Goal: Task Accomplishment & Management: Use online tool/utility

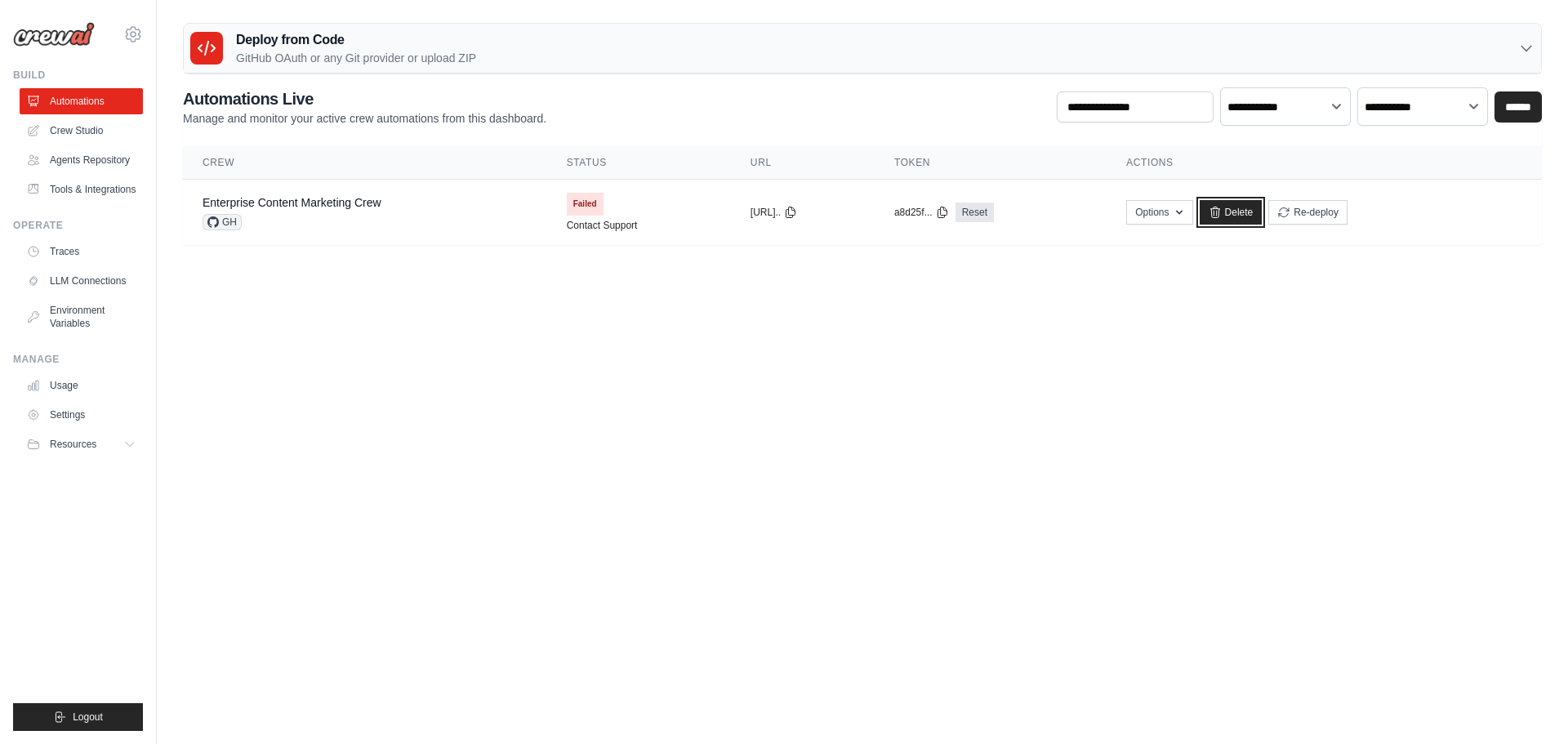
drag, startPoint x: 1295, startPoint y: 261, endPoint x: 841, endPoint y: 69, distance: 492.9
click at [1263, 225] on link "Delete" at bounding box center [1231, 212] width 63 height 25
click at [124, 144] on link "Crew Studio" at bounding box center [82, 131] width 123 height 27
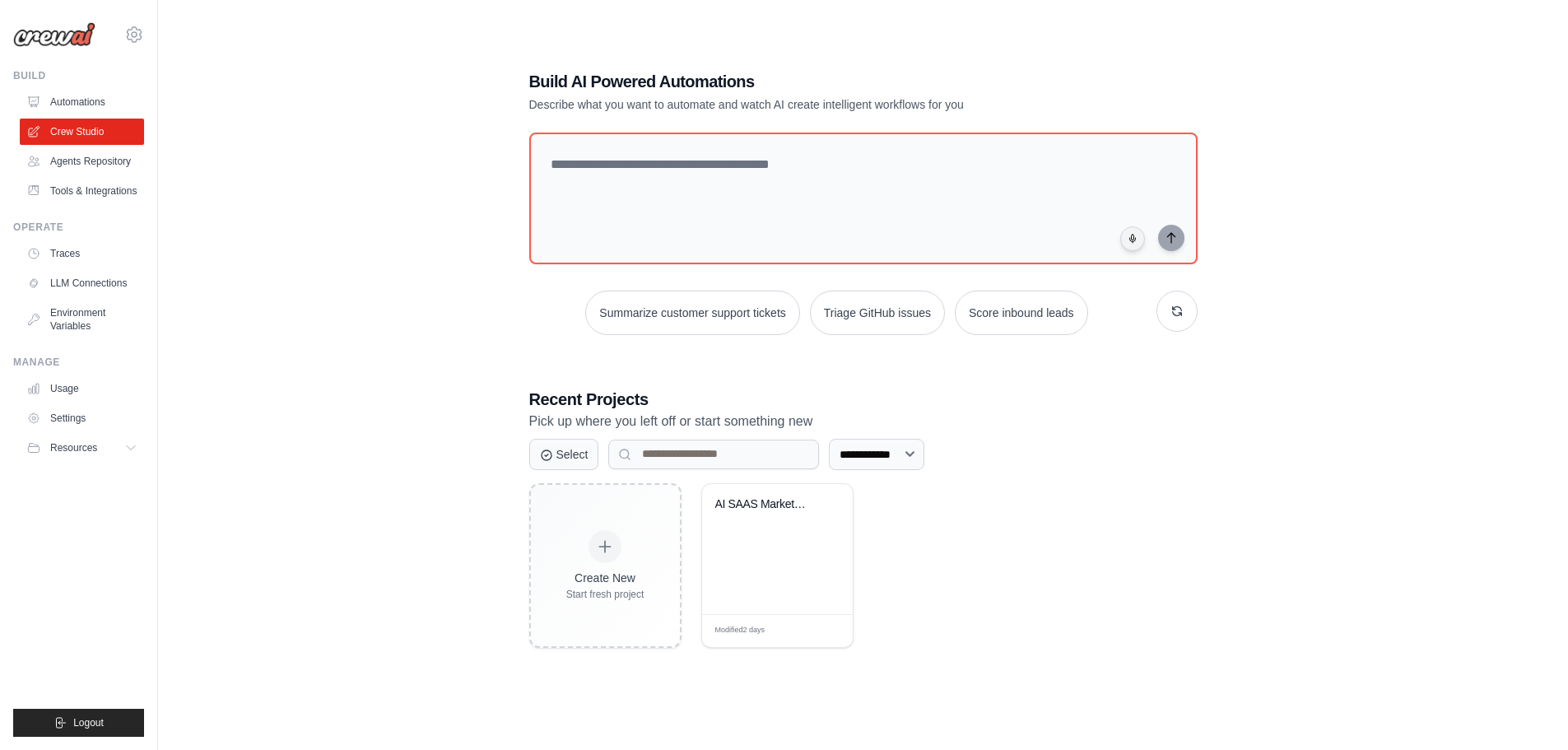
scroll to position [175, 0]
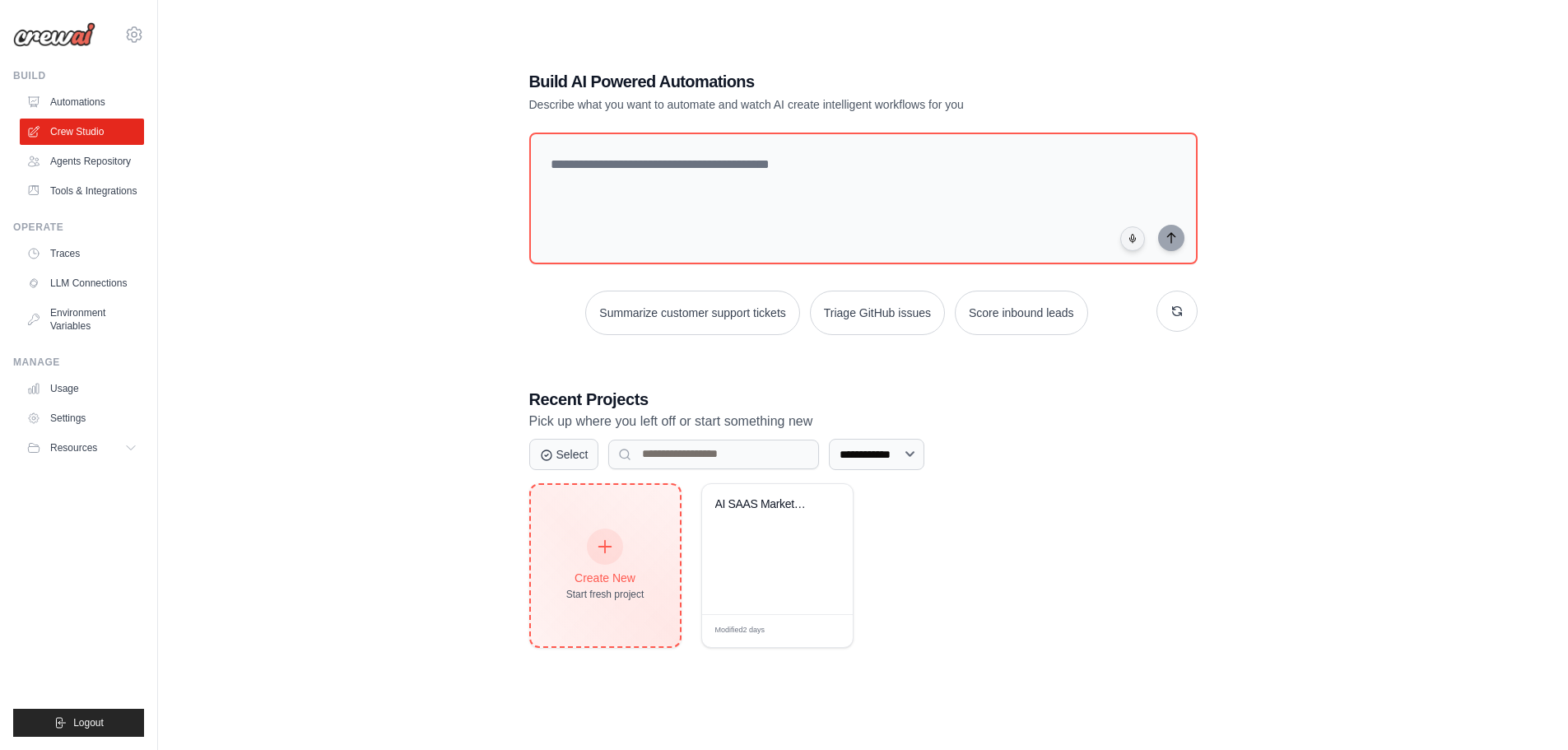
click at [645, 601] on div "Create New Start fresh project" at bounding box center [605, 566] width 78 height 71
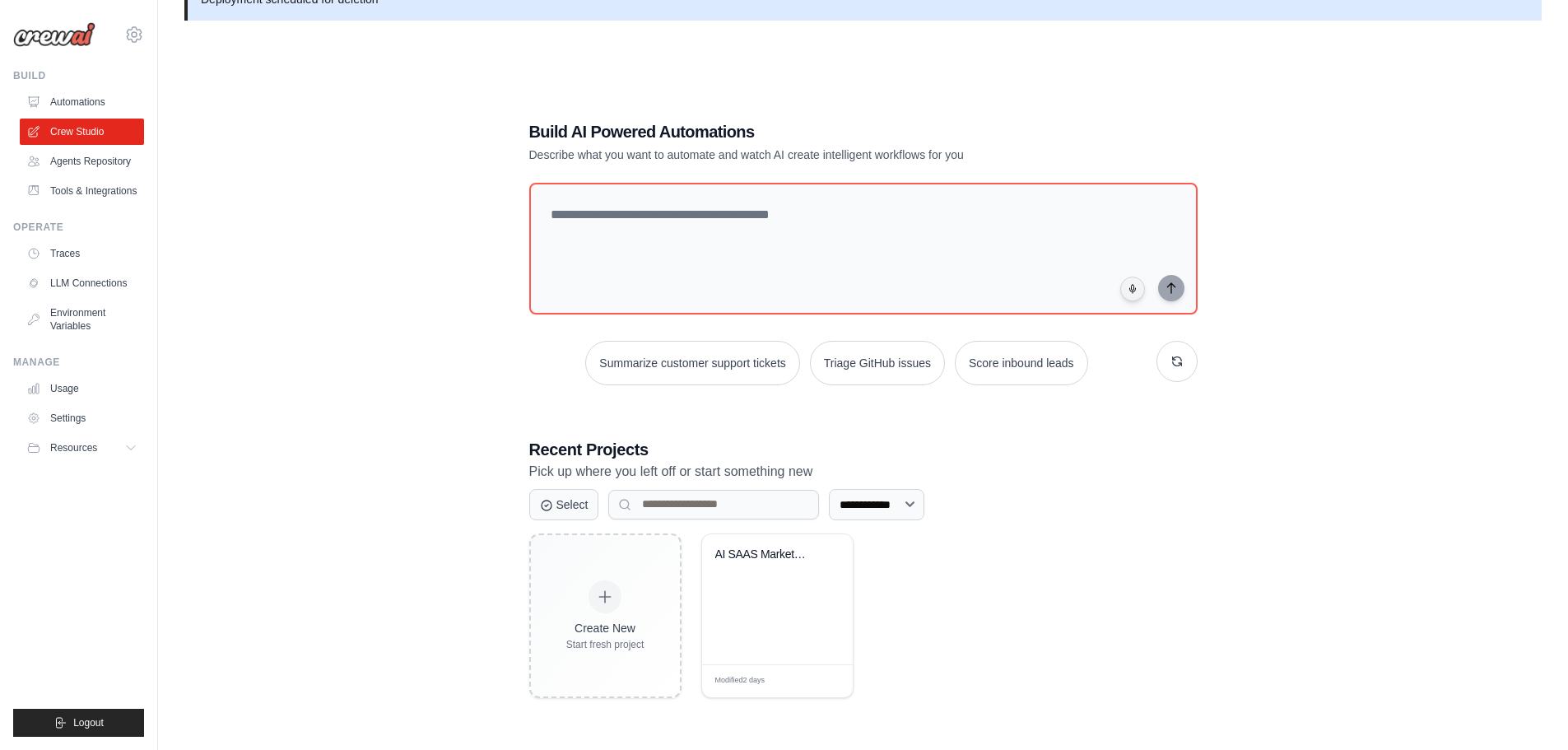
scroll to position [10, 0]
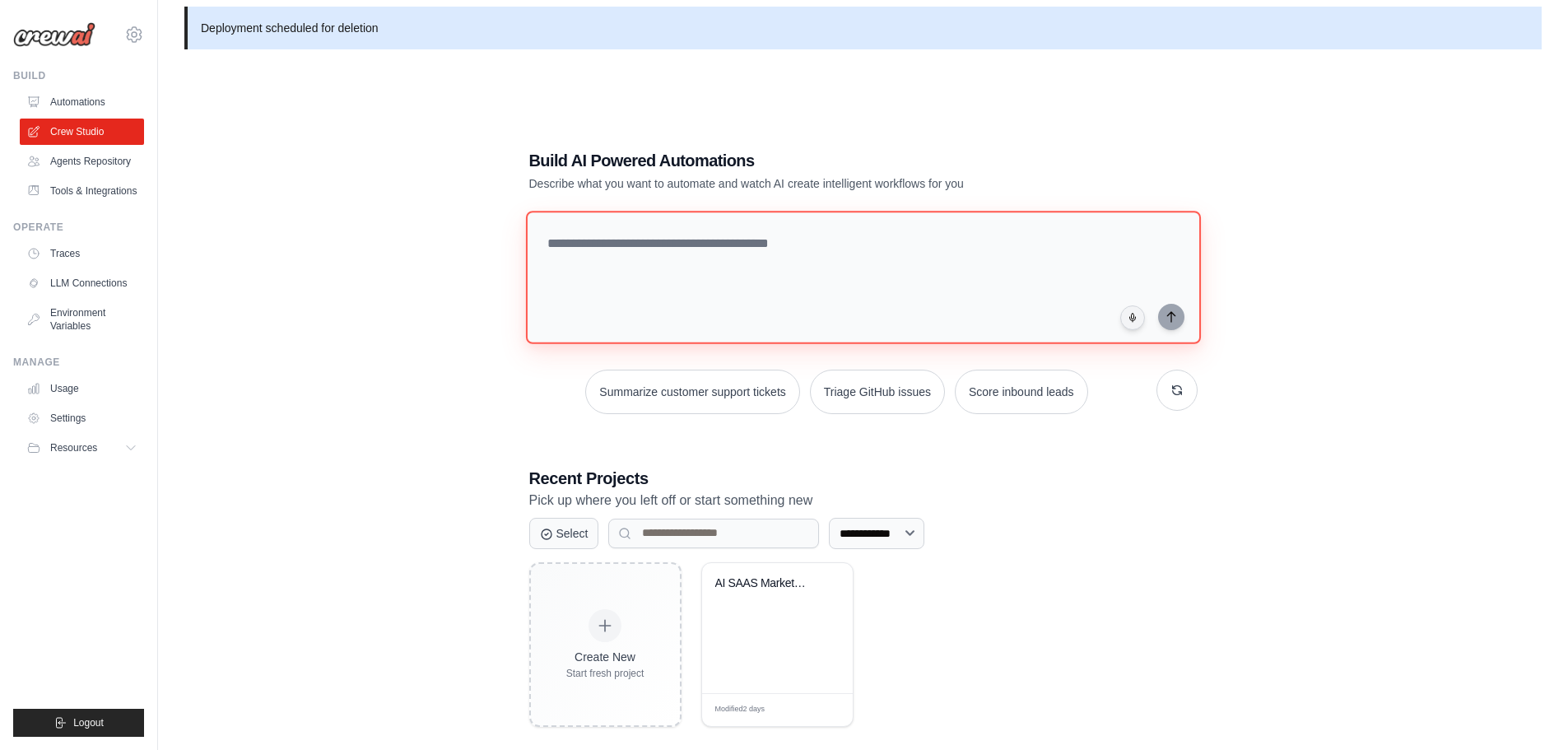
click at [598, 240] on textarea at bounding box center [862, 278] width 675 height 134
click at [612, 211] on textarea at bounding box center [862, 278] width 675 height 134
drag, startPoint x: 617, startPoint y: 199, endPoint x: 589, endPoint y: 211, distance: 30.5
click at [589, 211] on textarea at bounding box center [862, 278] width 675 height 134
click at [606, 245] on textarea at bounding box center [862, 278] width 675 height 134
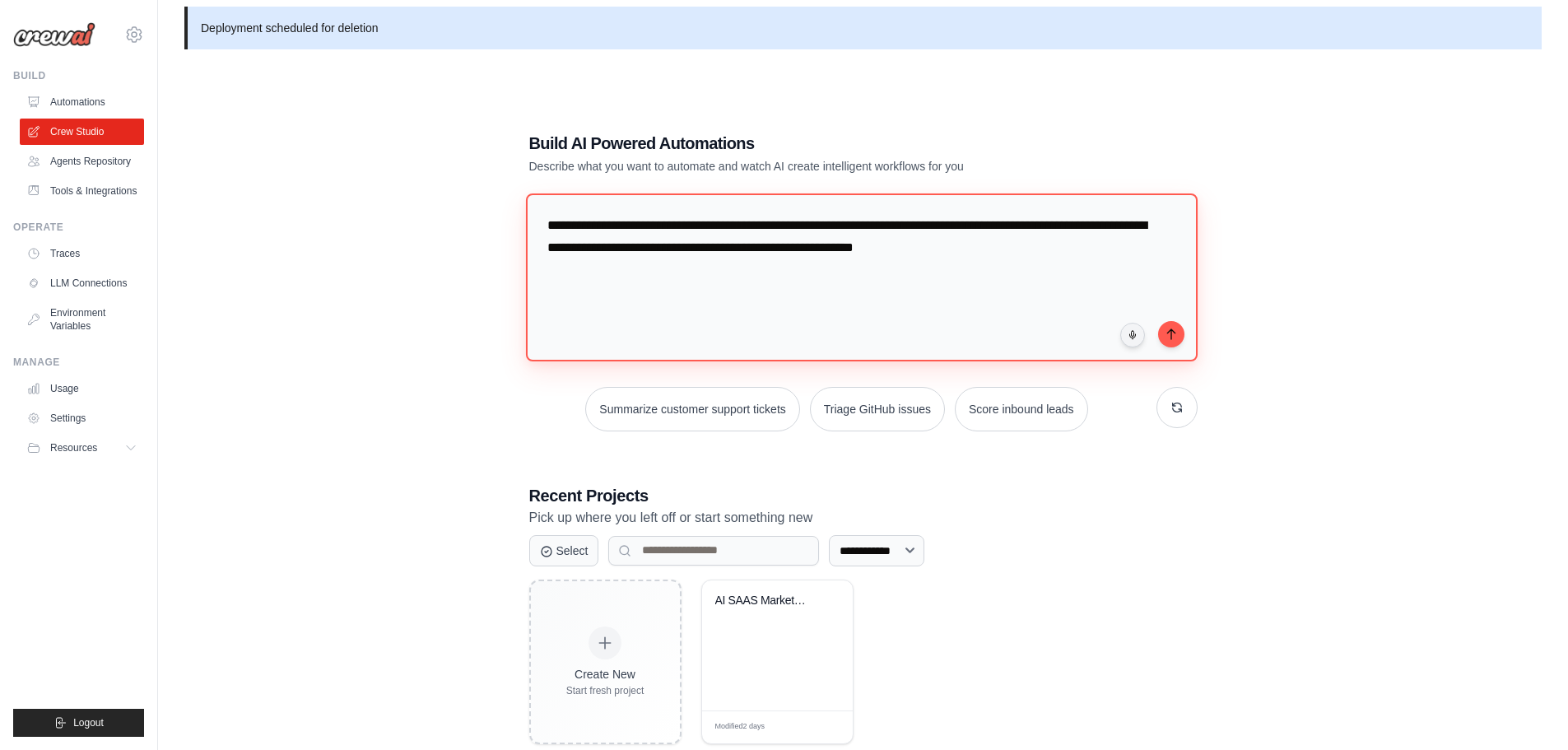
paste textarea "**********"
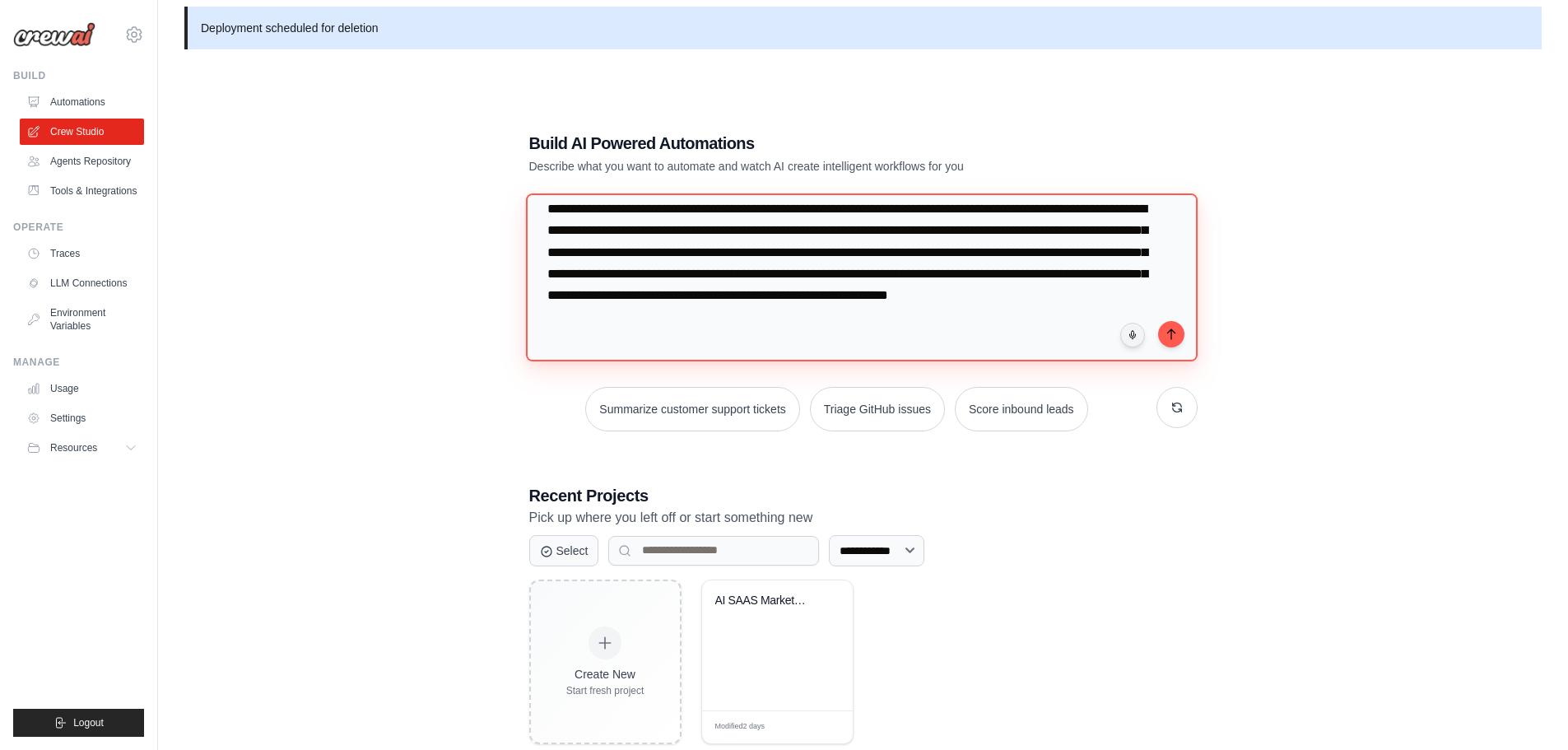
scroll to position [288, 0]
drag, startPoint x: 624, startPoint y: 291, endPoint x: 601, endPoint y: 289, distance: 23.1
click at [601, 289] on textarea "**********" at bounding box center [860, 277] width 671 height 168
type textarea "**********"
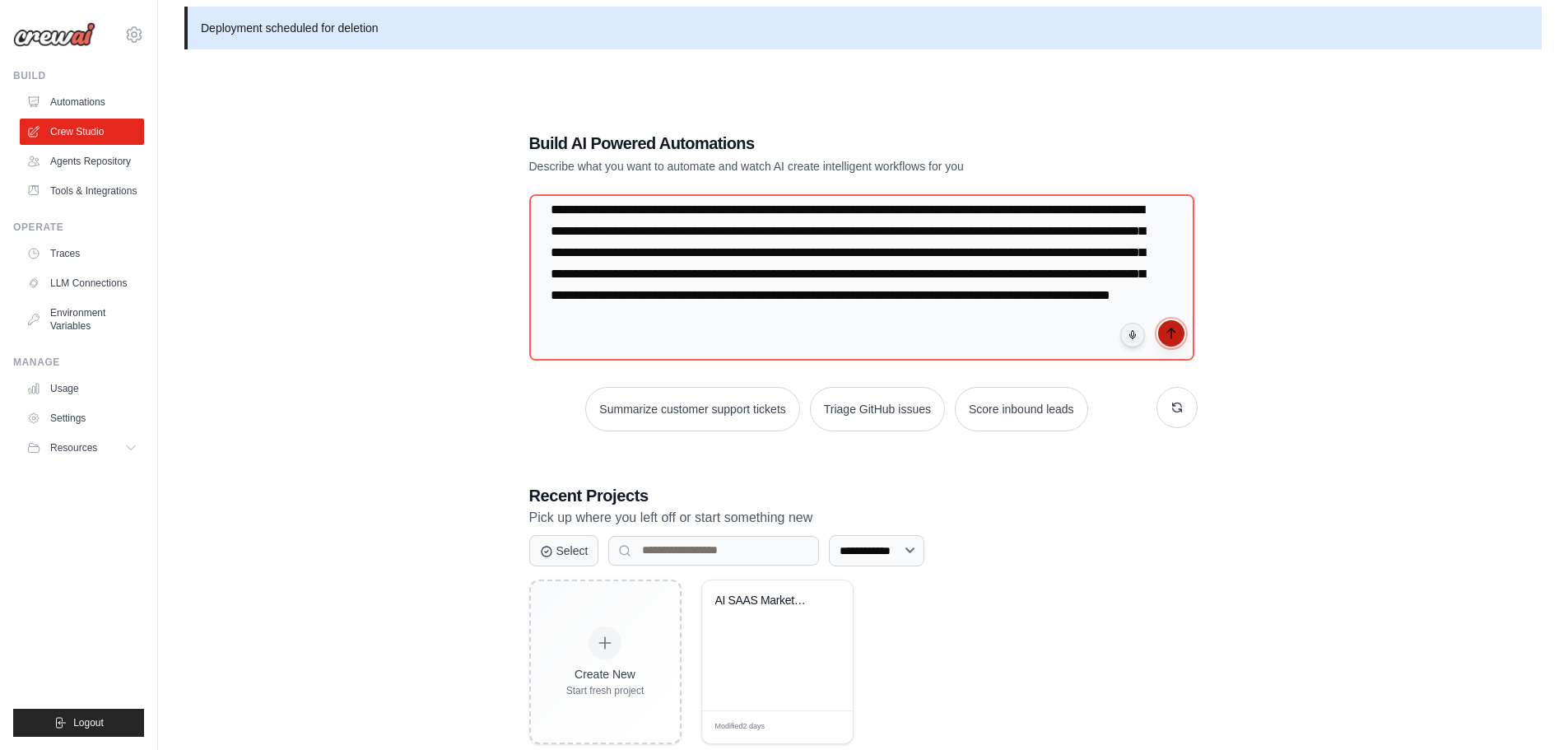
click at [1177, 327] on icon "submit" at bounding box center [1172, 333] width 13 height 13
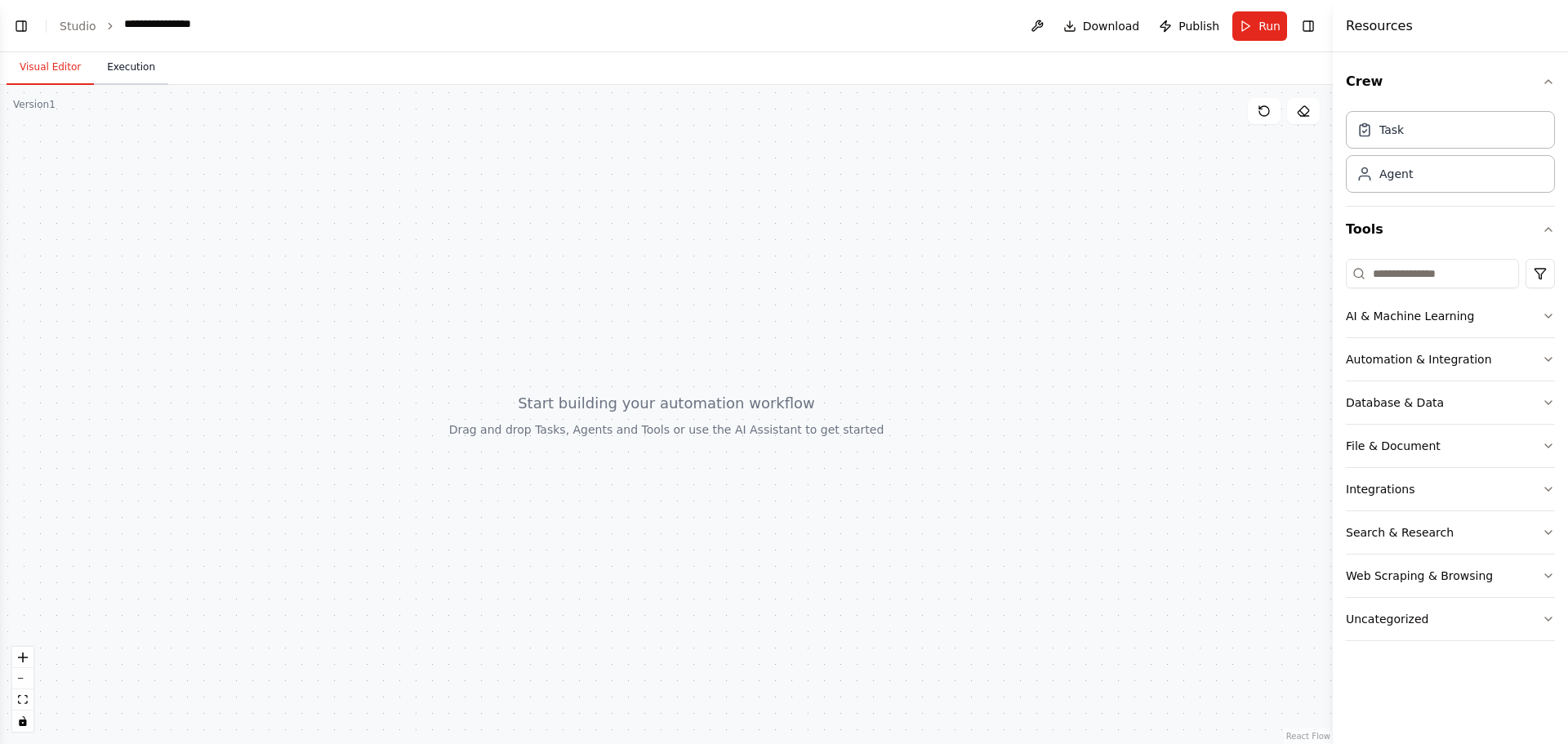
click at [162, 85] on button "Execution" at bounding box center [131, 67] width 74 height 34
click at [86, 85] on button "Visual Editor" at bounding box center [50, 67] width 87 height 34
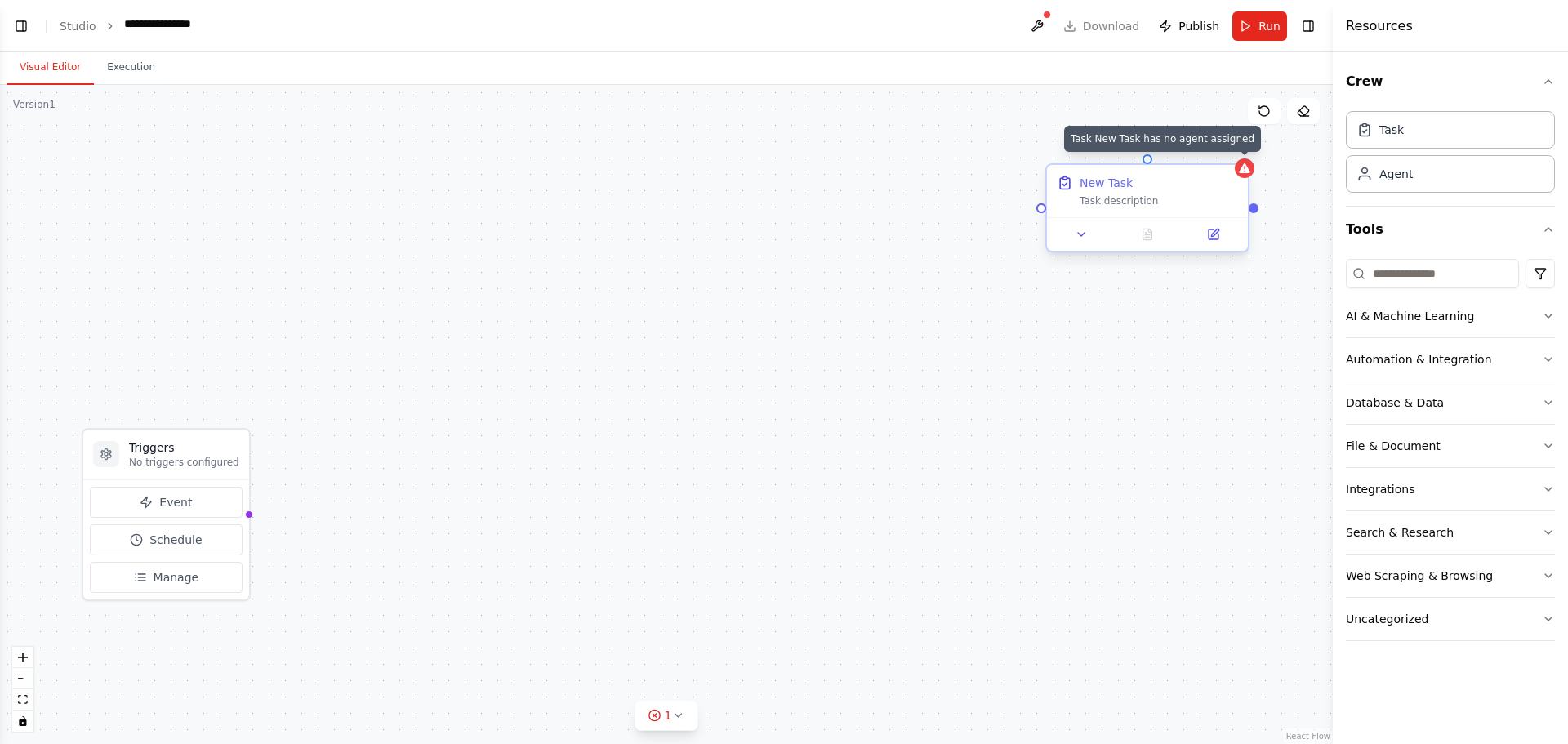
click at [1237, 178] on div at bounding box center [1244, 168] width 20 height 20
click at [1165, 208] on div "New Task Task description" at bounding box center [1158, 191] width 158 height 32
click at [1133, 191] on div "New Task" at bounding box center [1106, 182] width 53 height 16
click at [1210, 240] on icon at bounding box center [1214, 234] width 9 height 9
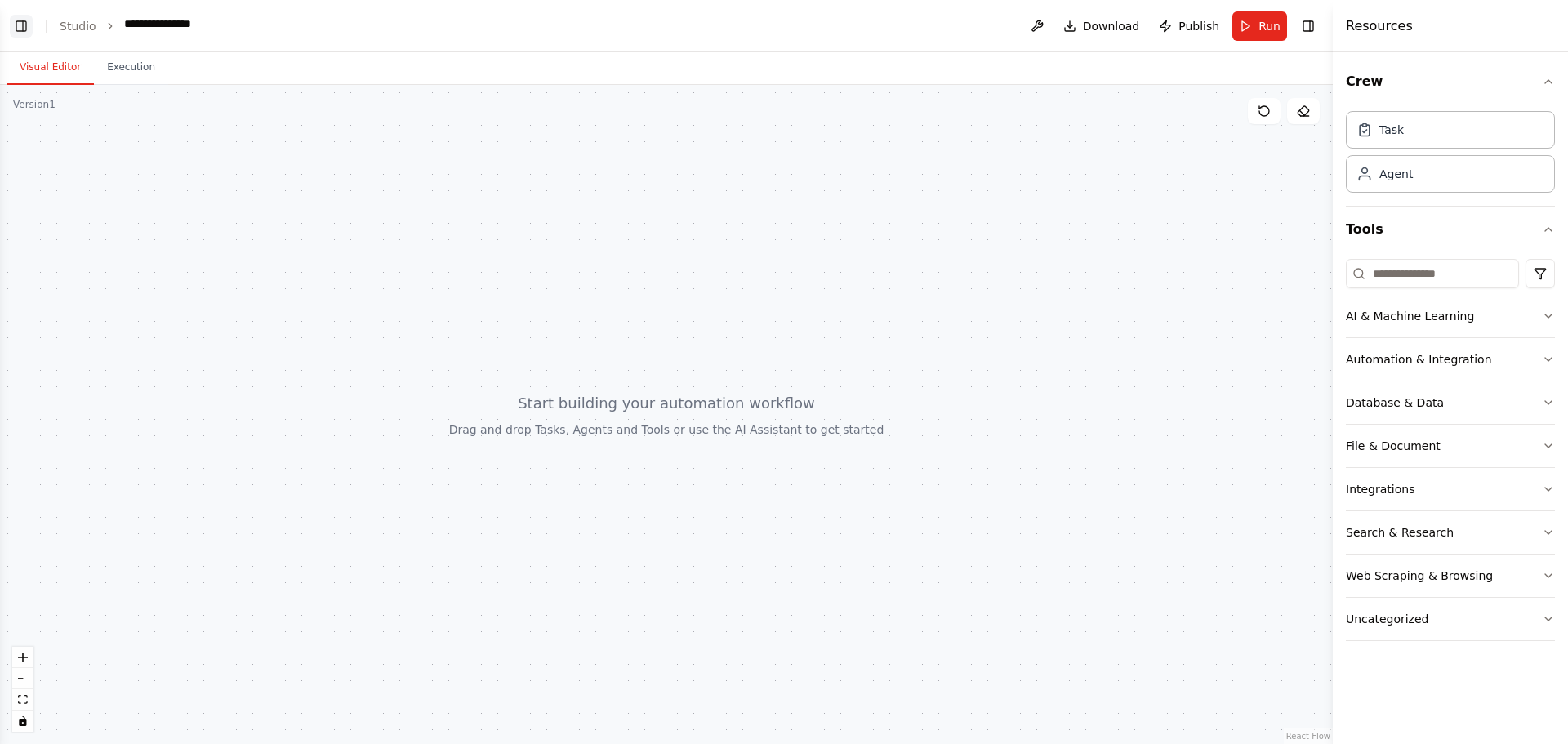
scroll to position [113, 0]
click at [27, 38] on button "Toggle Left Sidebar" at bounding box center [21, 27] width 23 height 23
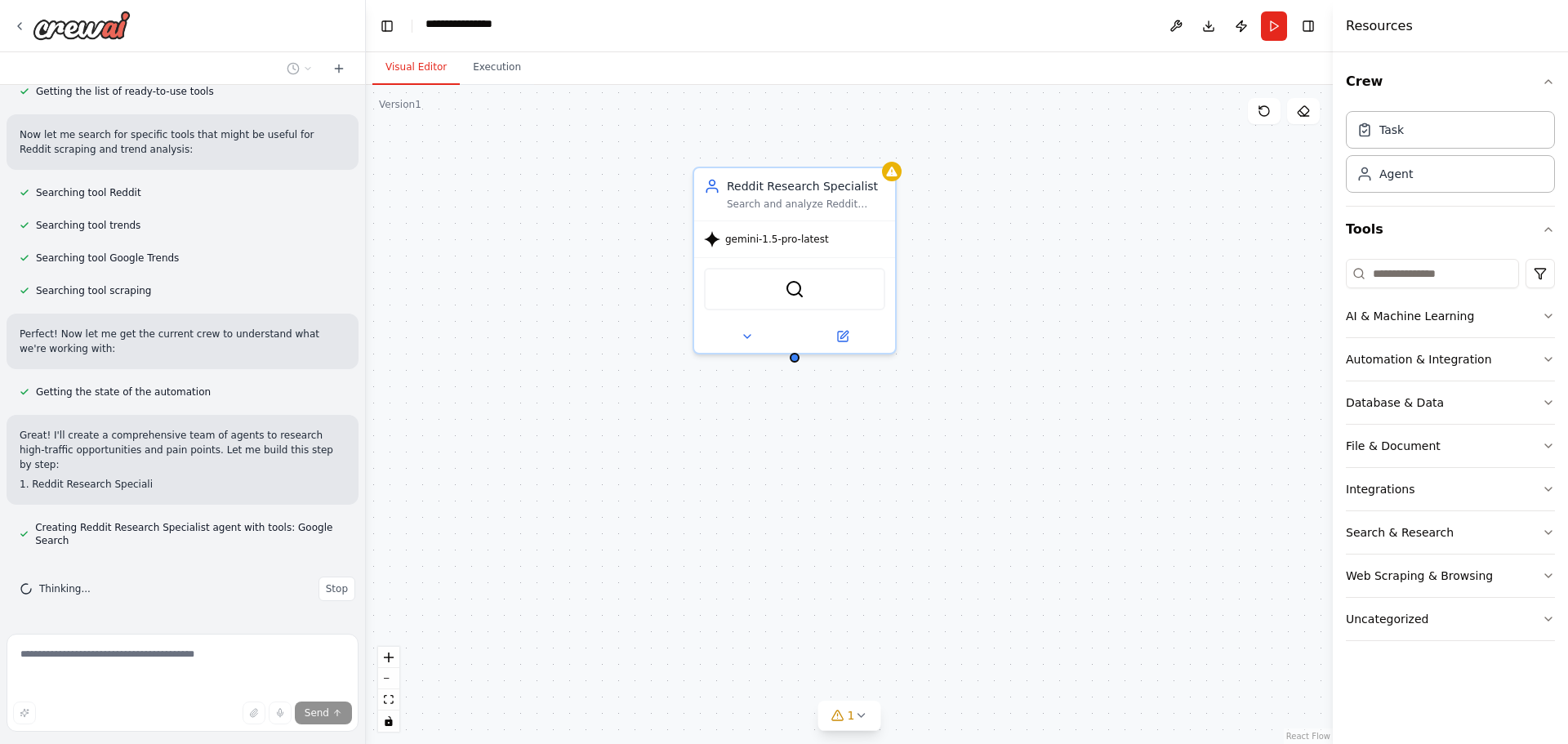
scroll to position [730, 0]
click at [848, 254] on div "gemini-1.5-pro-latest" at bounding box center [795, 236] width 201 height 36
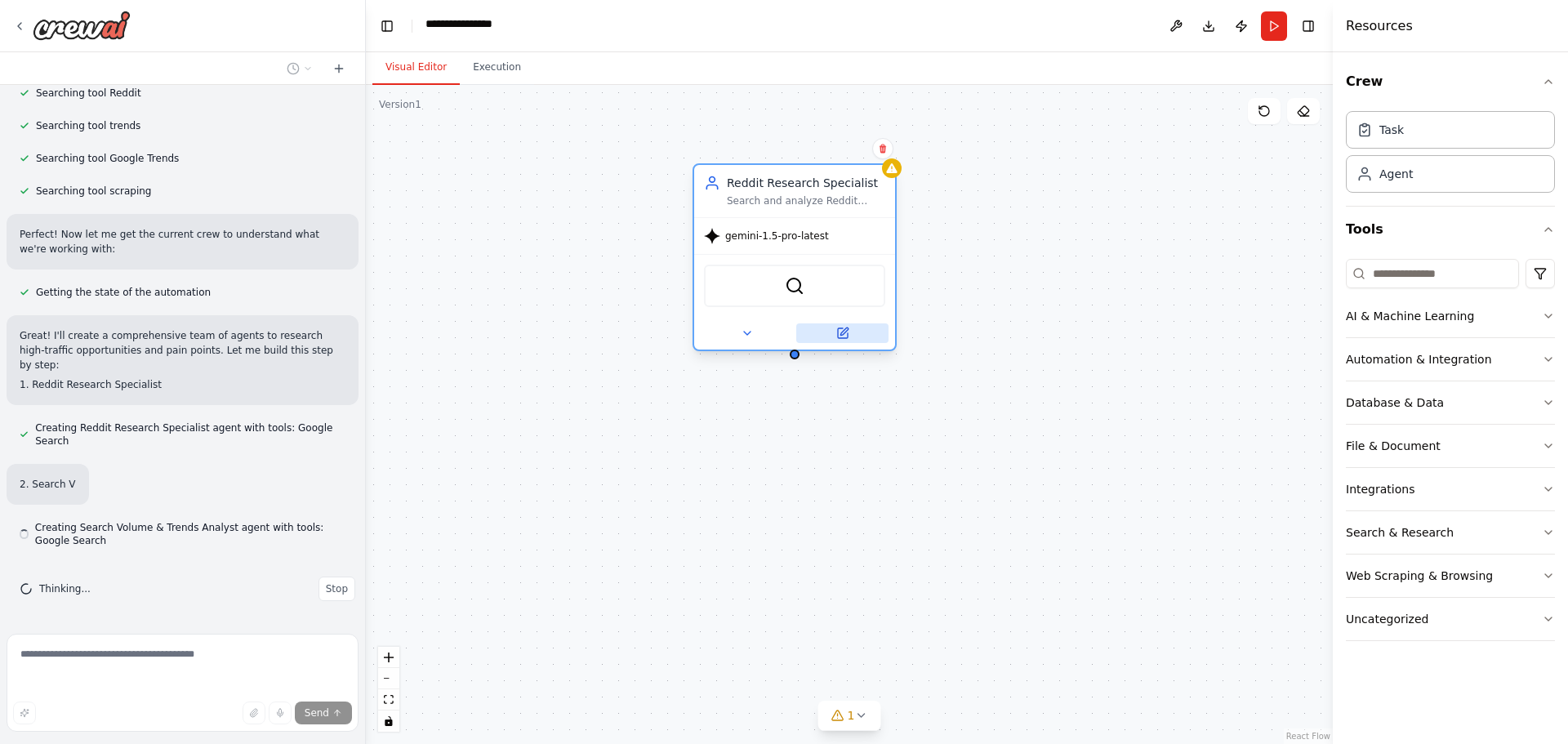
scroll to position [855, 0]
click at [842, 338] on icon at bounding box center [842, 334] width 9 height 9
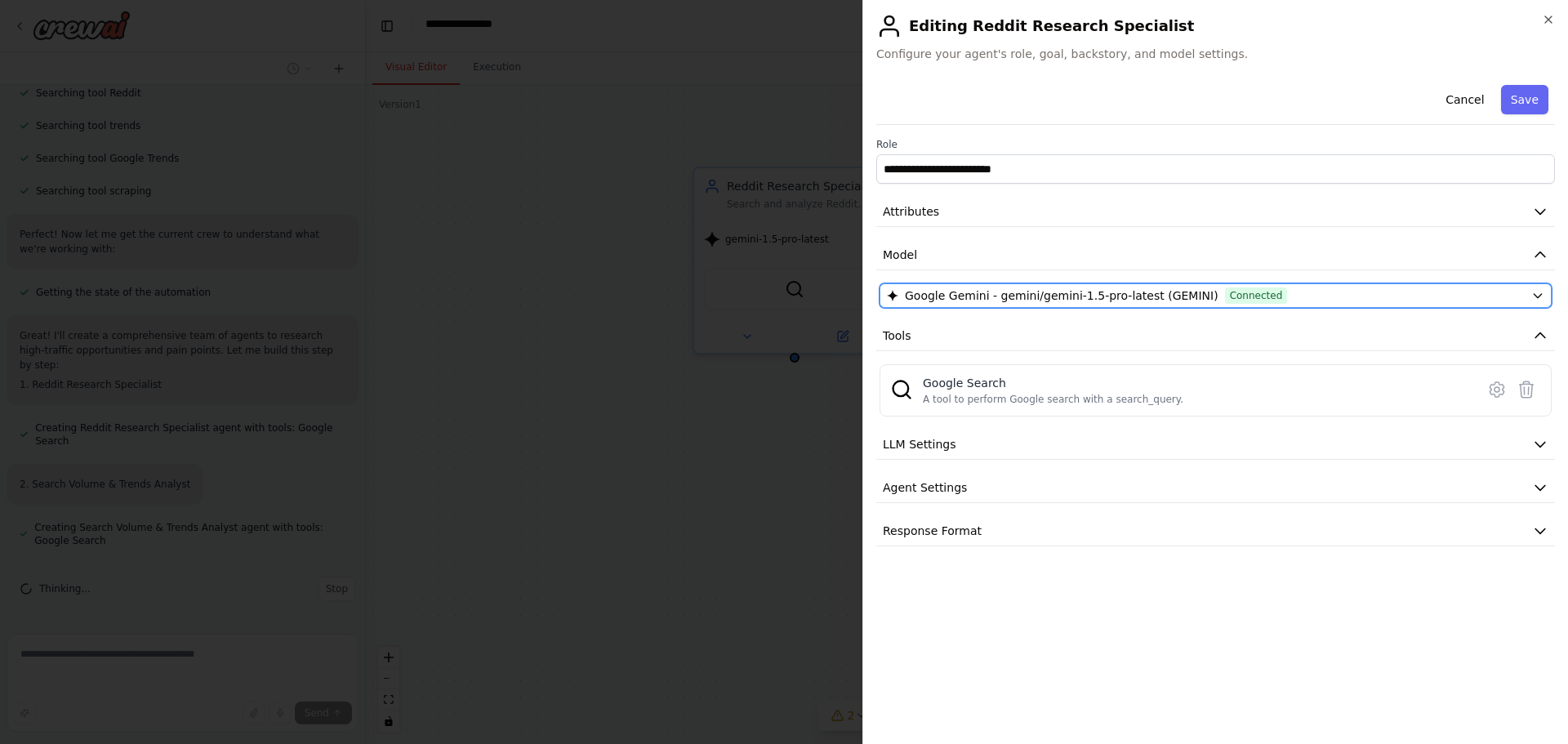
click at [1415, 304] on div "Google Gemini - gemini/gemini-1.5-pro-latest (GEMINI) Connected" at bounding box center [1205, 295] width 638 height 16
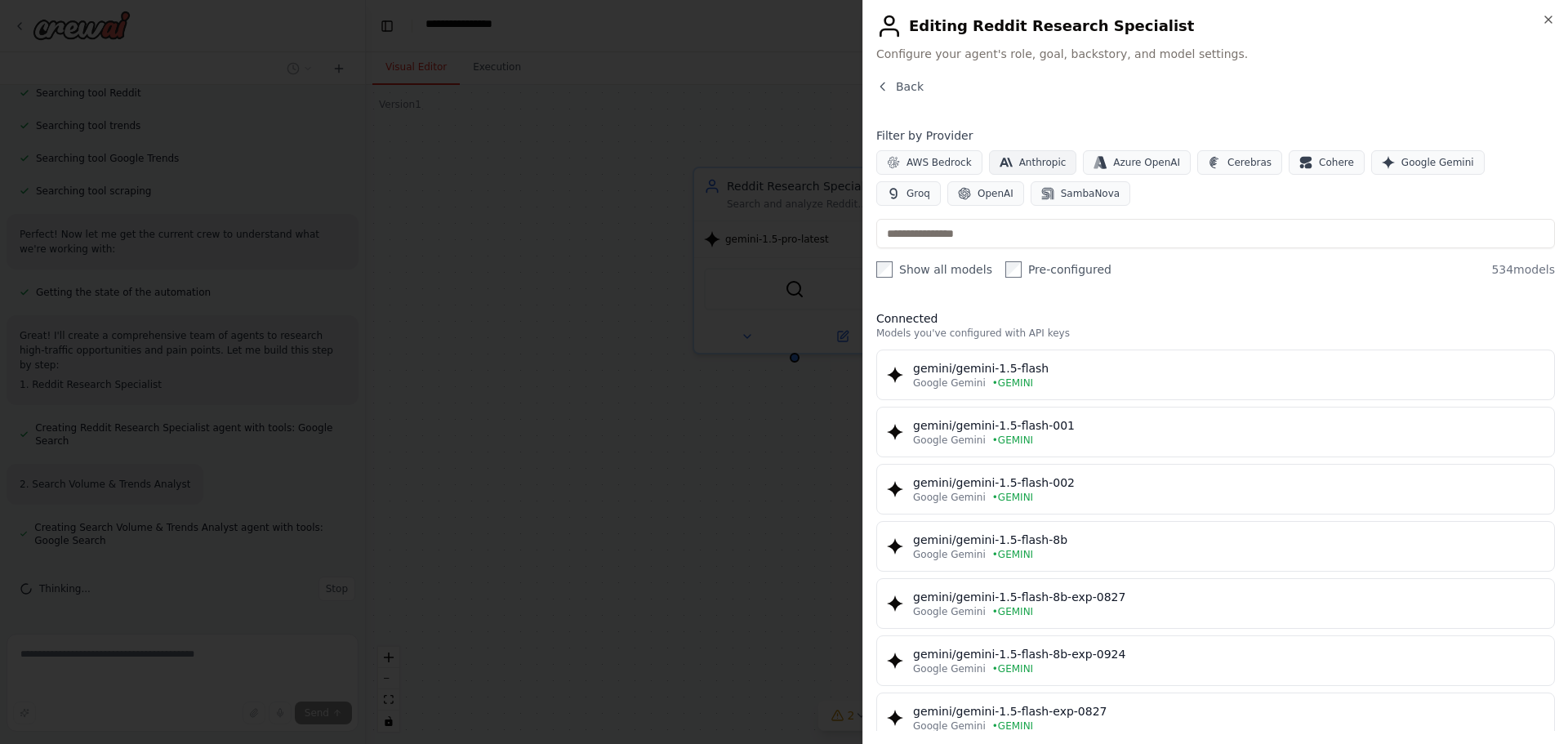
scroll to position [979, 0]
click at [1065, 169] on span "Anthropic" at bounding box center [1043, 163] width 47 height 13
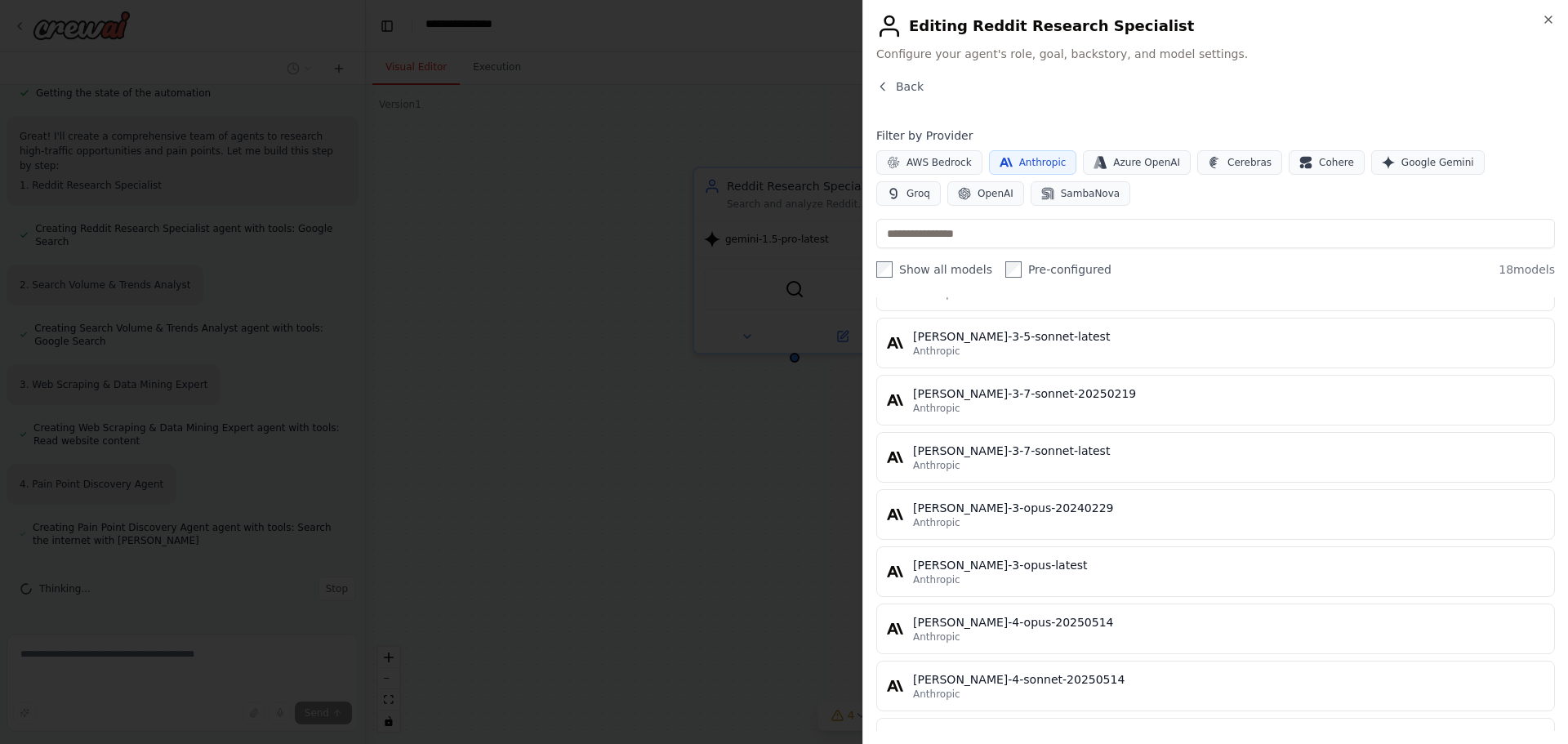
scroll to position [408, 0]
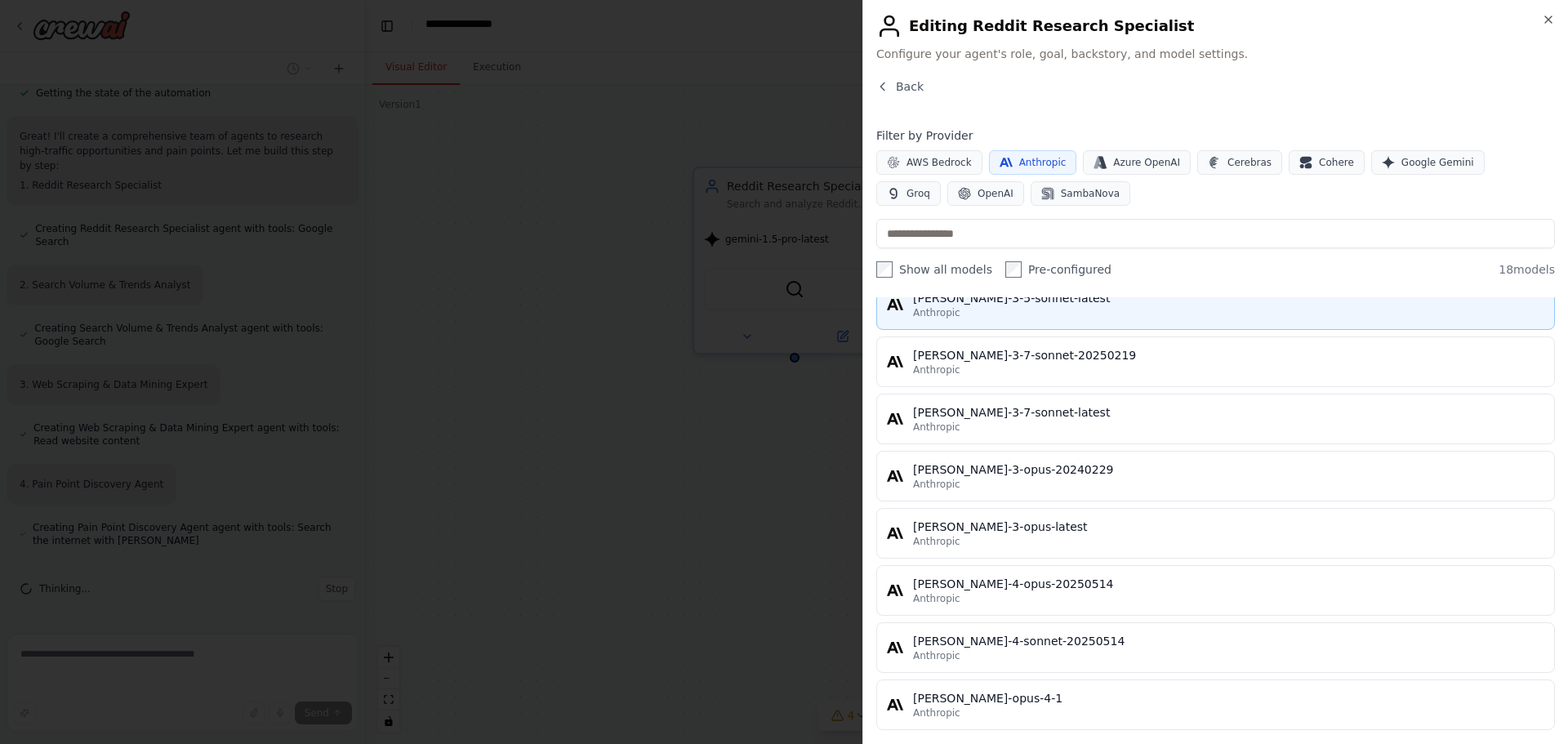
click at [1145, 306] on div "claude-3-5-sonnet-latest" at bounding box center [1229, 298] width 631 height 16
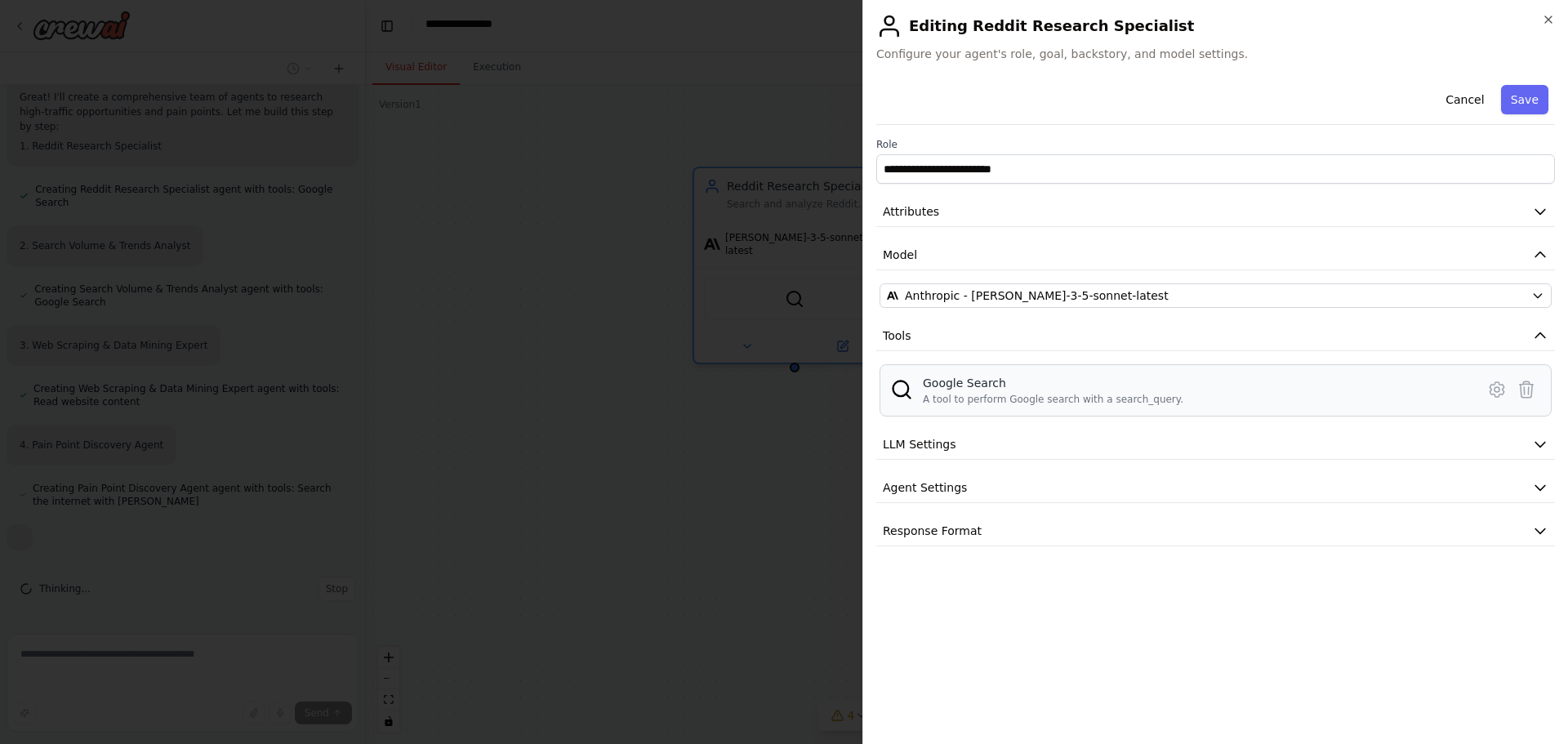
scroll to position [1228, 0]
click at [1487, 399] on icon at bounding box center [1497, 390] width 20 height 20
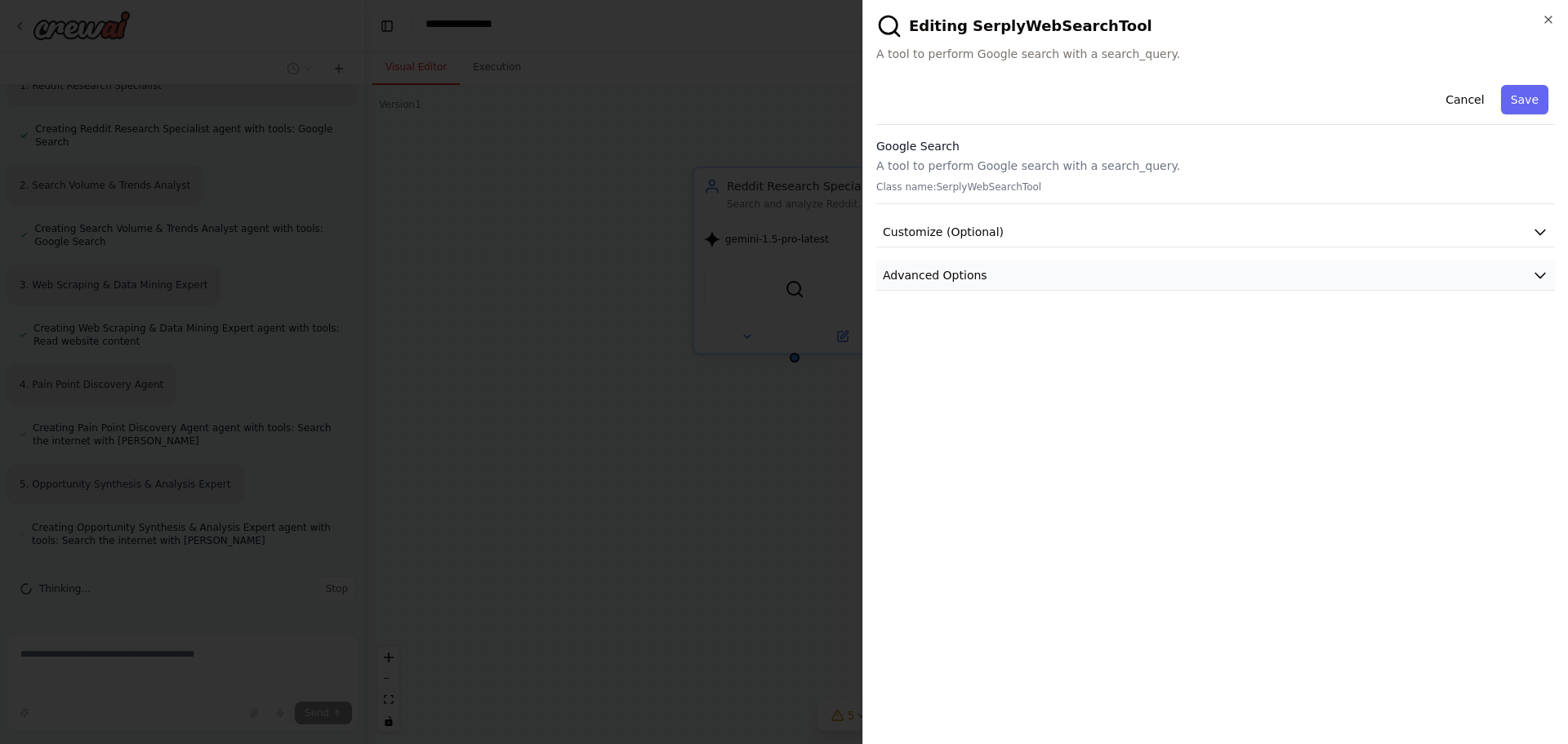
click at [1200, 291] on button "Advanced Options" at bounding box center [1216, 276] width 678 height 30
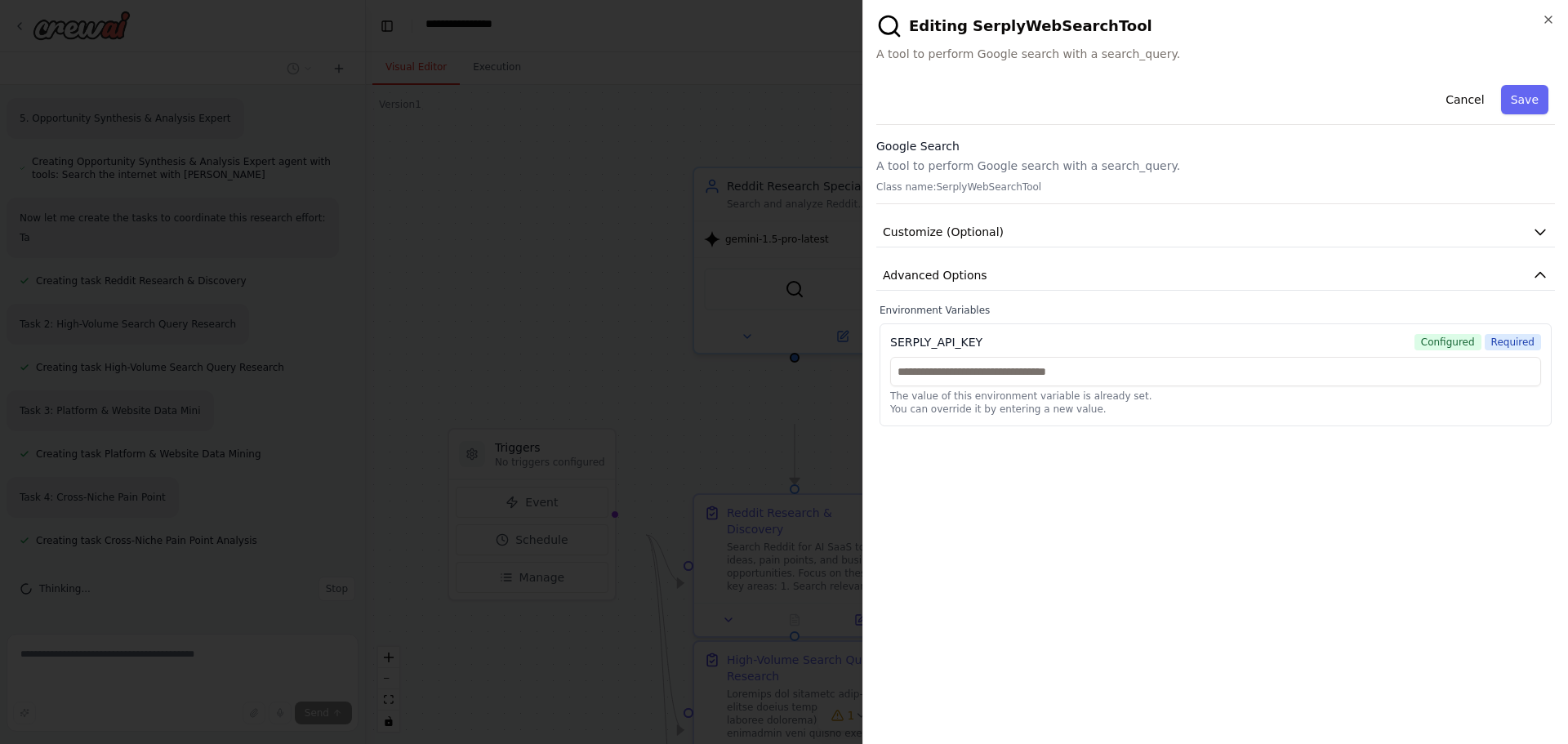
scroll to position [1704, 0]
paste input "**********"
type input "**********"
click at [1532, 115] on button "Save" at bounding box center [1524, 100] width 47 height 29
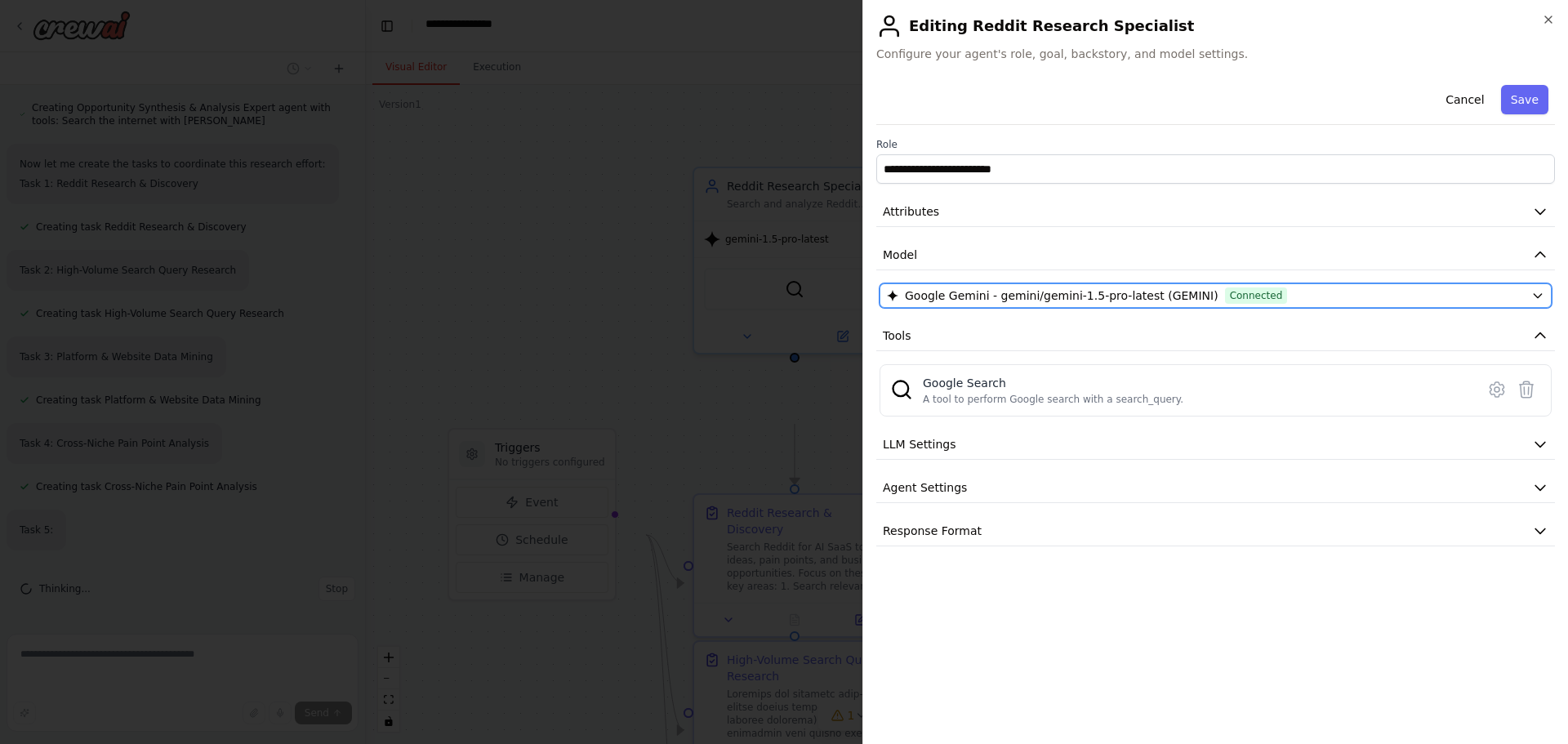
click at [1314, 308] on button "Google Gemini - gemini/gemini-1.5-pro-latest (GEMINI) Connected" at bounding box center [1215, 296] width 672 height 25
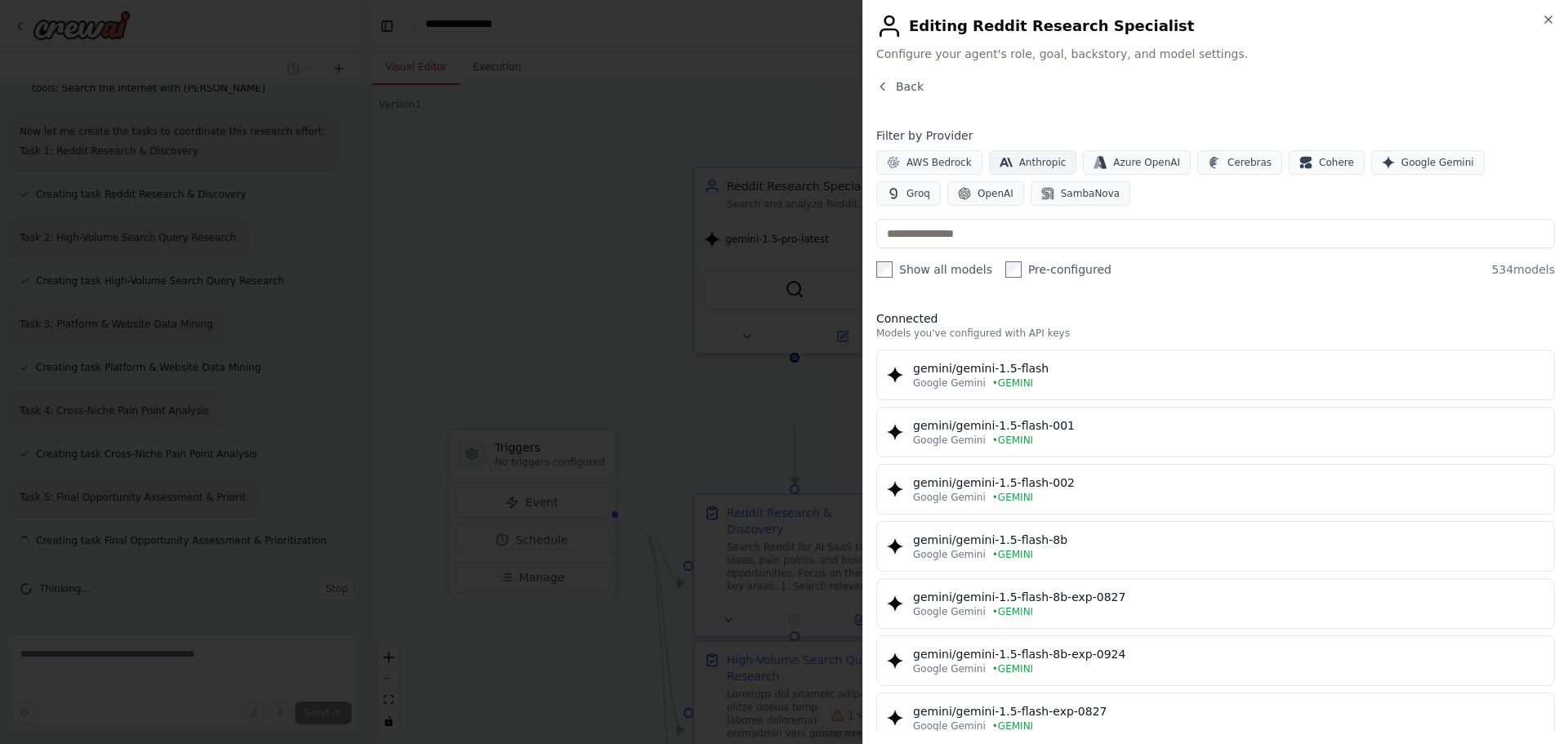
click at [1067, 169] on span "Anthropic" at bounding box center [1043, 163] width 47 height 13
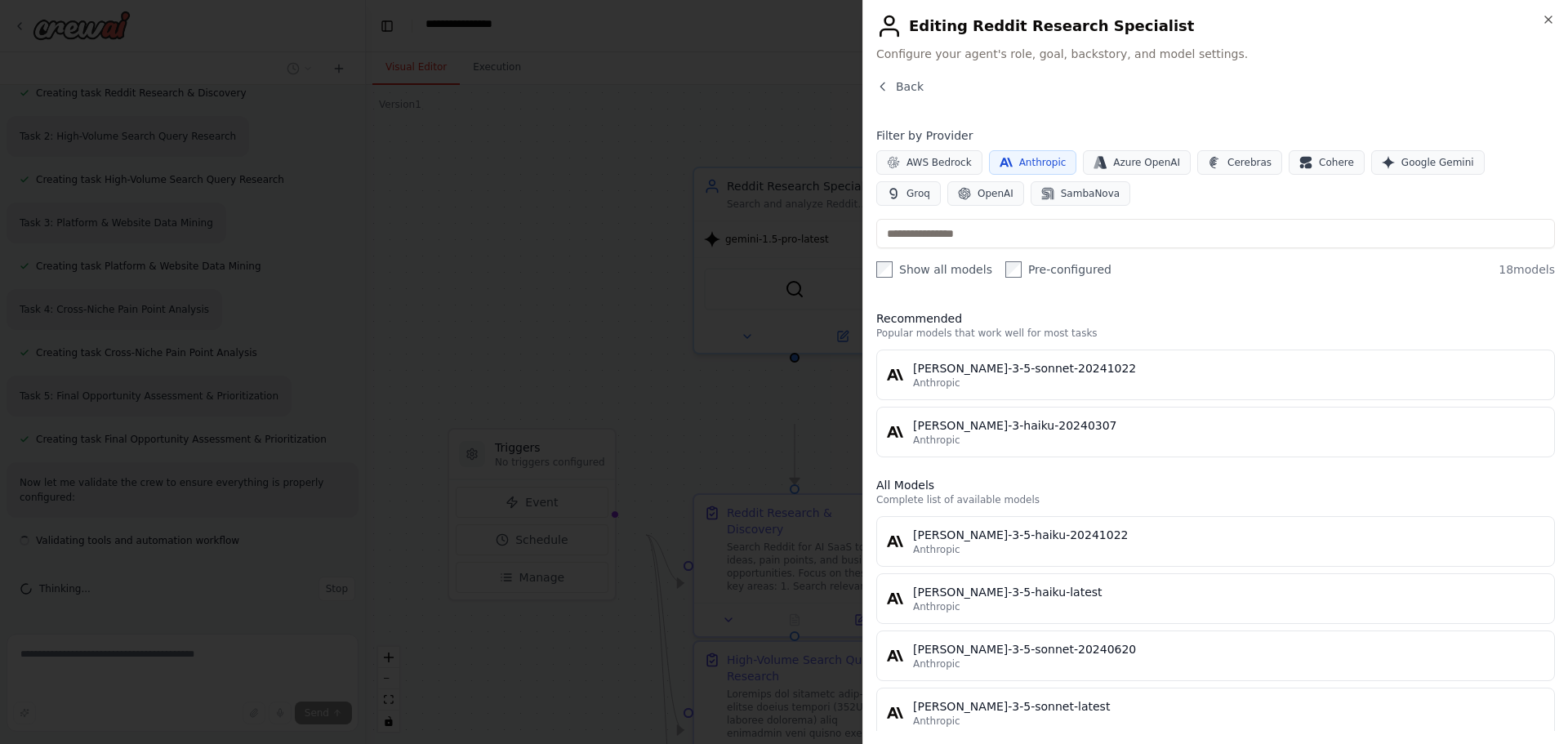
scroll to position [1955, 0]
click at [902, 95] on button "Back" at bounding box center [900, 86] width 47 height 16
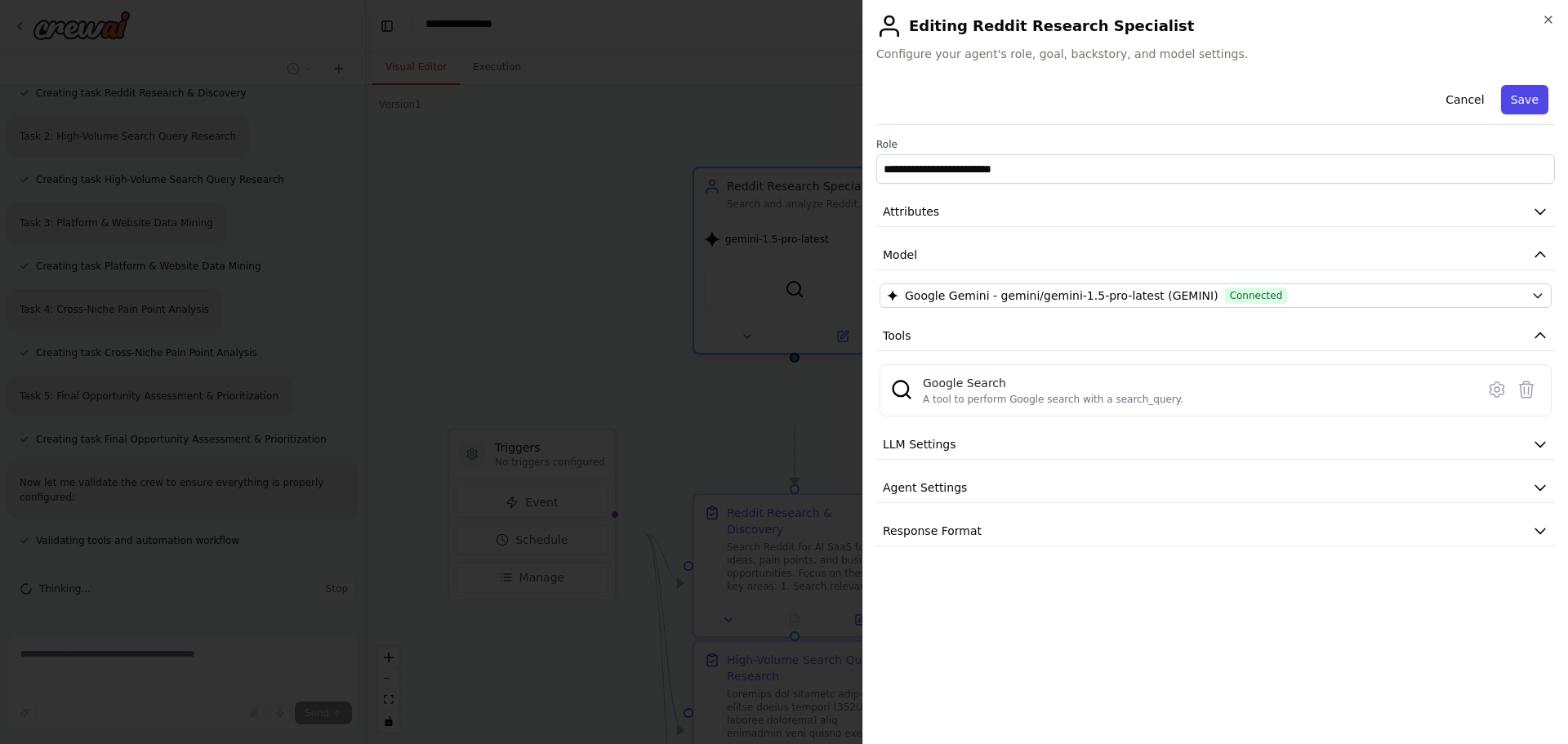
click at [1530, 115] on button "Save" at bounding box center [1524, 100] width 47 height 29
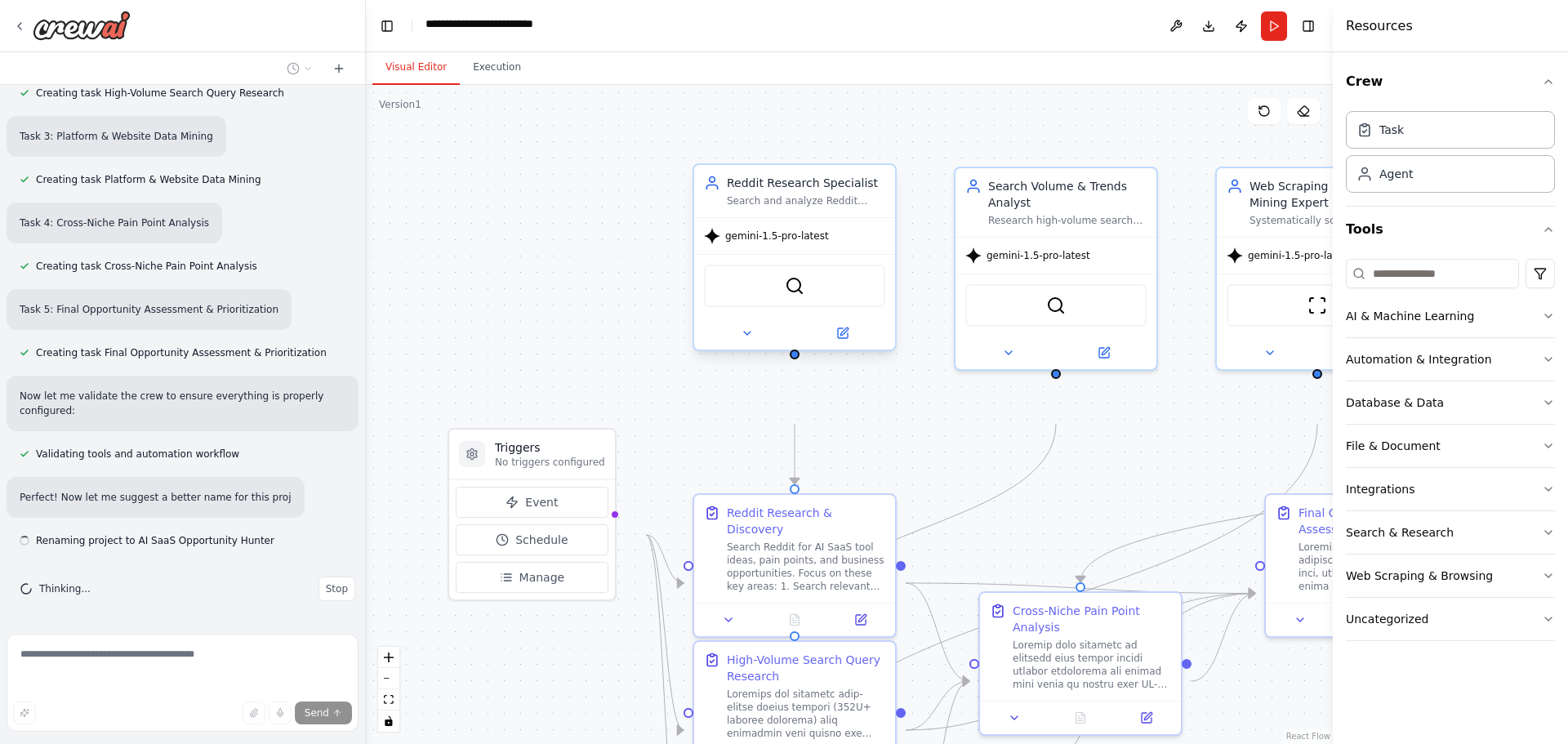
scroll to position [2081, 0]
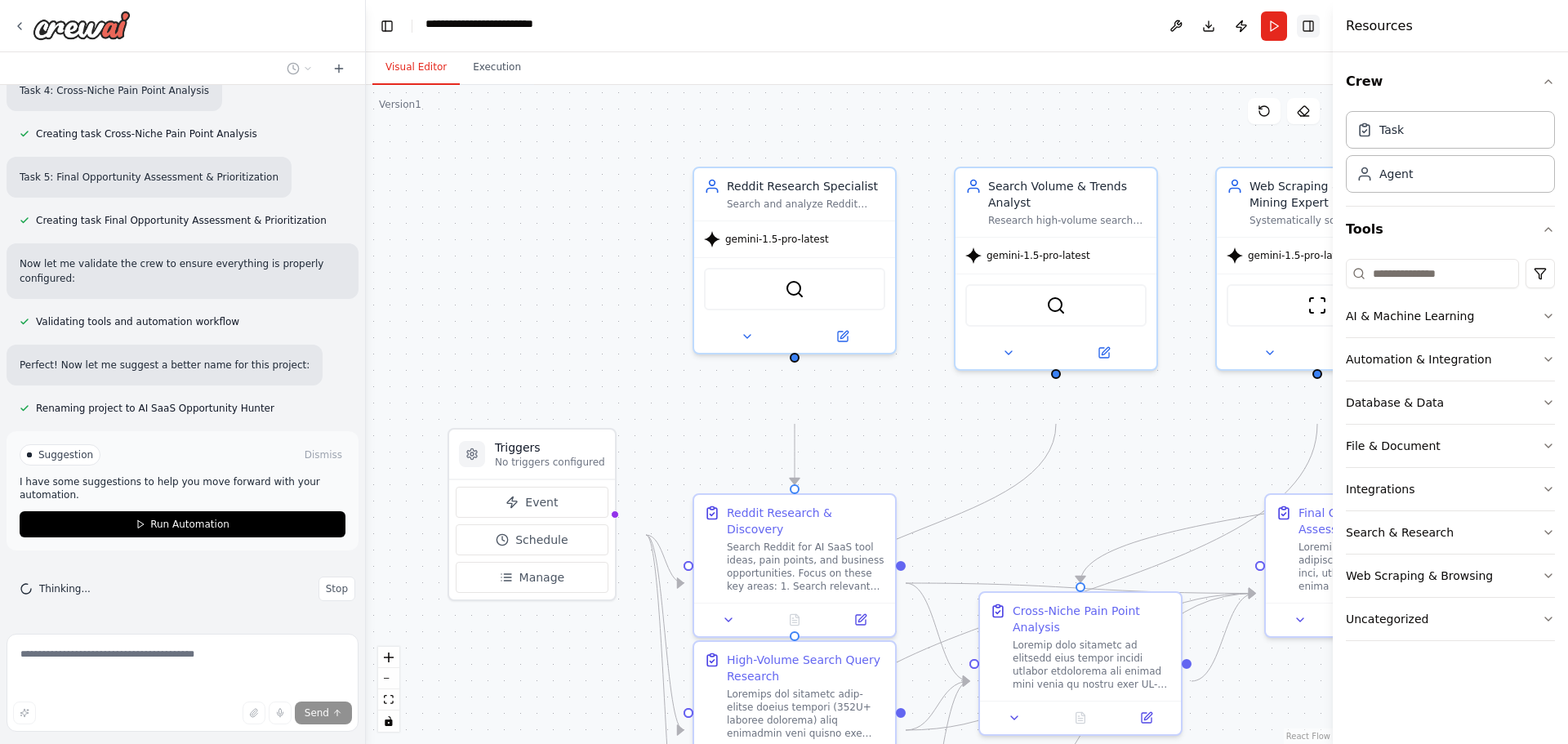
click at [1301, 34] on button "Toggle Right Sidebar" at bounding box center [1308, 27] width 23 height 23
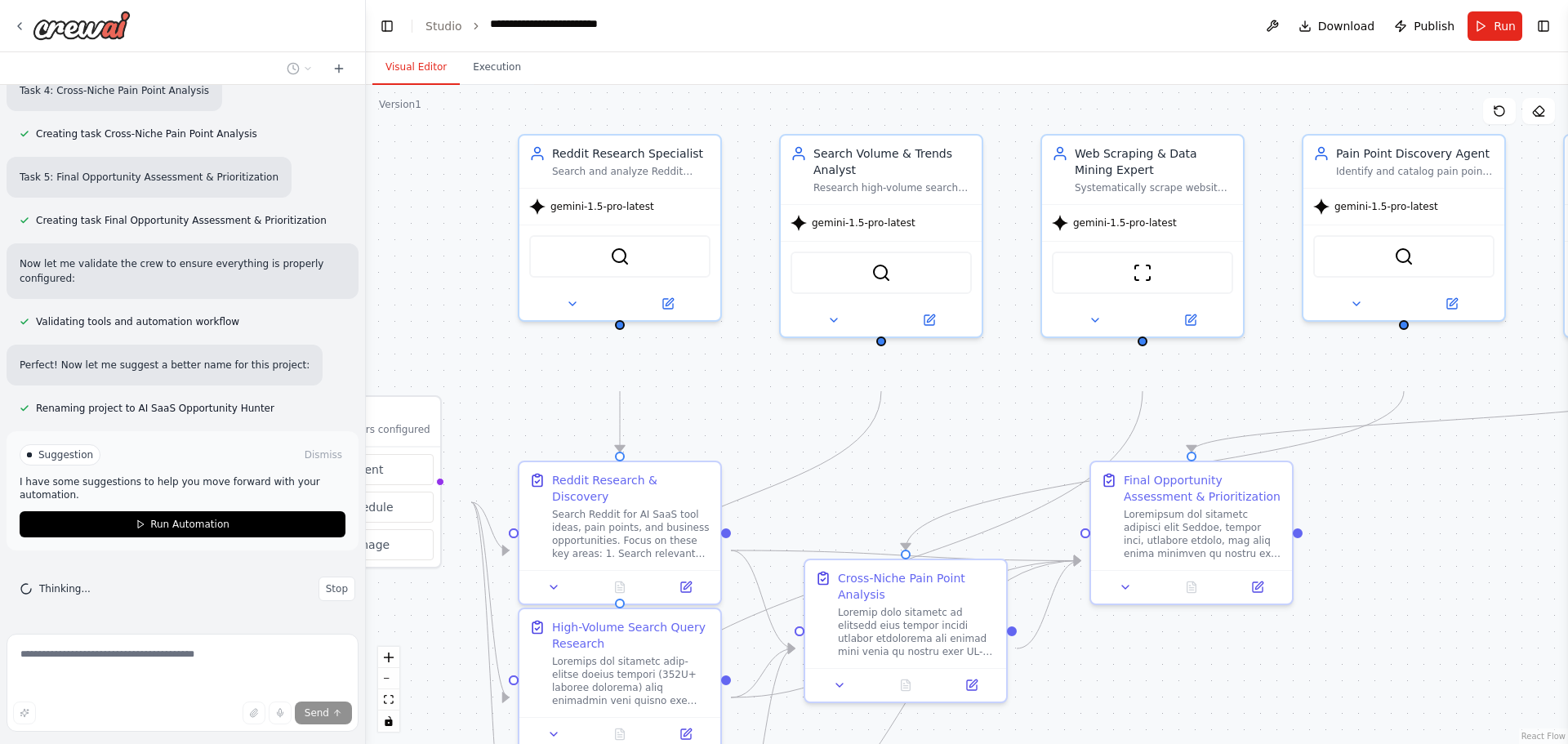
drag, startPoint x: 945, startPoint y: 144, endPoint x: 776, endPoint y: 111, distance: 172.2
click at [776, 111] on div ".deletable-edge-delete-btn { width: 20px; height: 20px; border: 0px solid #ffff…" at bounding box center [966, 415] width 1202 height 660
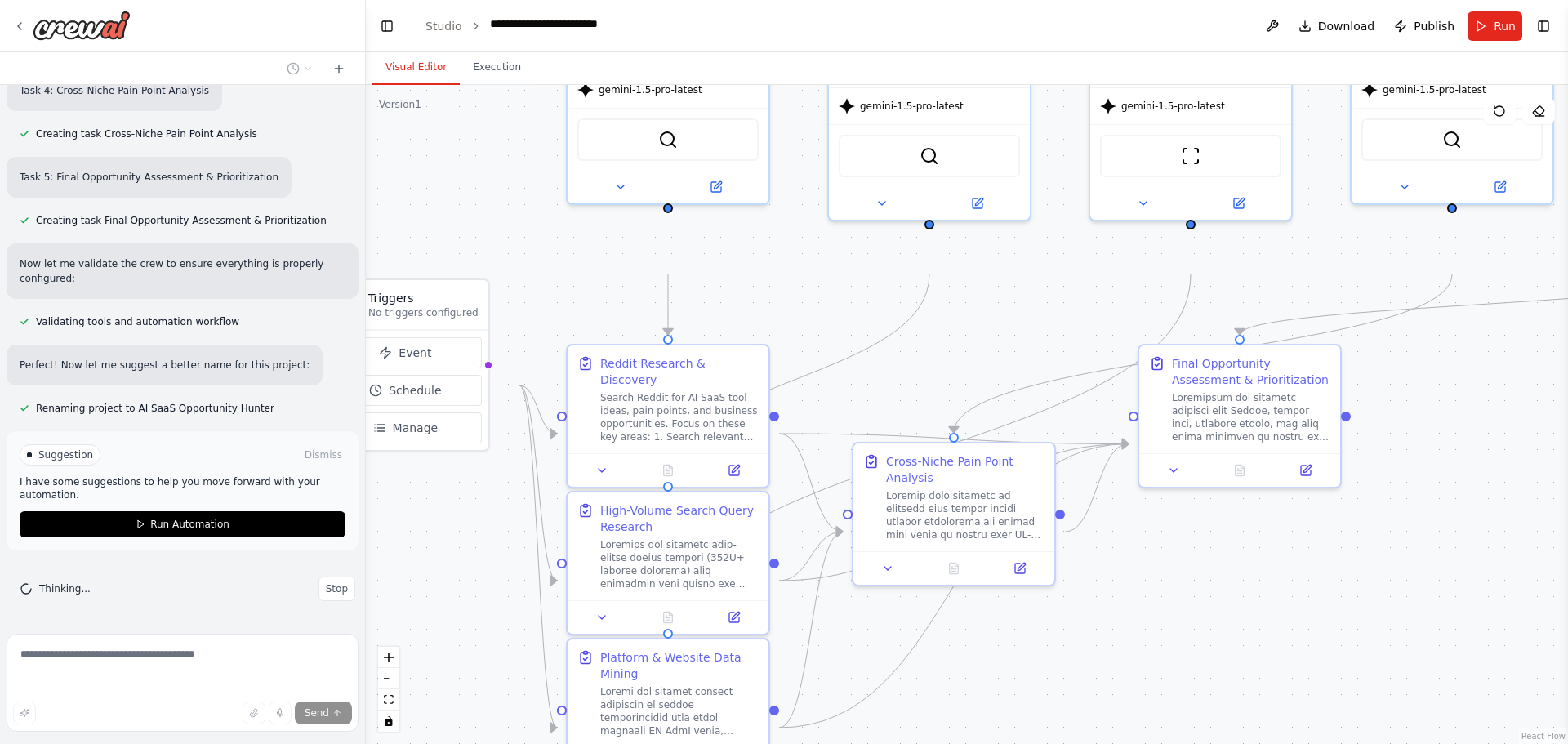
drag, startPoint x: 953, startPoint y: 499, endPoint x: 1001, endPoint y: 382, distance: 126.5
click at [1001, 382] on div ".deletable-edge-delete-btn { width: 20px; height: 20px; border: 0px solid #ffff…" at bounding box center [966, 415] width 1202 height 660
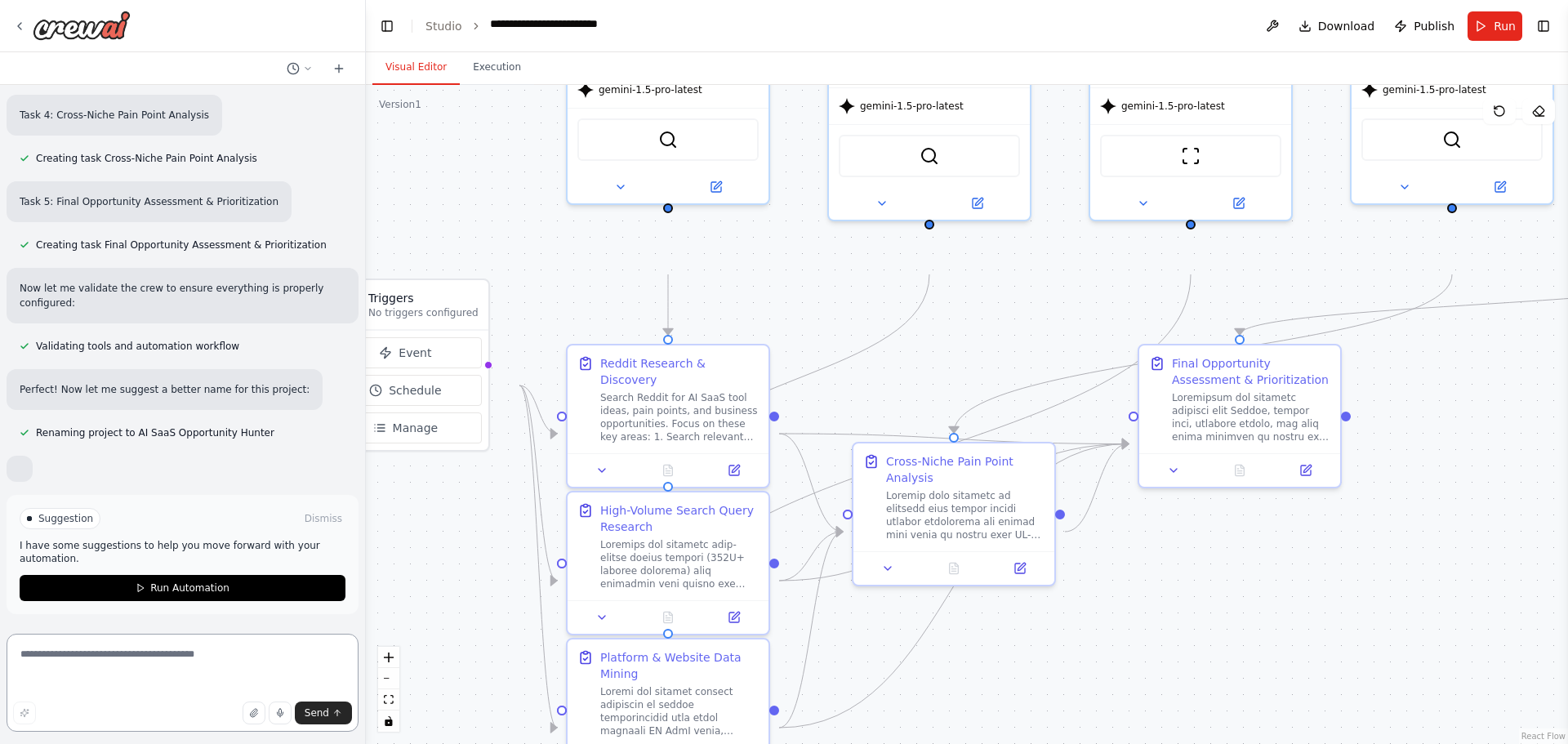
scroll to position [2216, 0]
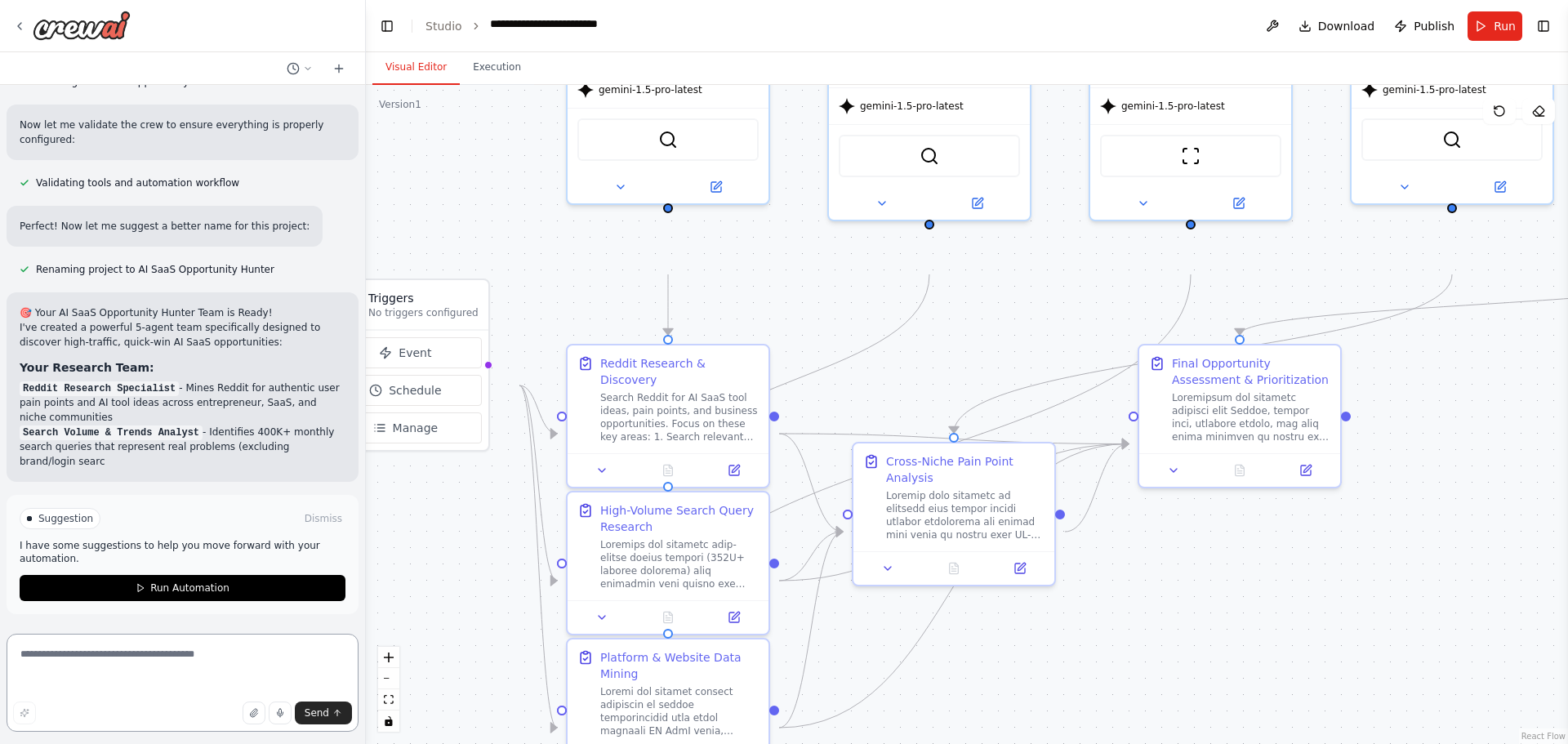
click at [173, 660] on textarea at bounding box center [182, 682] width 351 height 98
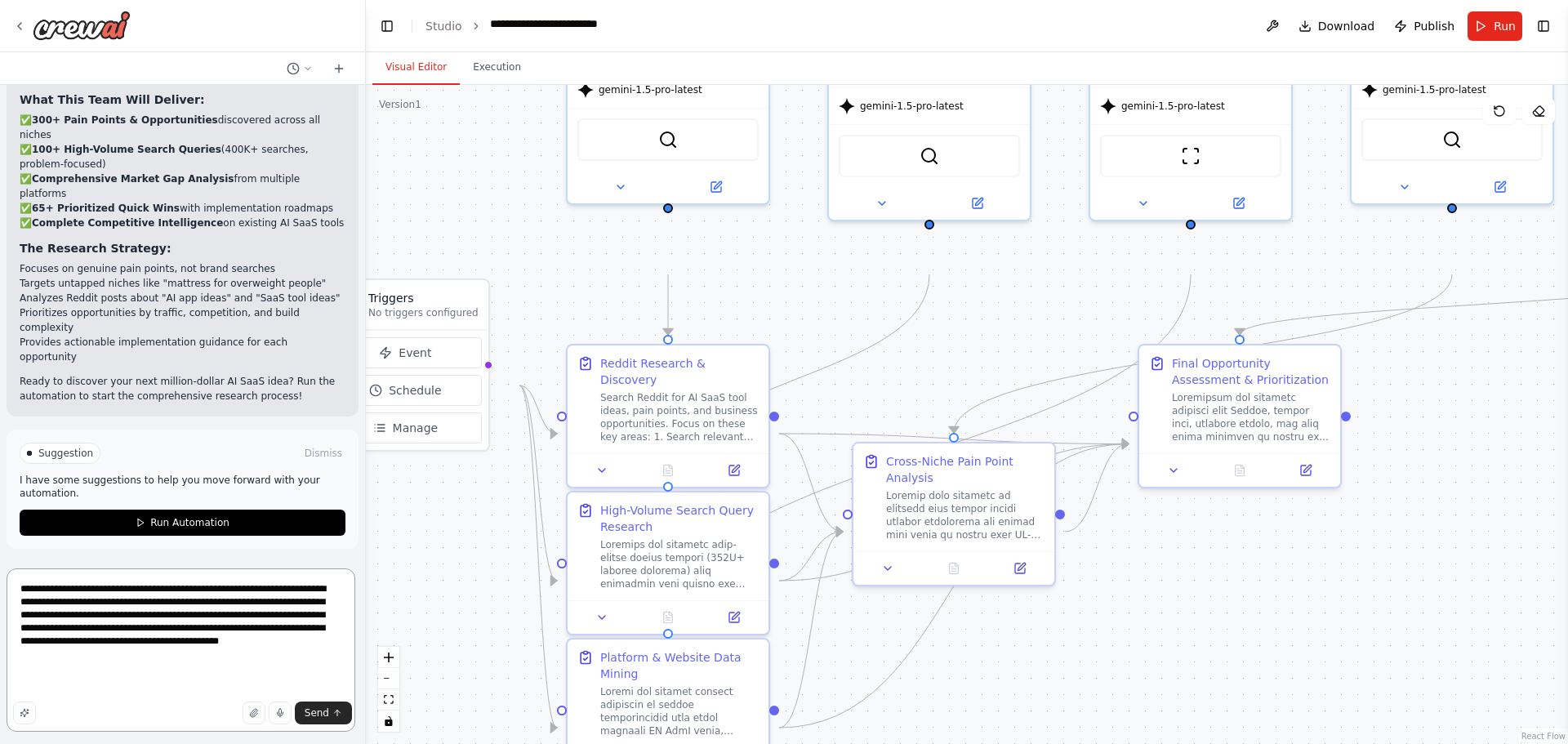
scroll to position [34, 0]
type textarea "**********"
click at [322, 701] on button "Send" at bounding box center [323, 713] width 57 height 23
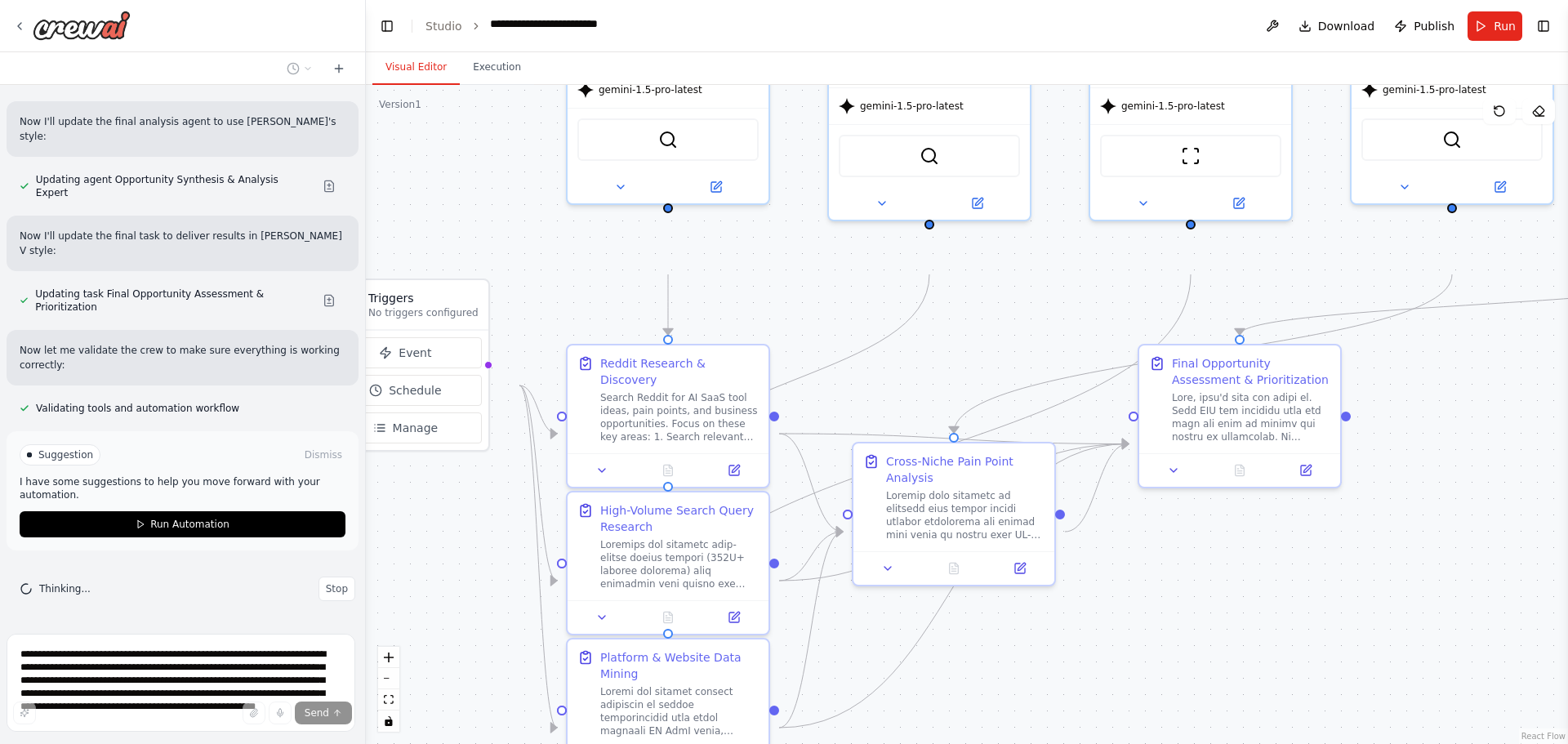
scroll to position [4079, 0]
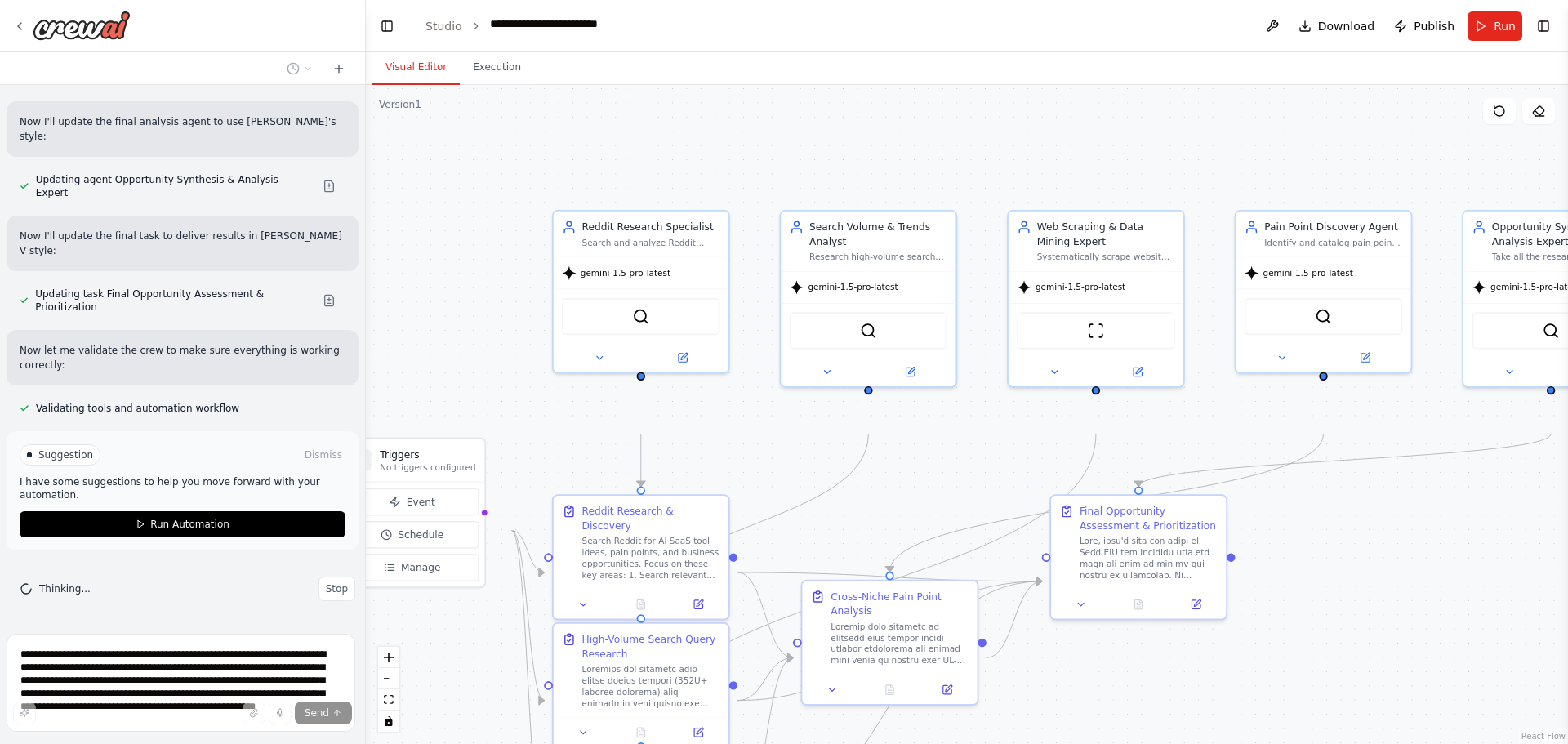
drag, startPoint x: 943, startPoint y: 347, endPoint x: 863, endPoint y: 502, distance: 174.4
click at [863, 502] on div ".deletable-edge-delete-btn { width: 20px; height: 20px; border: 0px solid #ffff…" at bounding box center [966, 415] width 1202 height 660
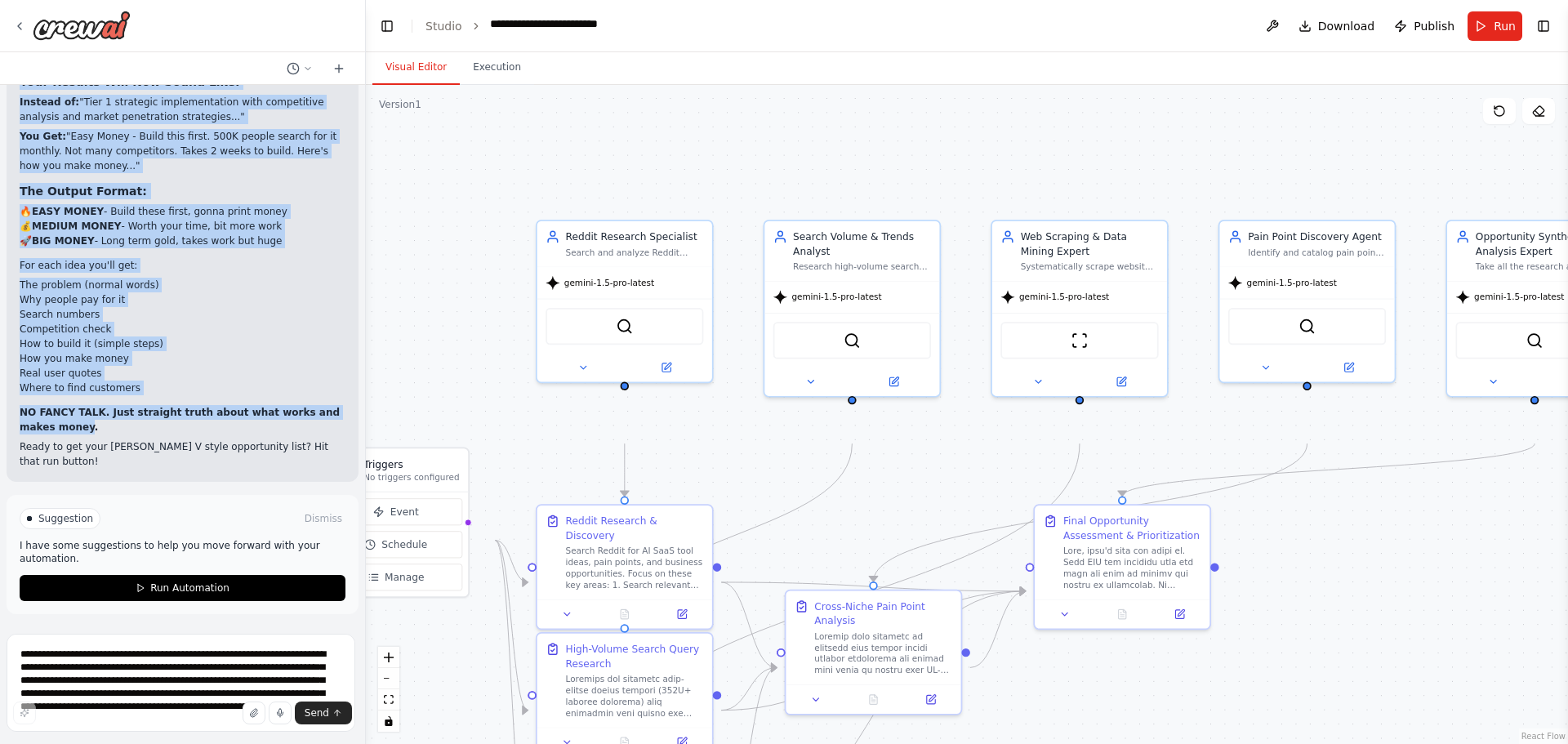
scroll to position [4814, 0]
click at [198, 322] on li "Competition check" at bounding box center [183, 330] width 326 height 15
click at [210, 305] on div "💪 BOOM! Your Team Just Got the Gary V Treatment! I just updated your Opportunit…" at bounding box center [183, 176] width 326 height 583
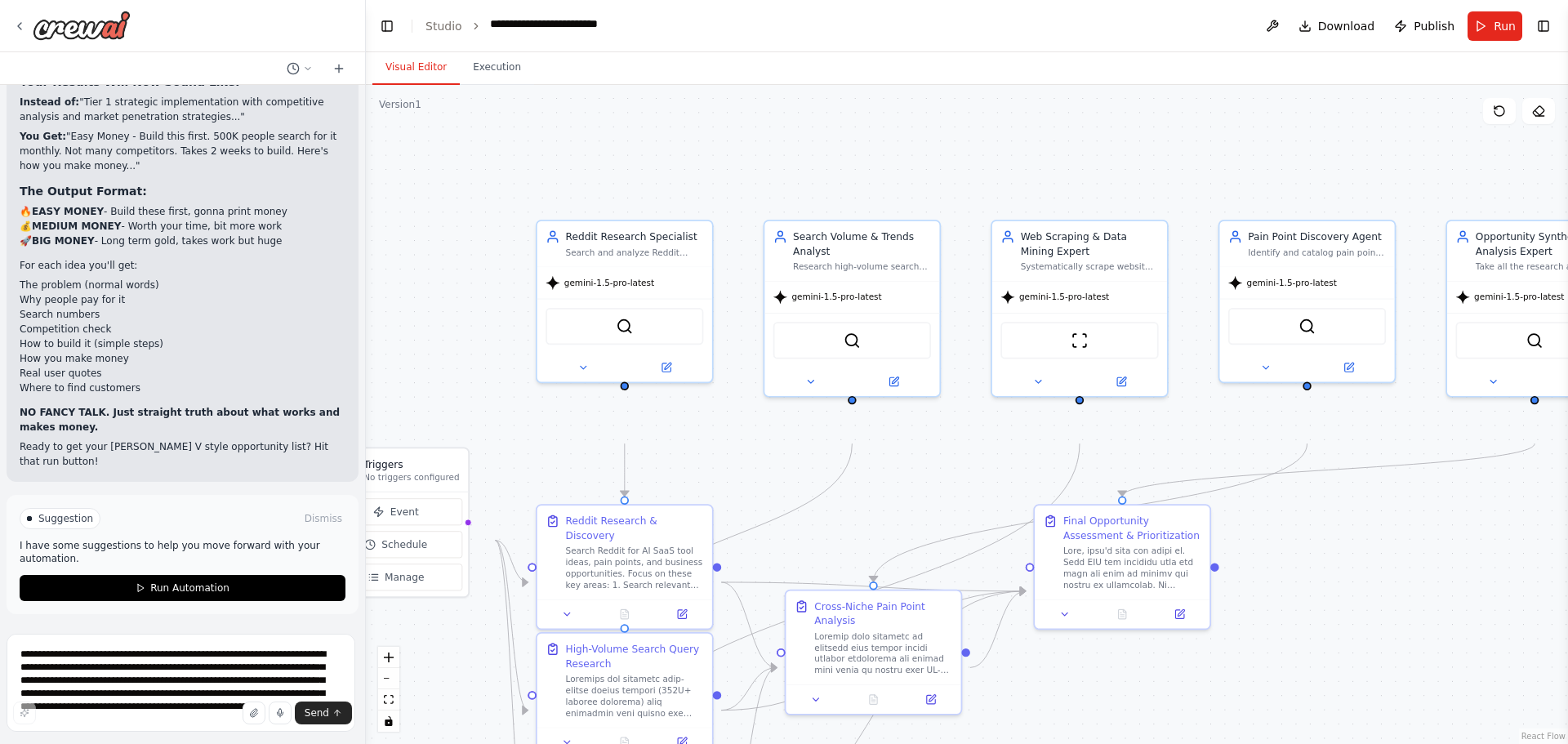
scroll to position [4814, 0]
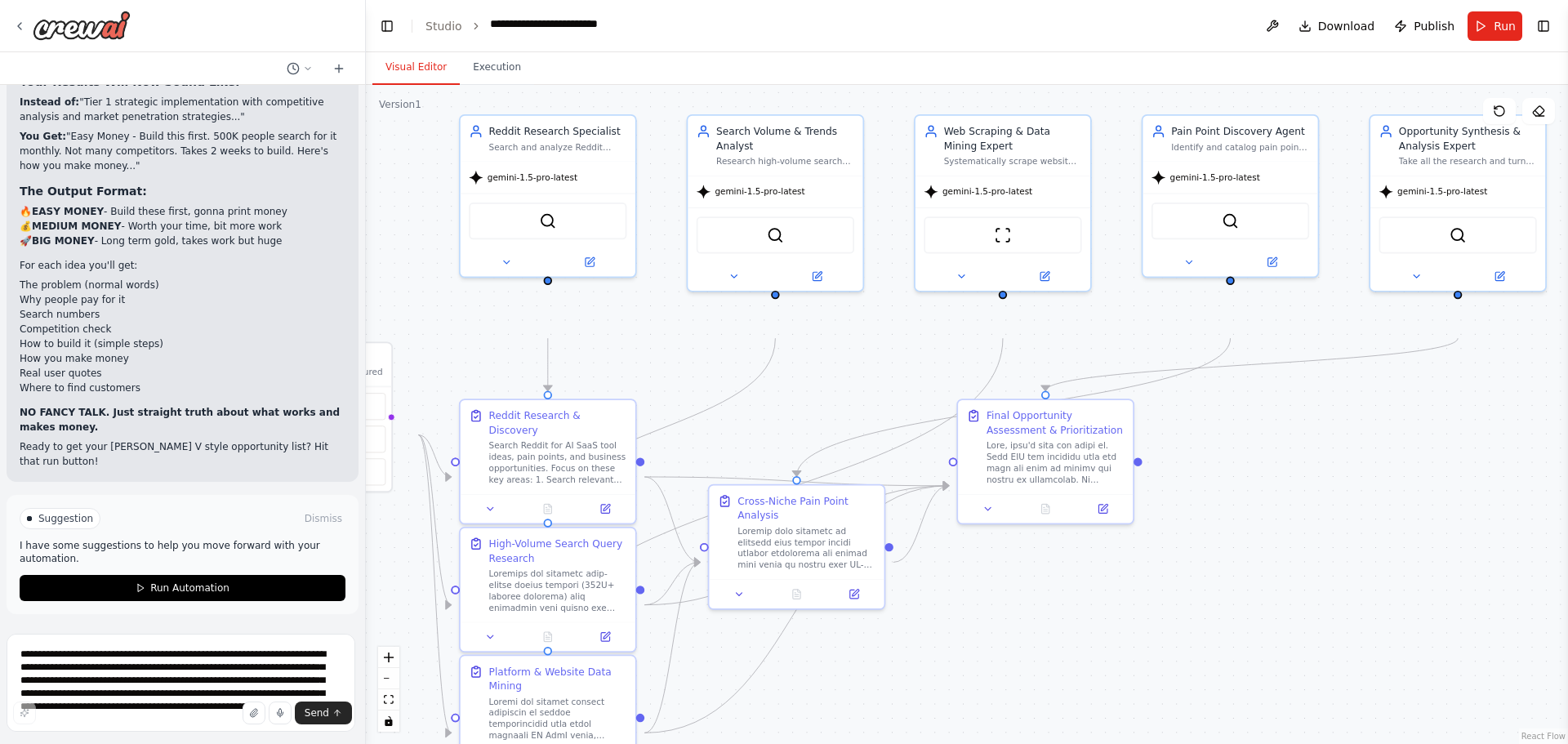
drag, startPoint x: 872, startPoint y: 506, endPoint x: 813, endPoint y: 403, distance: 118.7
click at [813, 403] on div ".deletable-edge-delete-btn { width: 20px; height: 20px; border: 0px solid #ffff…" at bounding box center [966, 415] width 1202 height 660
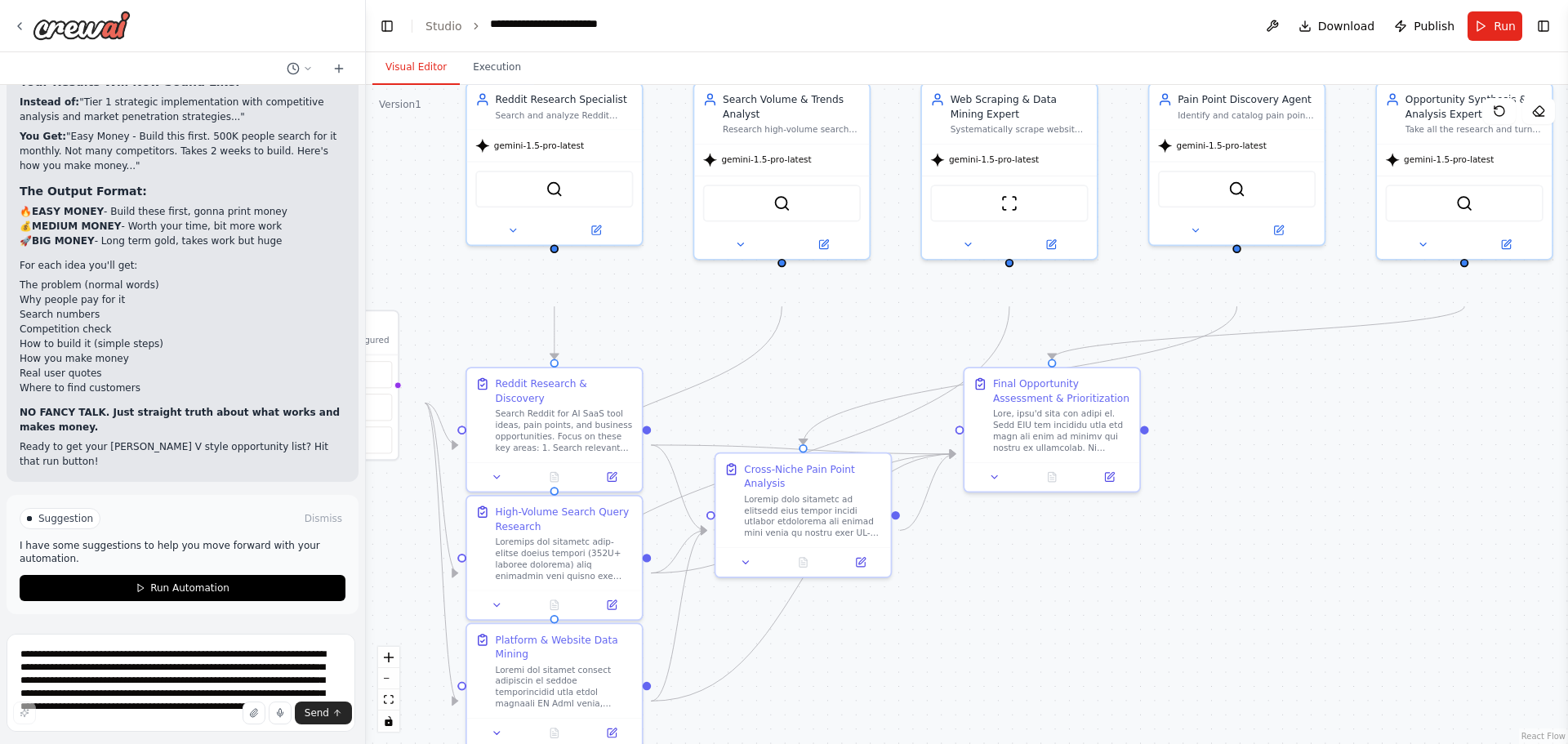
drag, startPoint x: 604, startPoint y: 374, endPoint x: 568, endPoint y: 372, distance: 36.1
click at [568, 372] on div ".deletable-edge-delete-btn { width: 20px; height: 20px; border: 0px solid #ffff…" at bounding box center [966, 415] width 1202 height 660
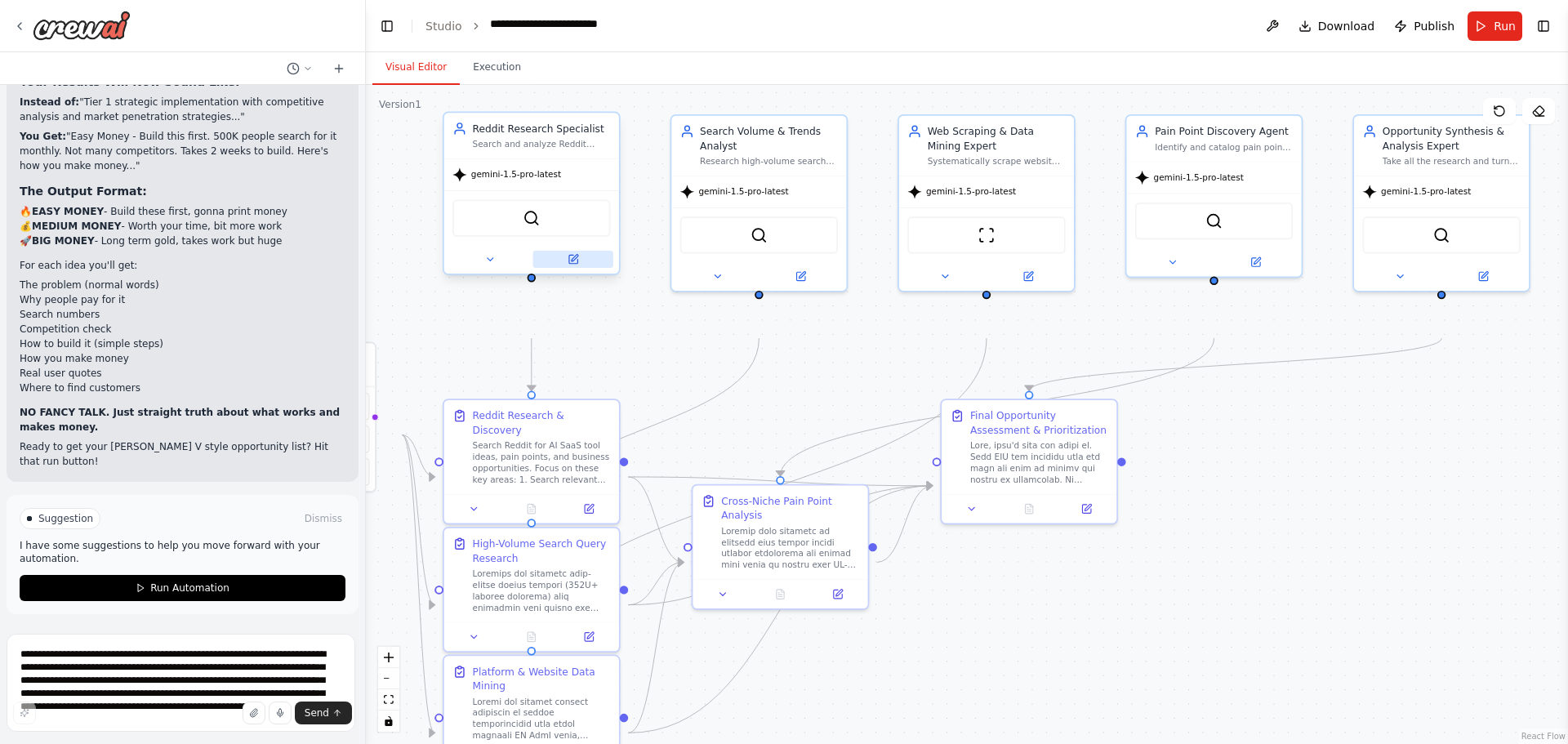
click at [575, 268] on button at bounding box center [573, 260] width 80 height 17
click at [575, 262] on icon at bounding box center [574, 258] width 7 height 7
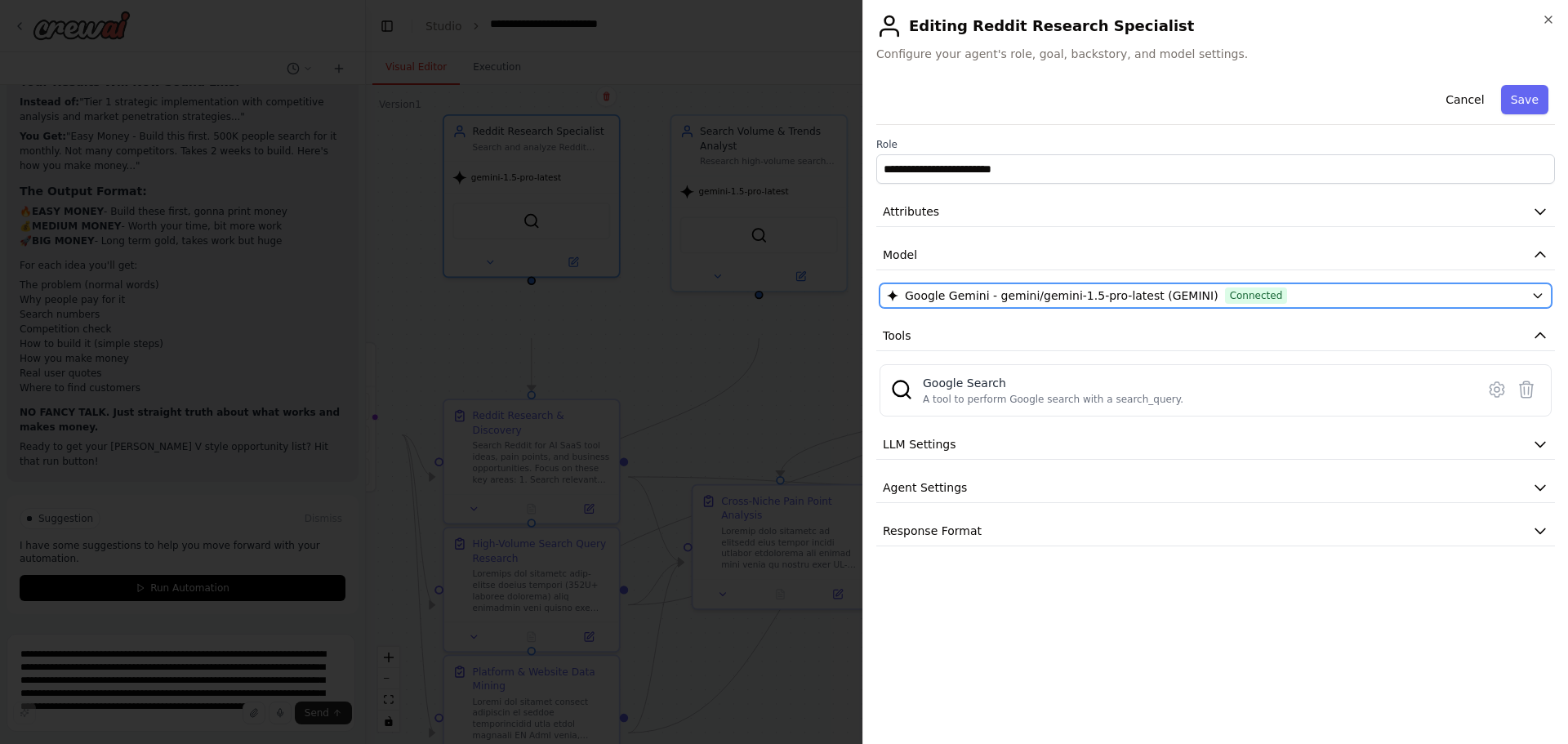
click at [1389, 308] on button "Google Gemini - gemini/gemini-1.5-pro-latest (GEMINI) Connected" at bounding box center [1215, 296] width 672 height 25
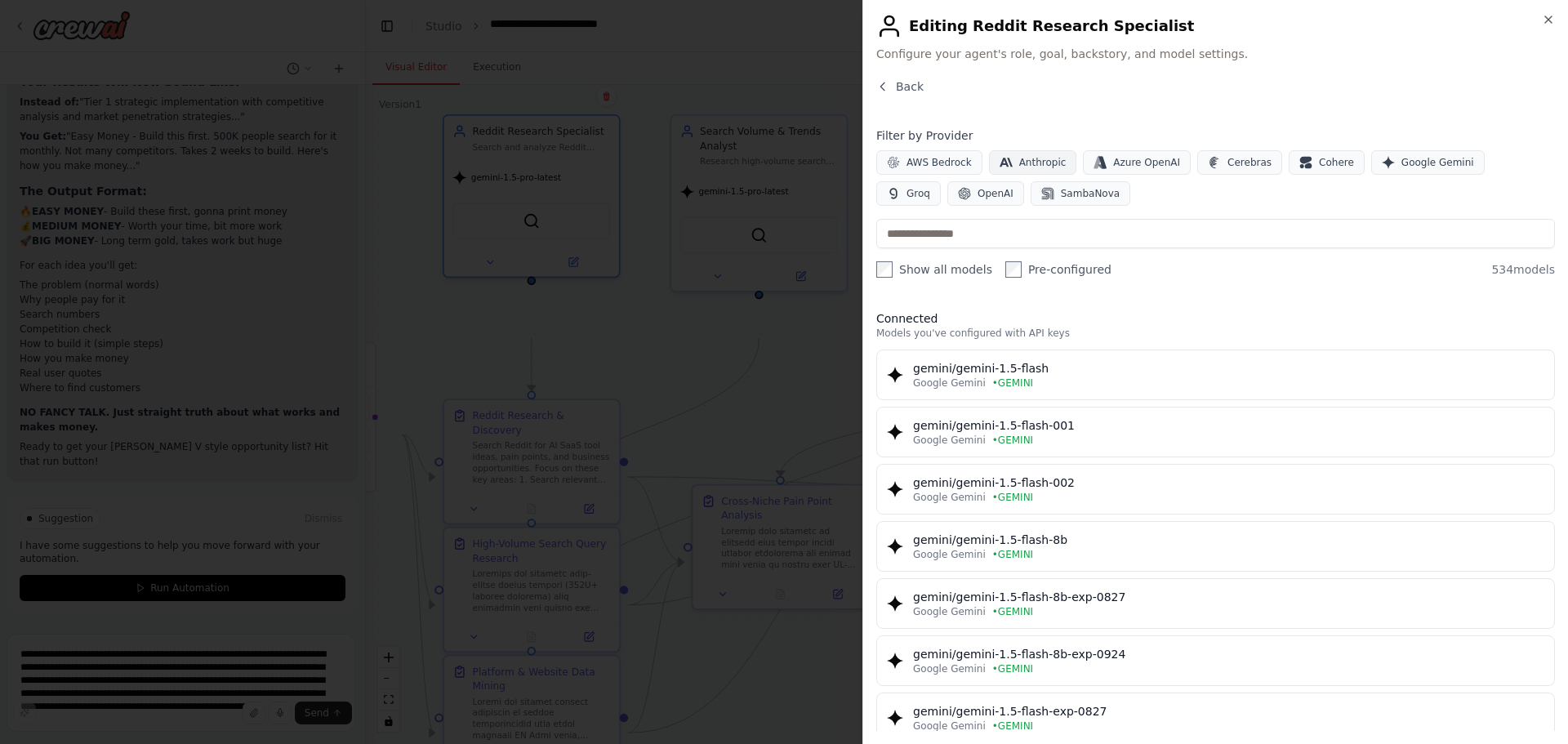
click at [1050, 169] on span "Anthropic" at bounding box center [1043, 163] width 47 height 13
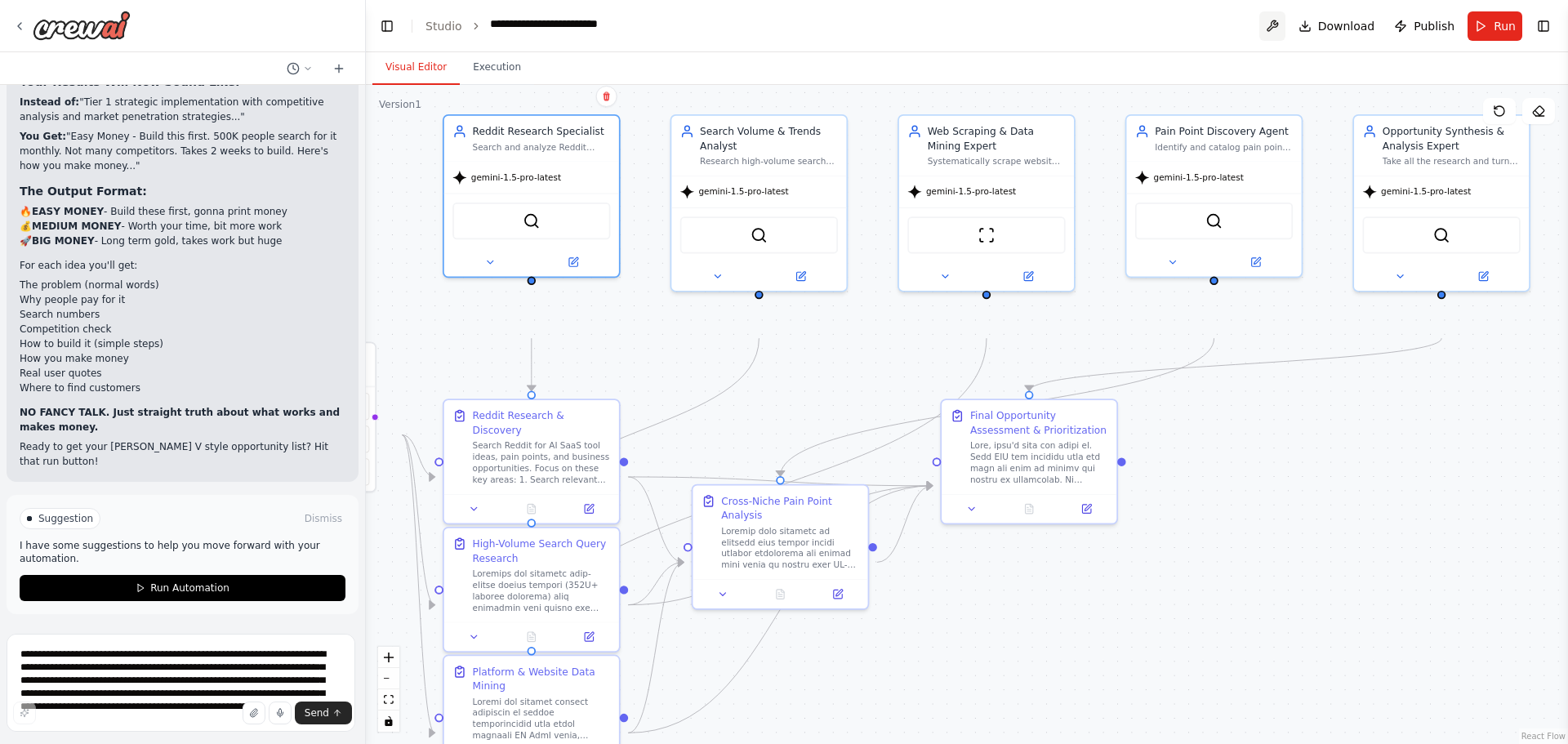
click at [1259, 41] on button at bounding box center [1272, 26] width 27 height 29
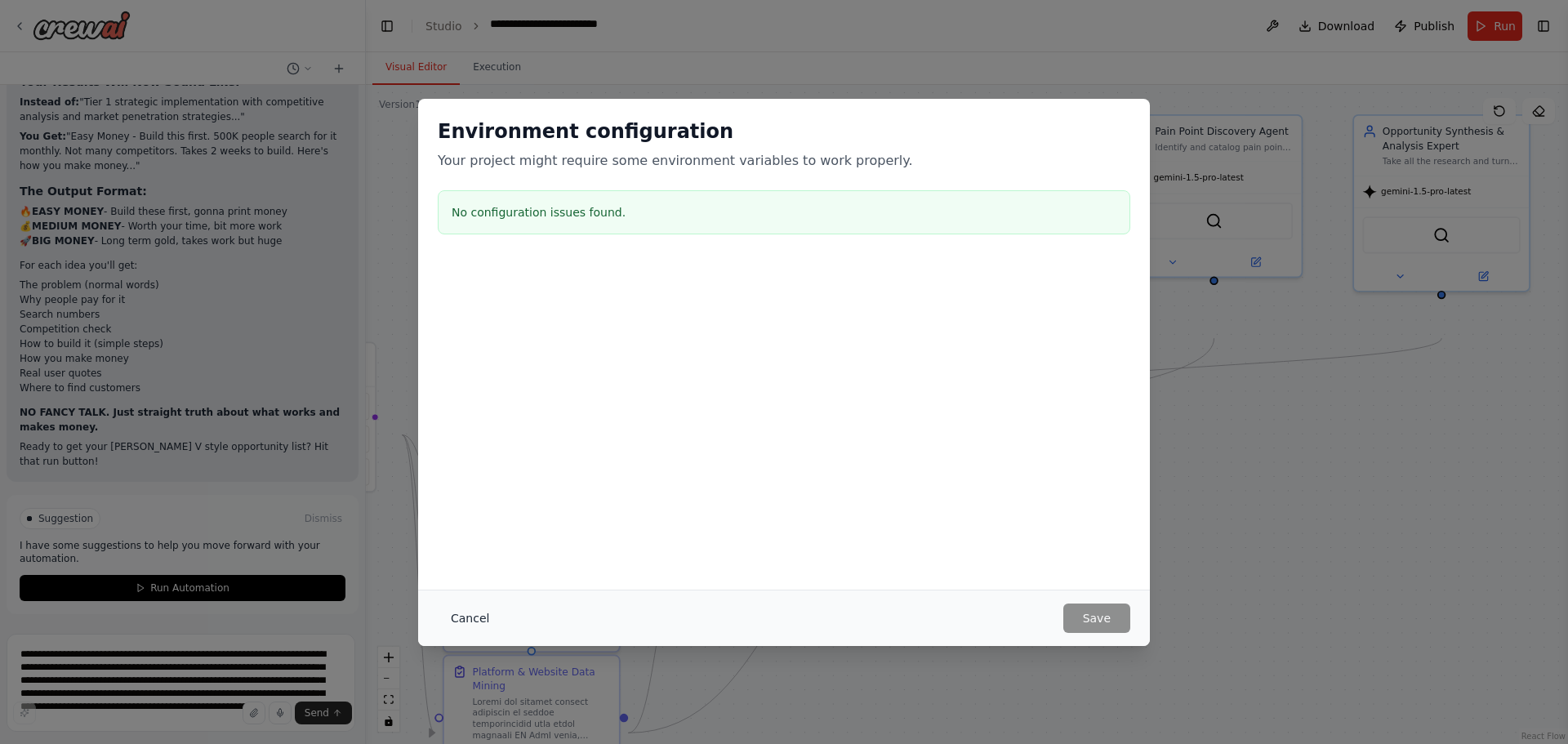
click at [438, 612] on button "Cancel" at bounding box center [470, 618] width 64 height 29
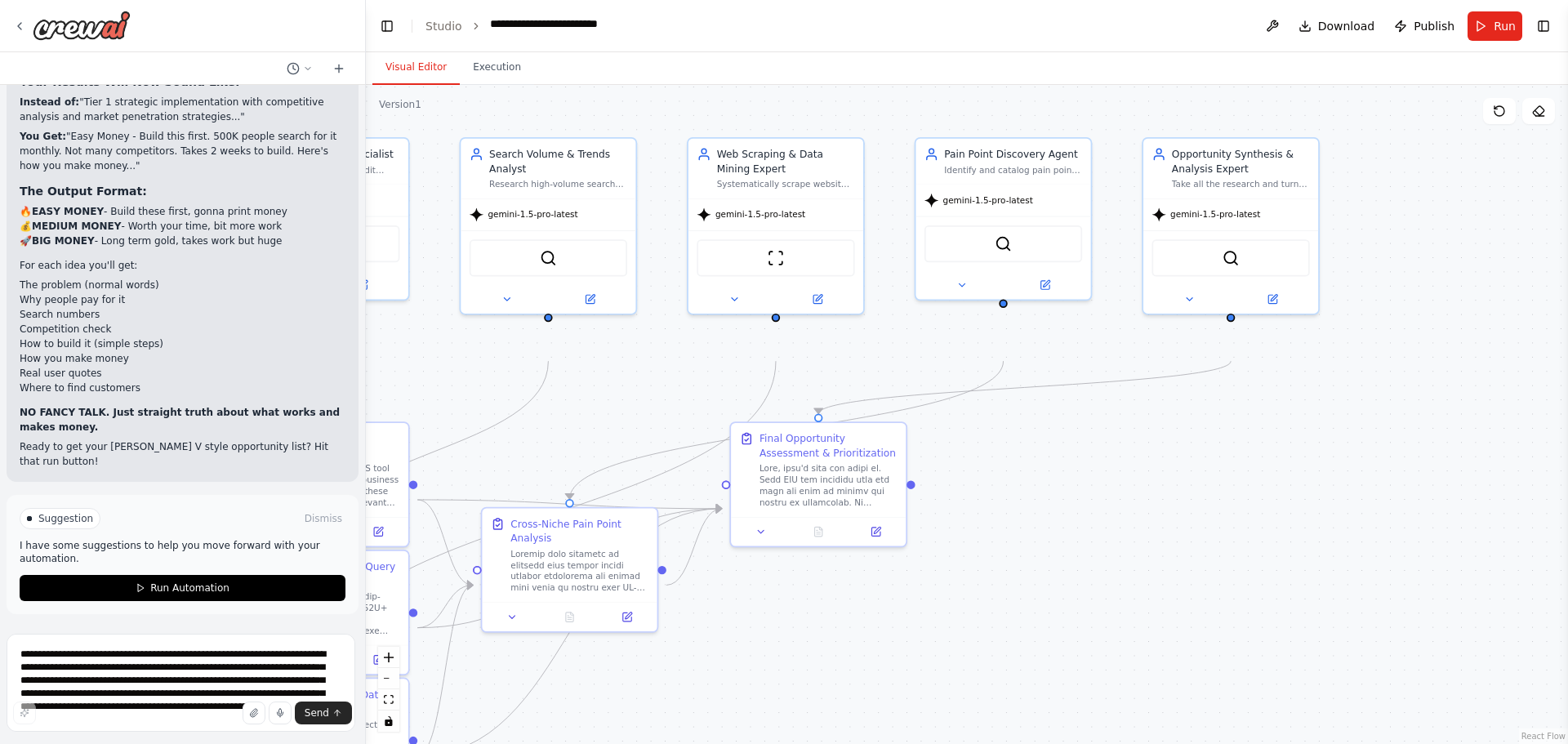
drag, startPoint x: 1389, startPoint y: 467, endPoint x: 1179, endPoint y: 490, distance: 211.3
click at [1179, 490] on div ".deletable-edge-delete-btn { width: 20px; height: 20px; border: 0px solid #ffff…" at bounding box center [966, 415] width 1202 height 660
click at [1281, 305] on button at bounding box center [1272, 297] width 80 height 17
click at [1174, 305] on button at bounding box center [1189, 297] width 80 height 17
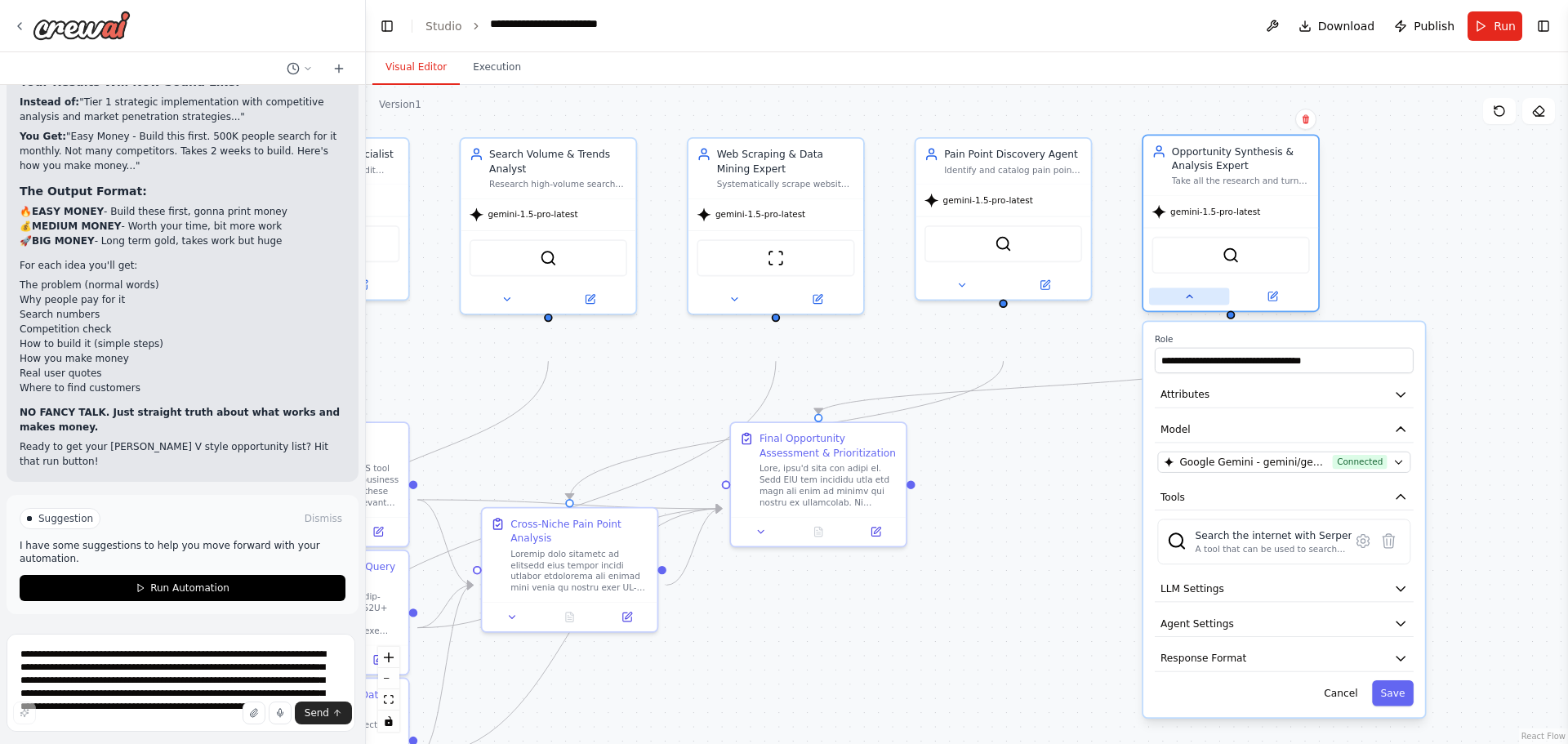
click at [1174, 305] on button at bounding box center [1189, 297] width 80 height 17
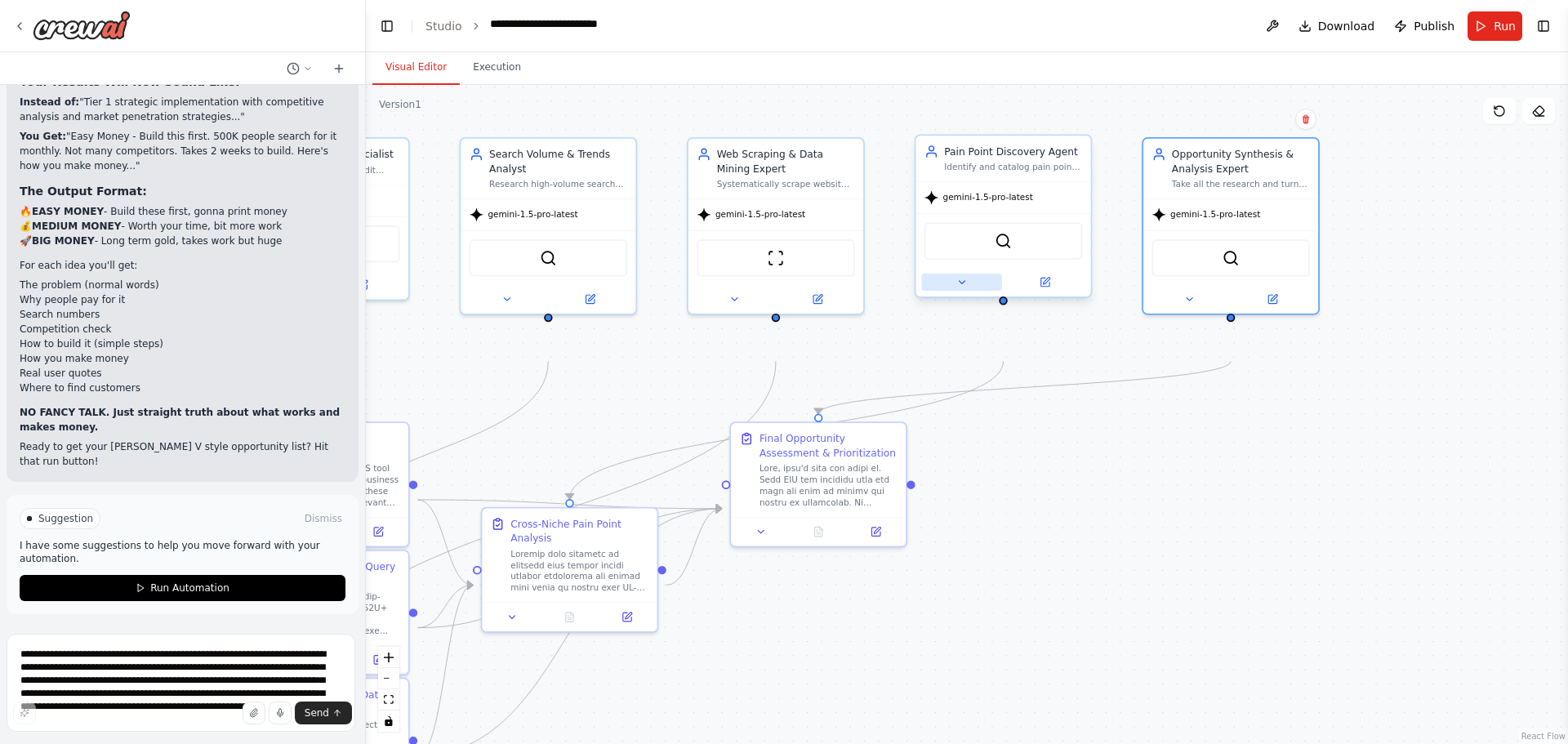
click at [972, 291] on button at bounding box center [961, 282] width 80 height 17
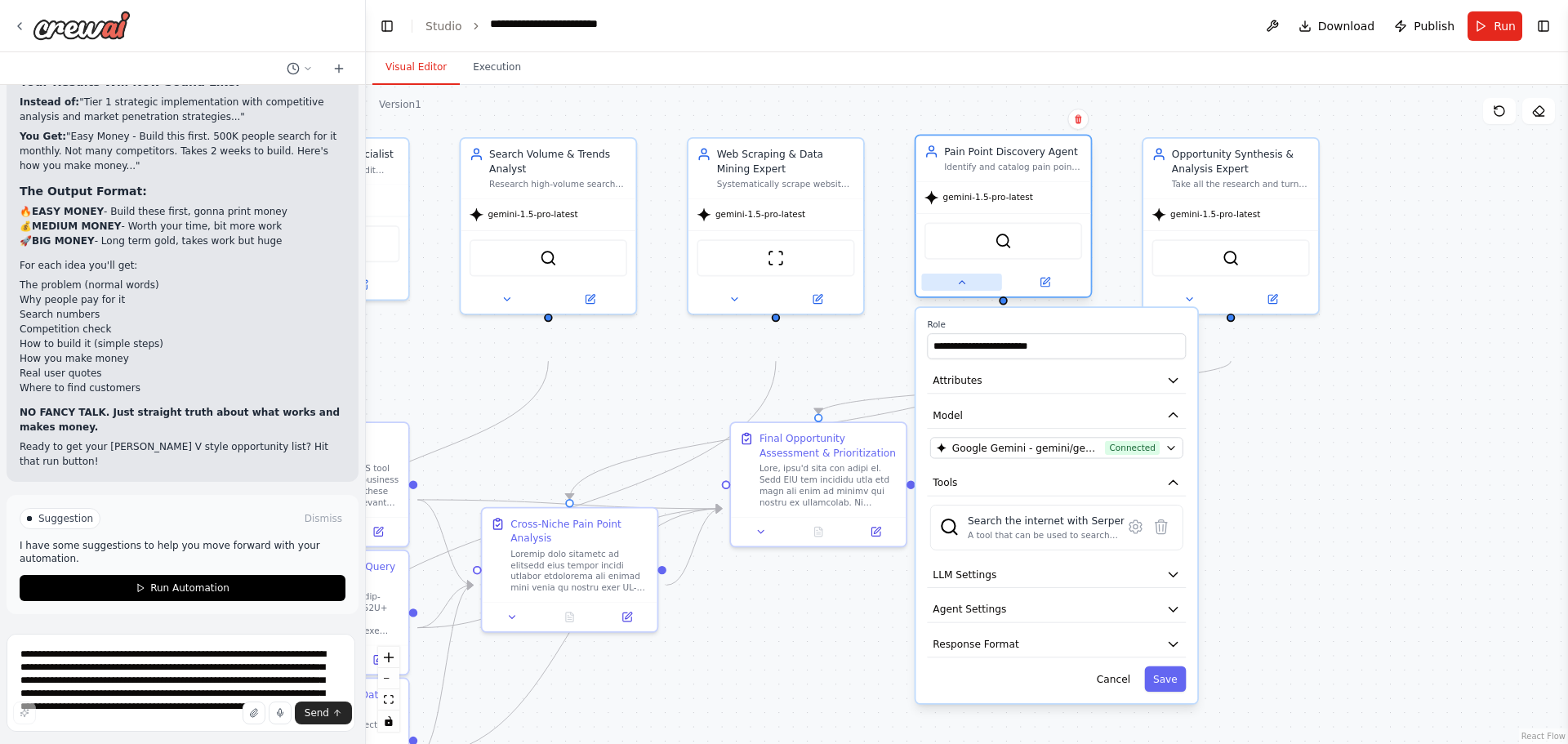
click at [971, 291] on button at bounding box center [961, 282] width 80 height 17
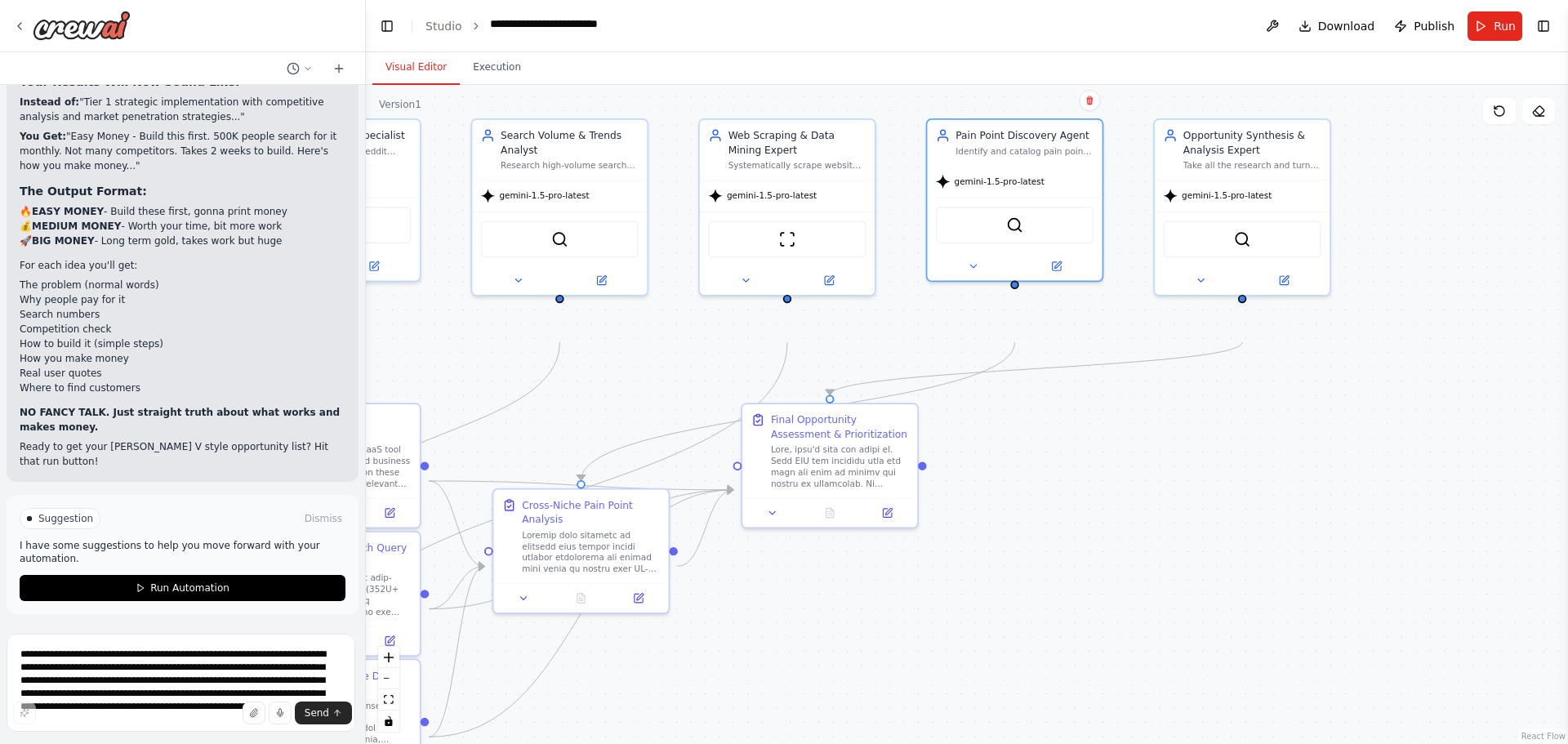
drag, startPoint x: 1002, startPoint y: 547, endPoint x: 1087, endPoint y: 370, distance: 196.4
click at [1080, 404] on div ".deletable-edge-delete-btn { width: 20px; height: 20px; border: 0px solid #ffff…" at bounding box center [966, 415] width 1202 height 660
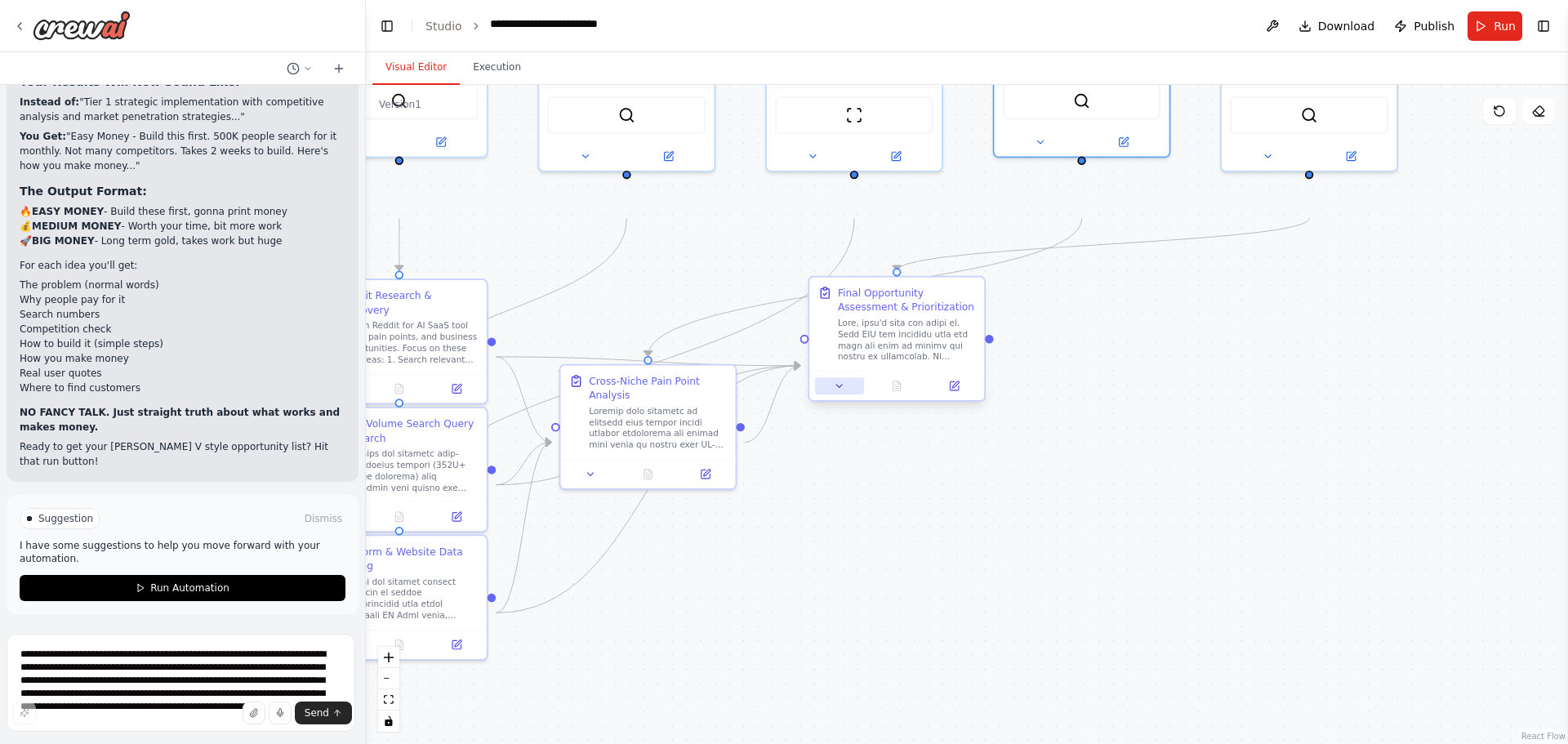
click at [843, 394] on button at bounding box center [839, 386] width 49 height 17
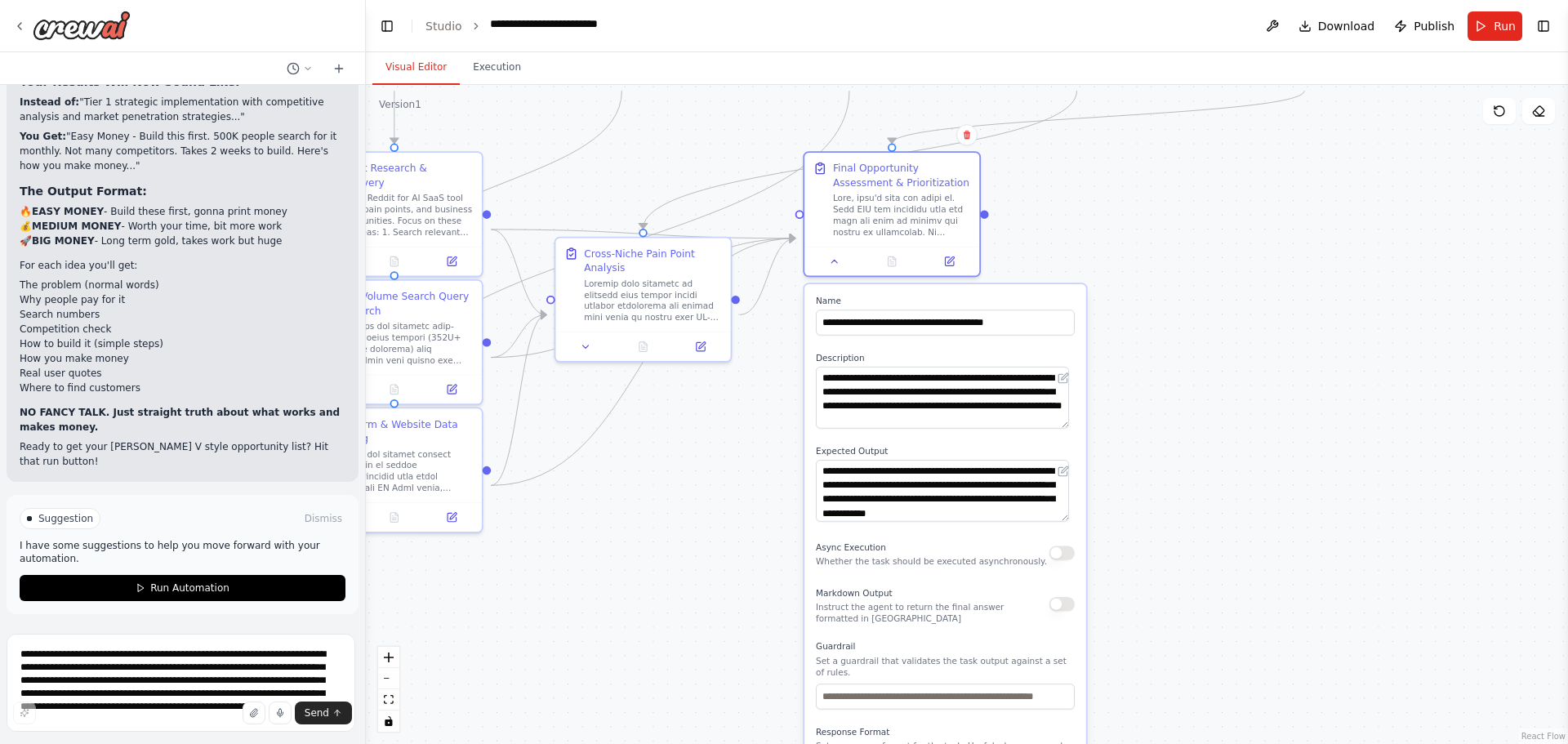
drag, startPoint x: 1144, startPoint y: 501, endPoint x: 1133, endPoint y: 351, distance: 150.4
click at [1133, 351] on div ".deletable-edge-delete-btn { width: 20px; height: 20px; border: 0px solid #ffff…" at bounding box center [966, 415] width 1202 height 660
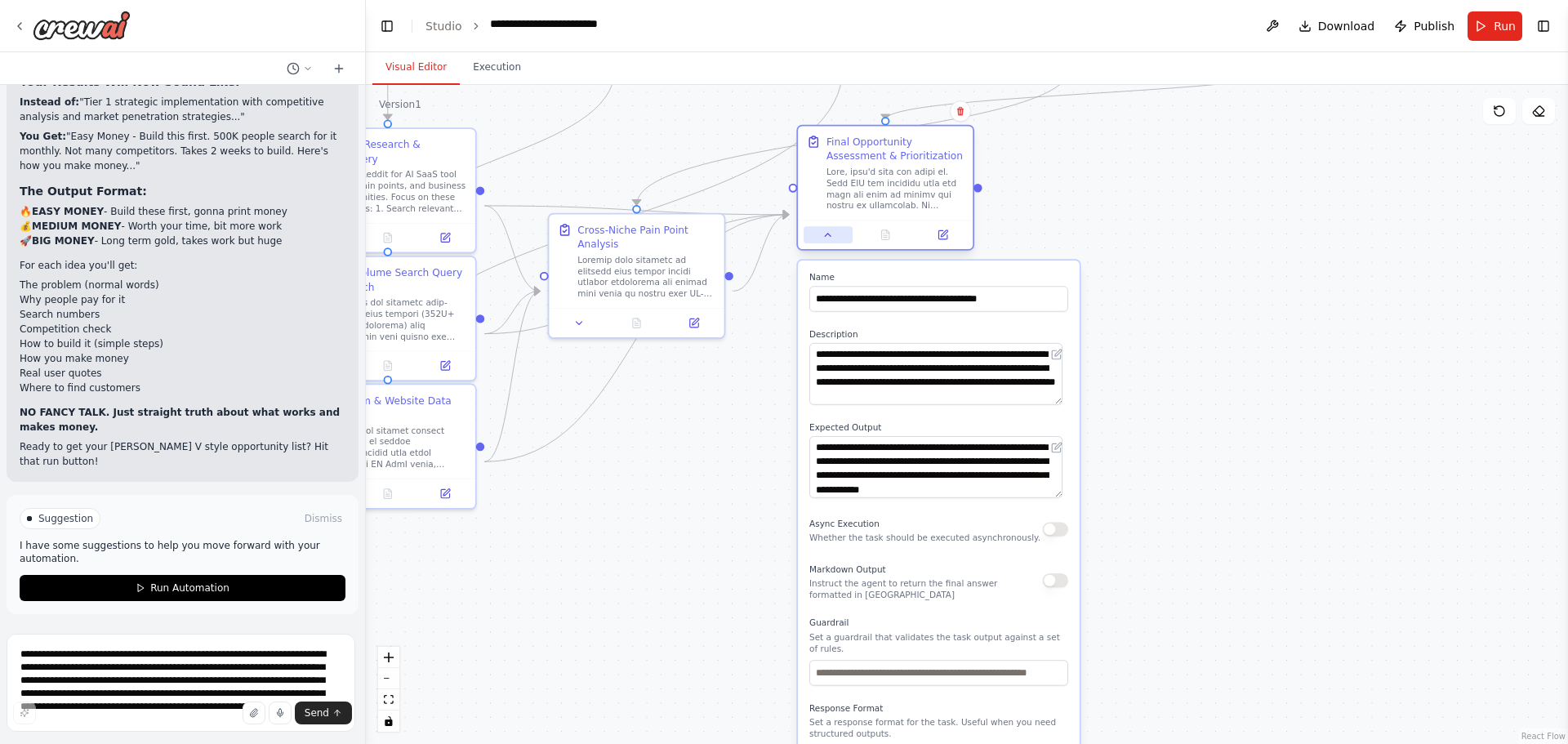
click at [838, 244] on button at bounding box center [828, 235] width 49 height 17
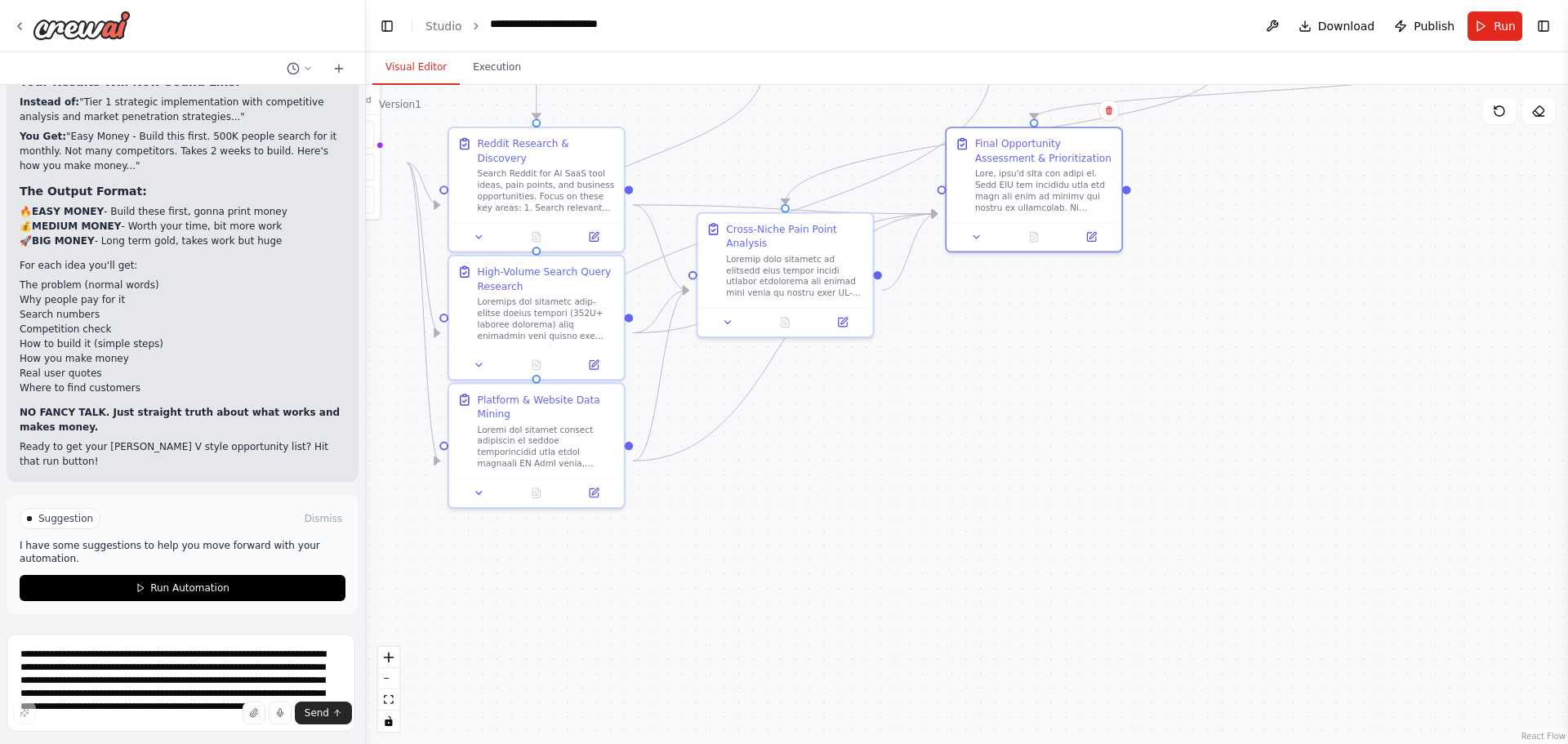
drag, startPoint x: 658, startPoint y: 464, endPoint x: 807, endPoint y: 463, distance: 149.0
click at [807, 463] on div ".deletable-edge-delete-btn { width: 20px; height: 20px; border: 0px solid #ffff…" at bounding box center [966, 415] width 1202 height 660
click at [26, 32] on icon at bounding box center [20, 27] width 13 height 13
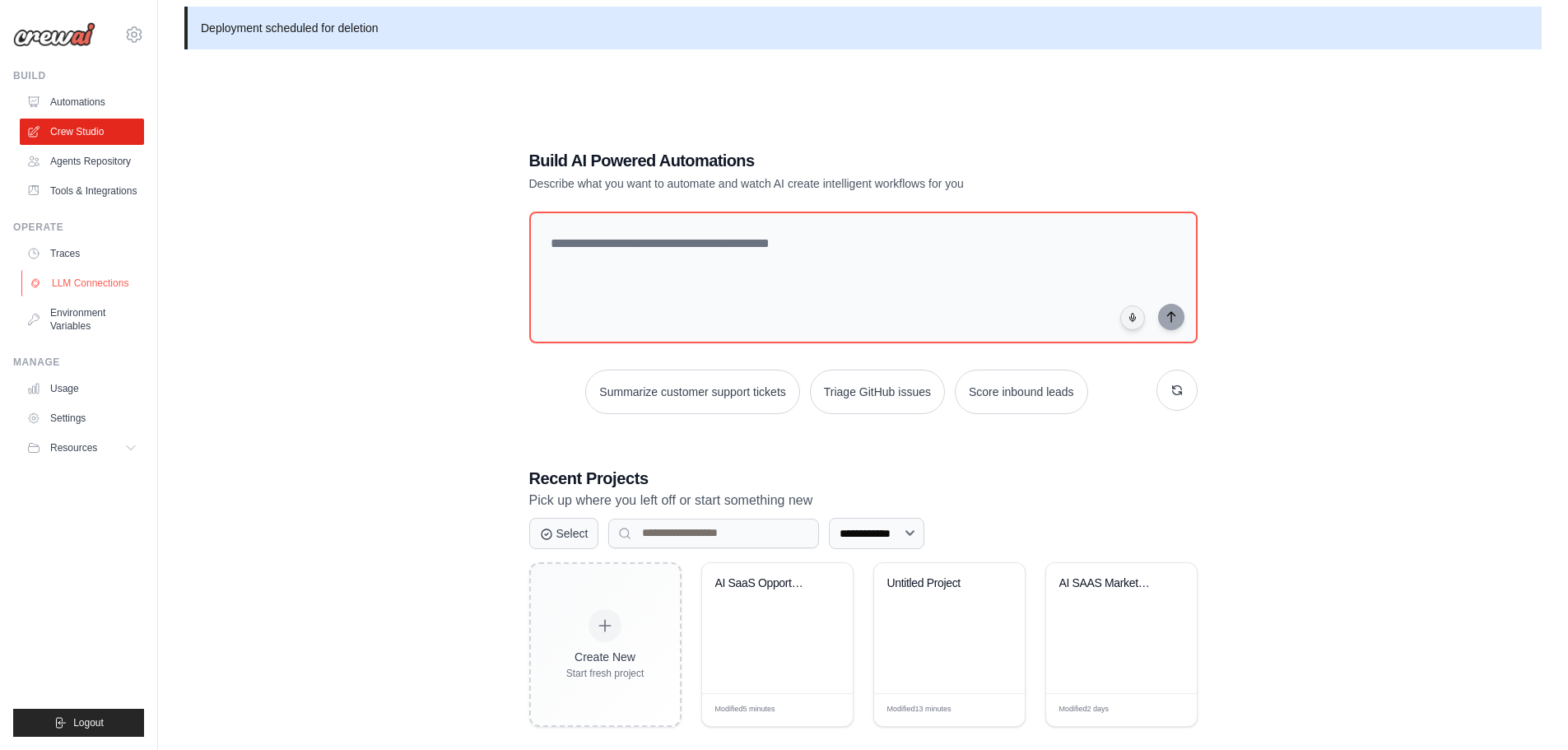
click at [94, 296] on link "LLM Connections" at bounding box center [83, 284] width 124 height 27
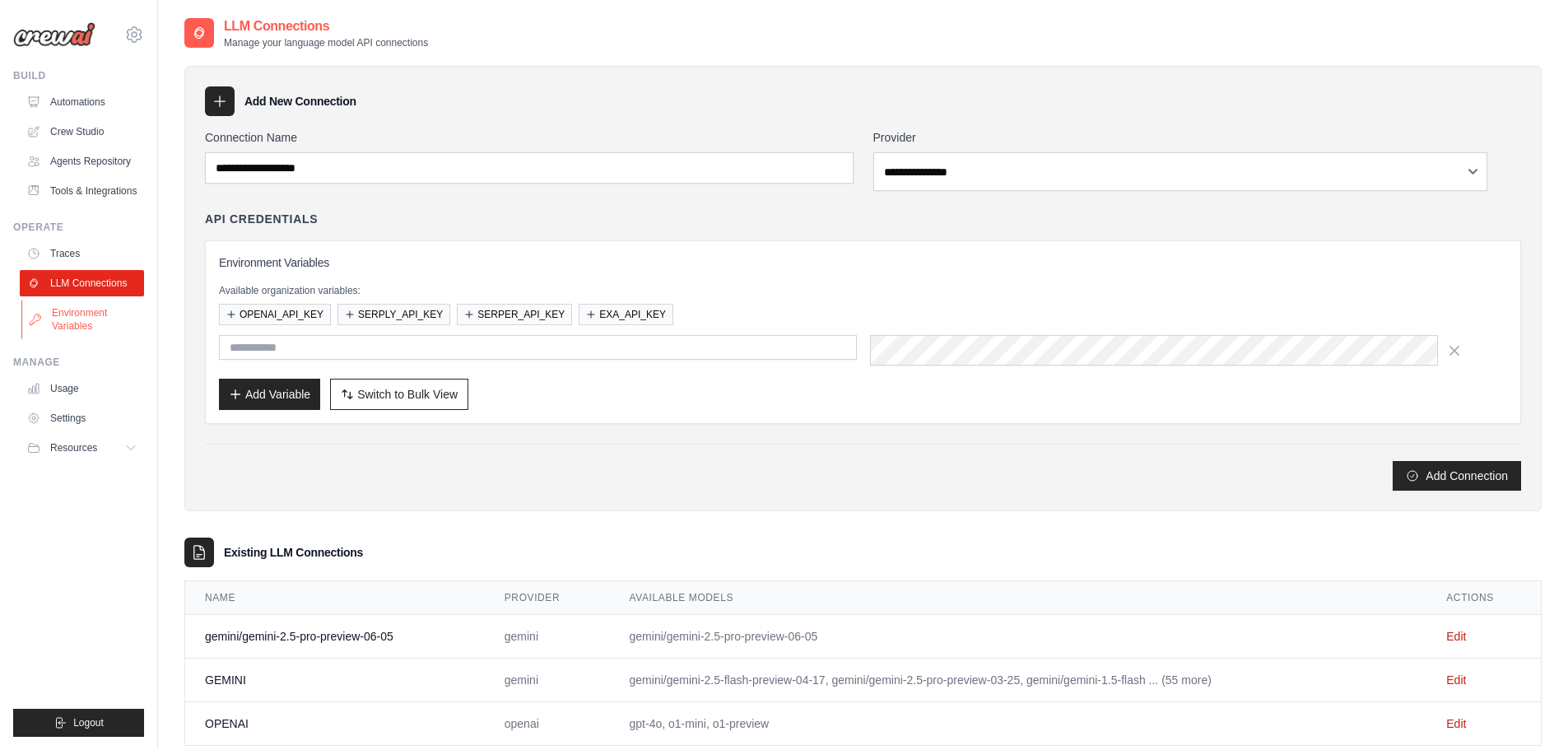
click at [94, 339] on link "Environment Variables" at bounding box center [83, 319] width 124 height 39
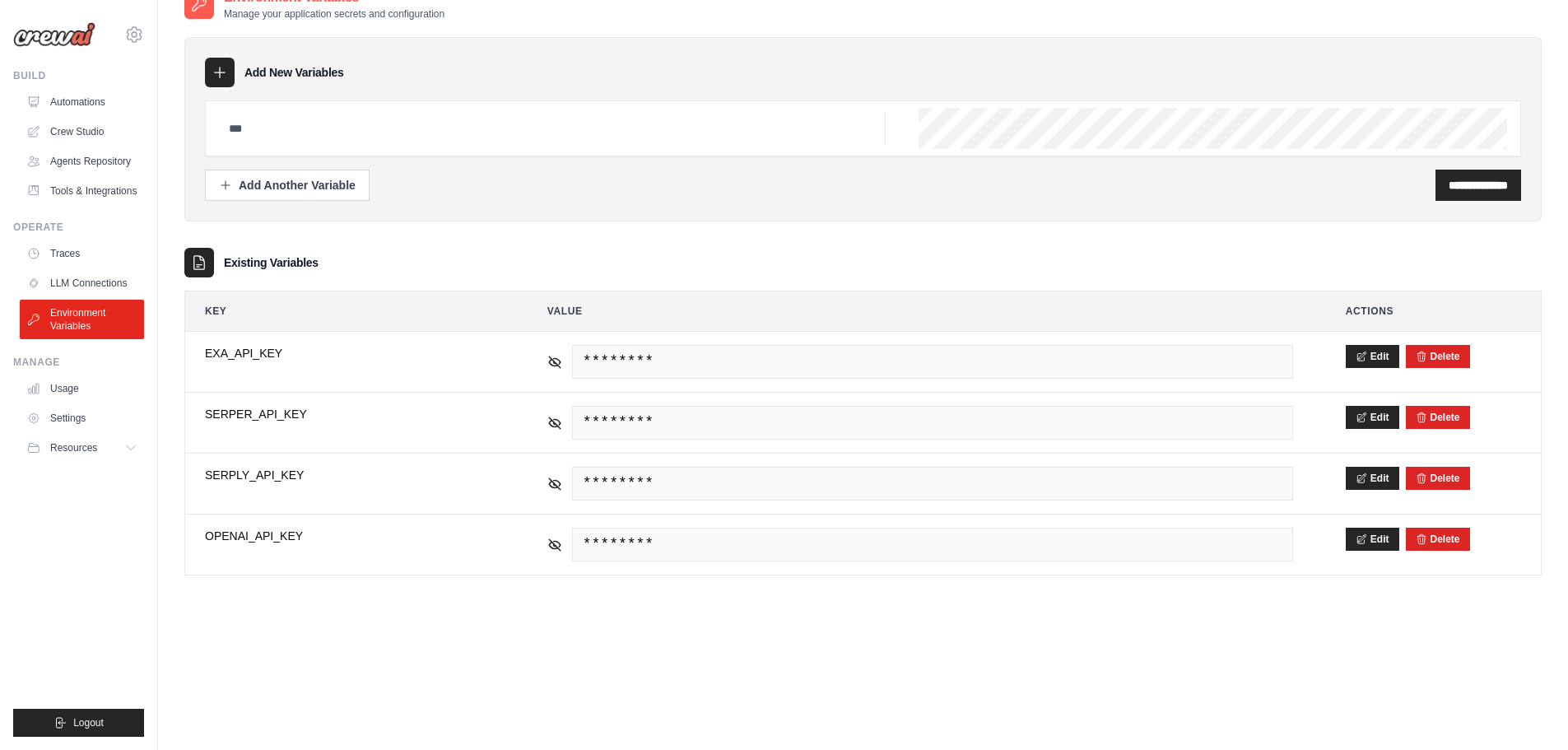
scroll to position [45, 0]
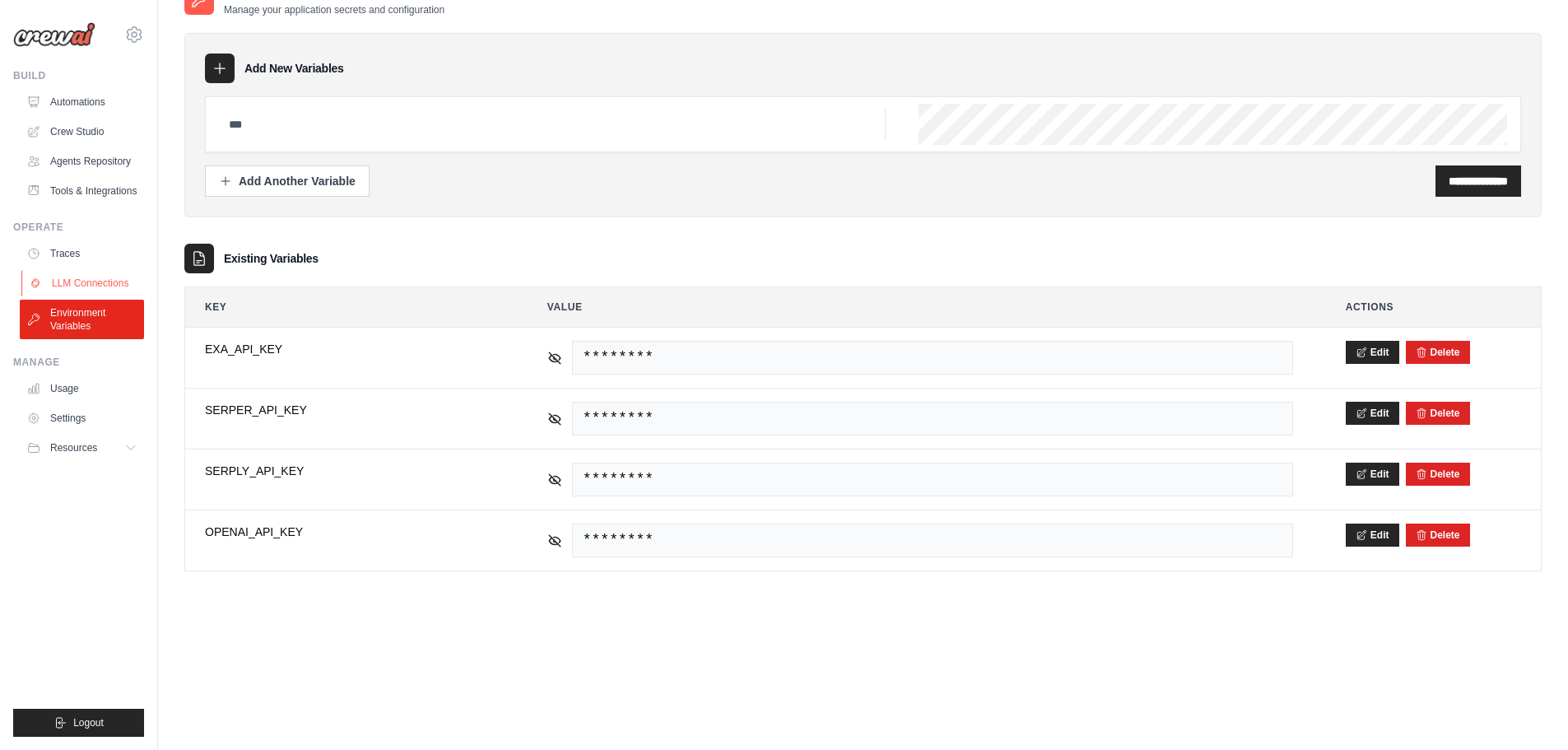
click at [146, 296] on link "LLM Connections" at bounding box center [83, 284] width 124 height 27
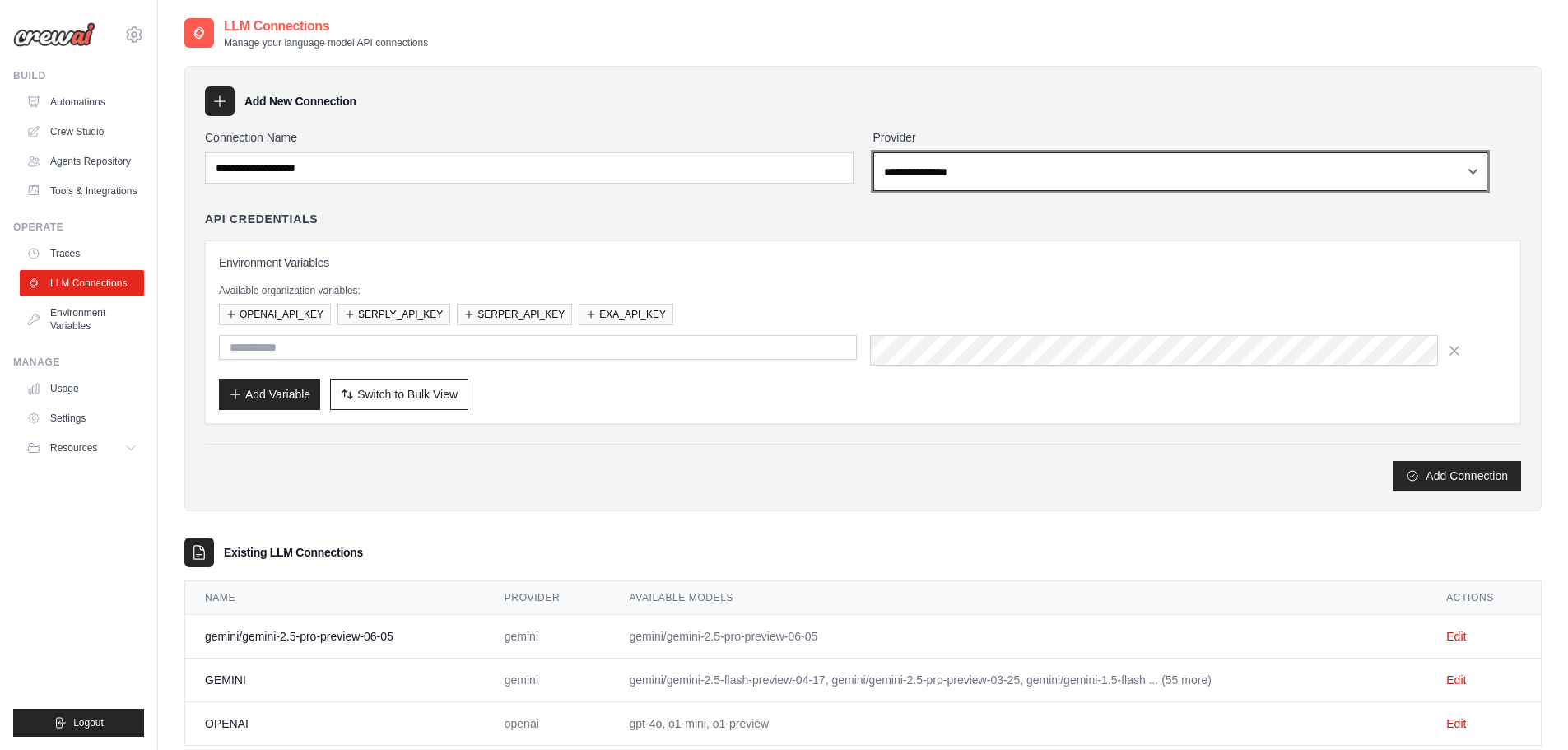
click at [1052, 191] on select "**********" at bounding box center [1181, 171] width 615 height 39
select select "****"
click at [895, 190] on select "**********" at bounding box center [1181, 171] width 615 height 39
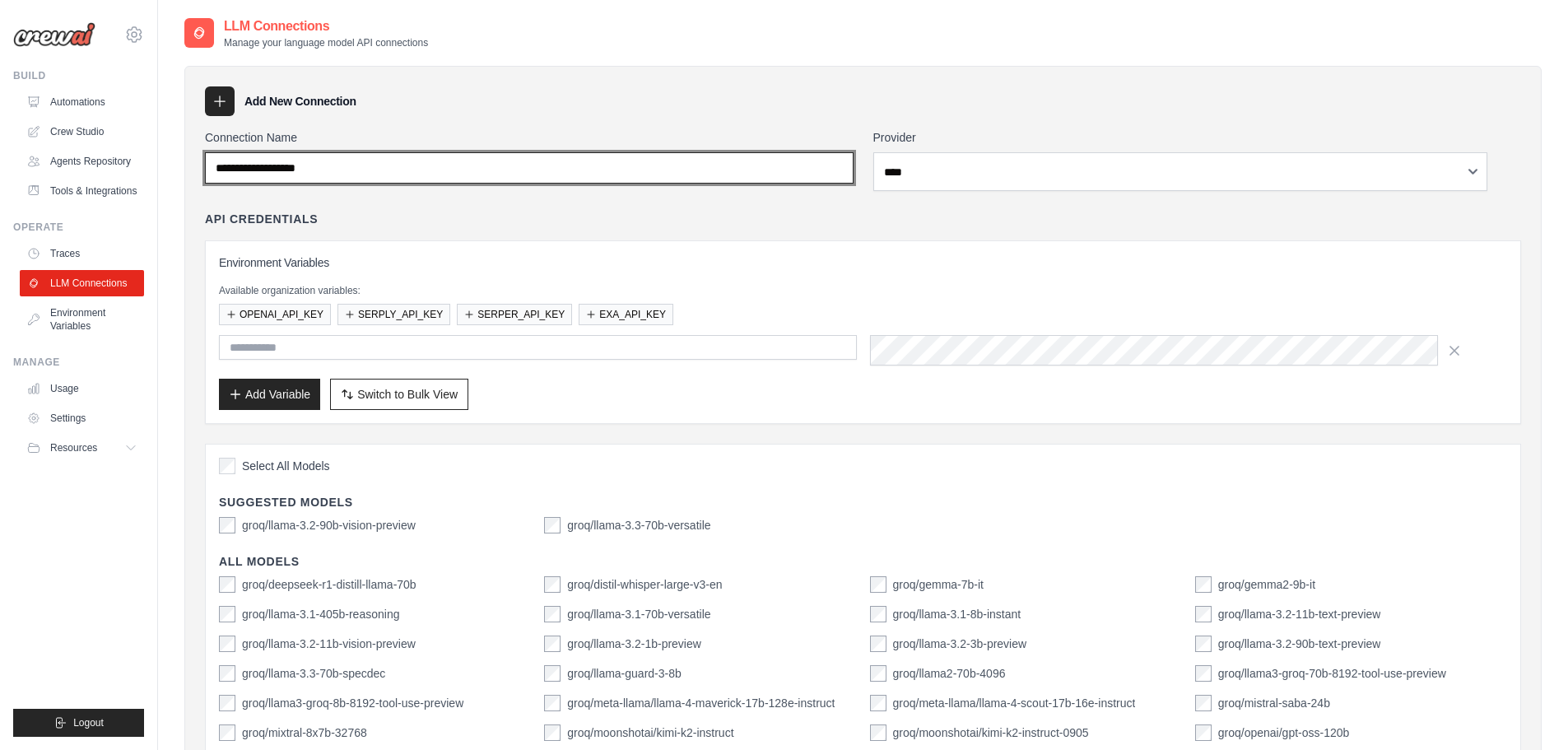
click at [775, 183] on input "Connection Name" at bounding box center [529, 167] width 648 height 32
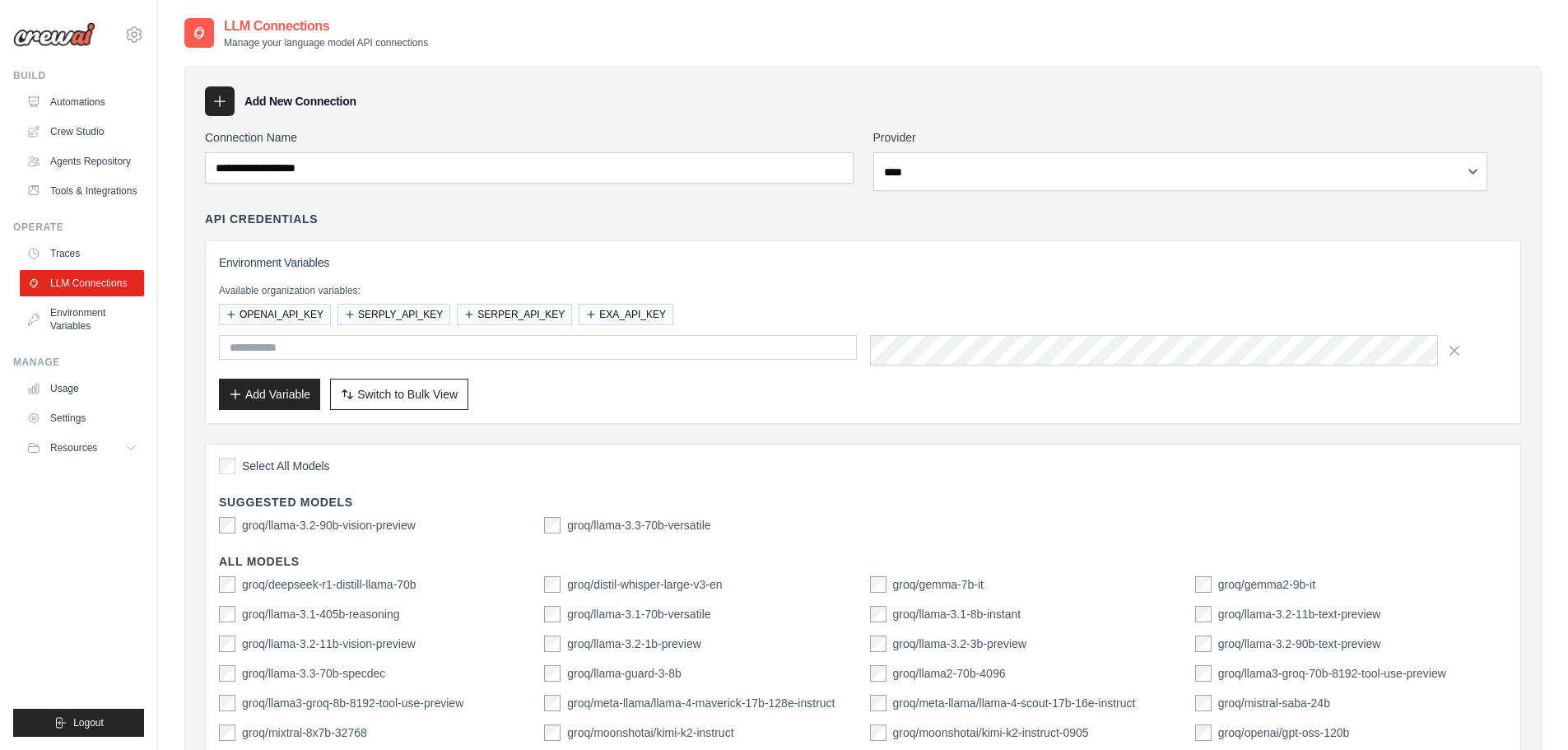
click at [668, 227] on div "API Credentials" at bounding box center [863, 219] width 1316 height 16
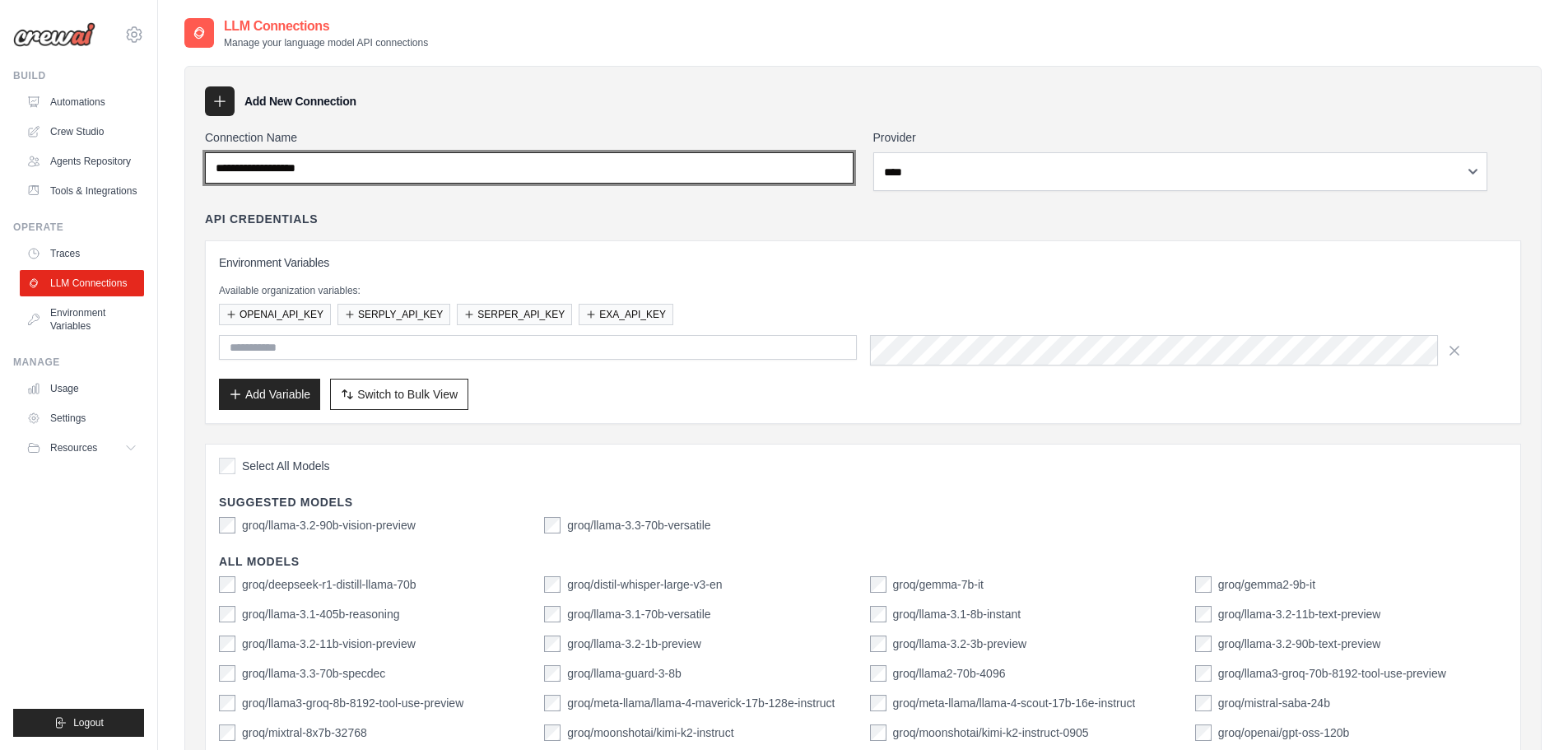
click at [429, 183] on input "Connection Name" at bounding box center [529, 167] width 648 height 32
type input "****"
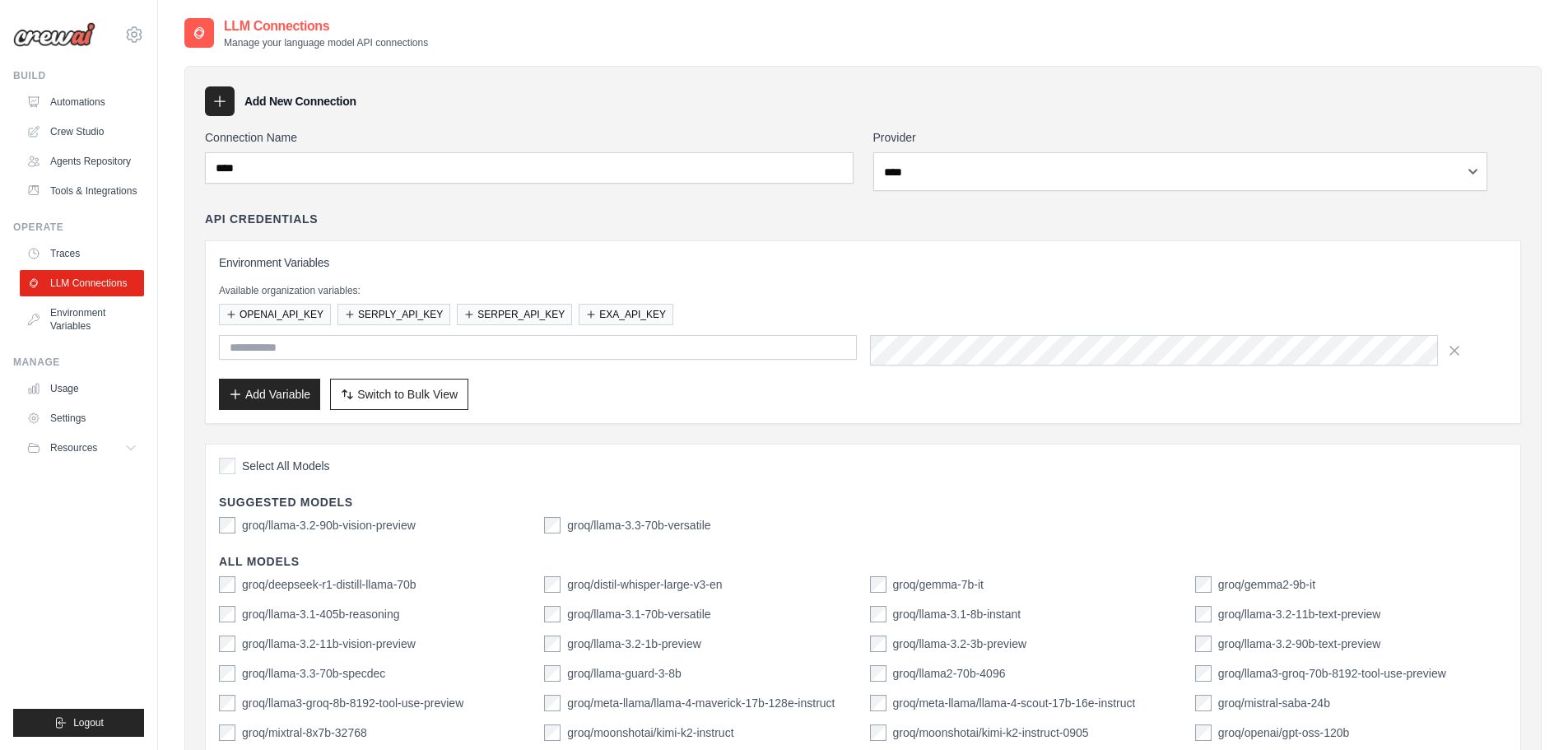
click at [678, 277] on div "API Credentials Environment Variables Available organization variables: OPENAI_…" at bounding box center [863, 317] width 1316 height 213
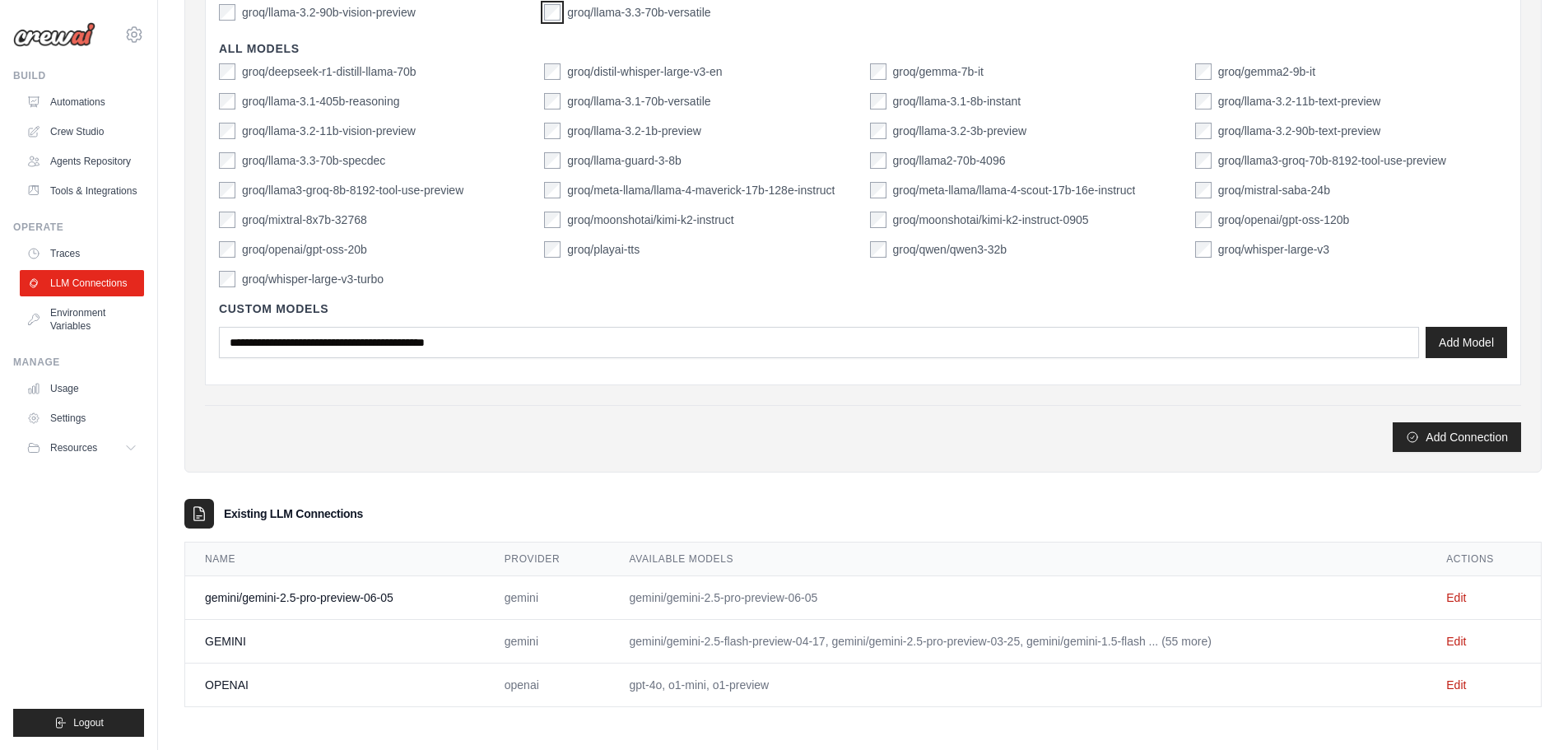
scroll to position [576, 0]
click at [1392, 451] on button "Add Connection" at bounding box center [1456, 436] width 128 height 30
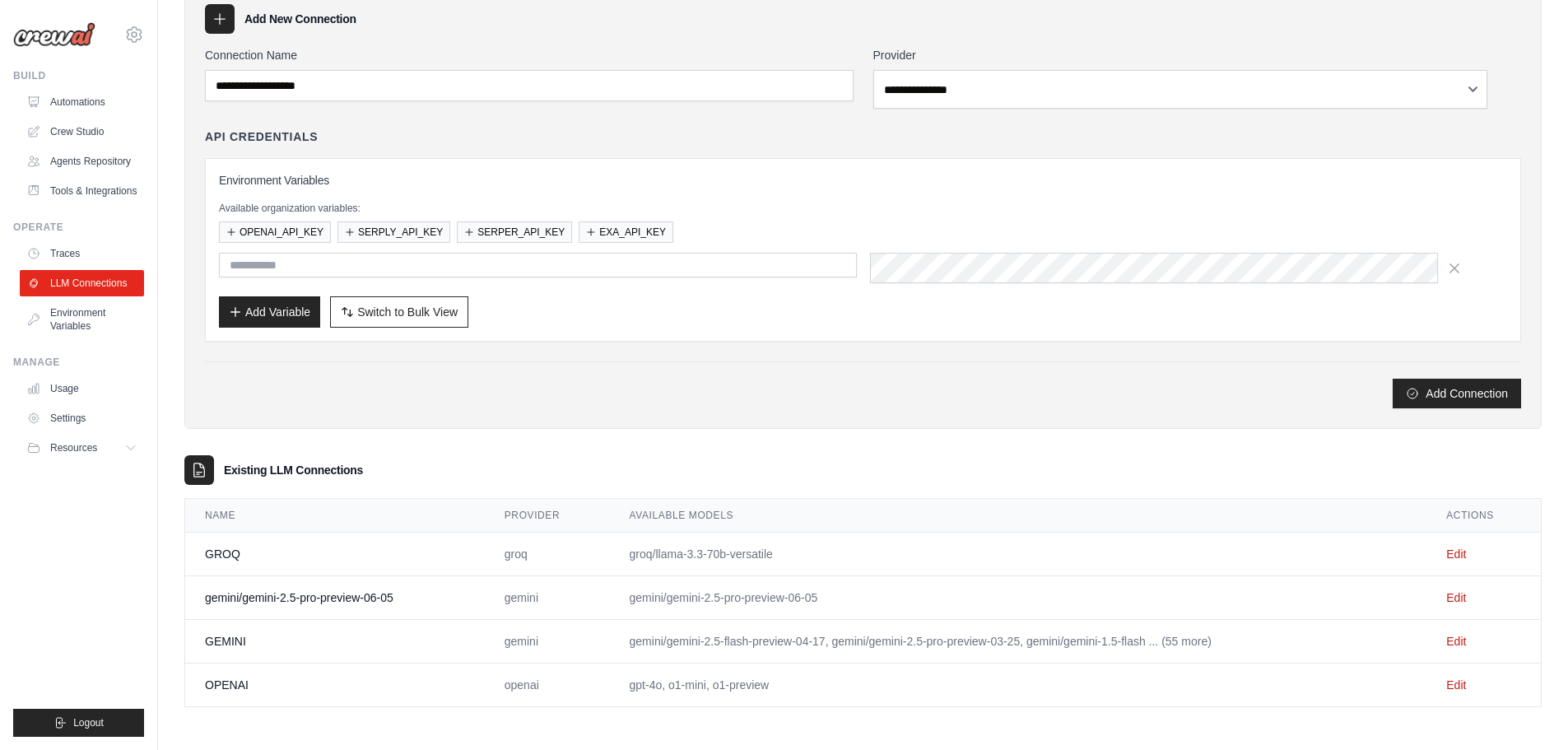
scroll to position [340, 0]
click at [1466, 547] on link "Edit" at bounding box center [1455, 554] width 20 height 13
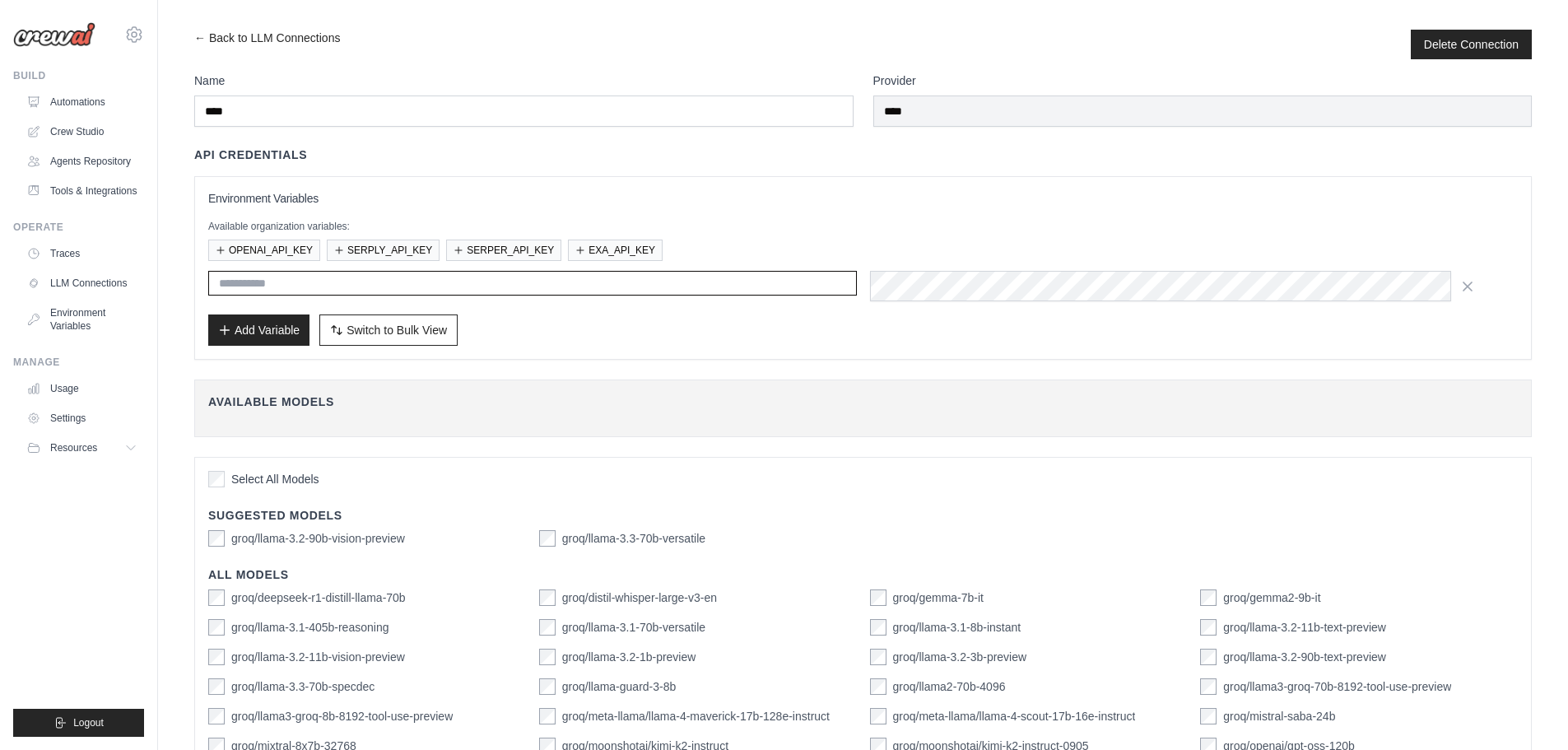
click at [716, 295] on input "text" at bounding box center [532, 284] width 648 height 25
click at [694, 346] on div "Add Variable Switch to Bulk View Switch to Table View" at bounding box center [862, 330] width 1309 height 32
click at [379, 295] on input "text" at bounding box center [532, 284] width 648 height 25
type input "****"
click at [953, 464] on div "Name **** Provider **** API Credentials Environment Variables Available organiz…" at bounding box center [862, 525] width 1338 height 906
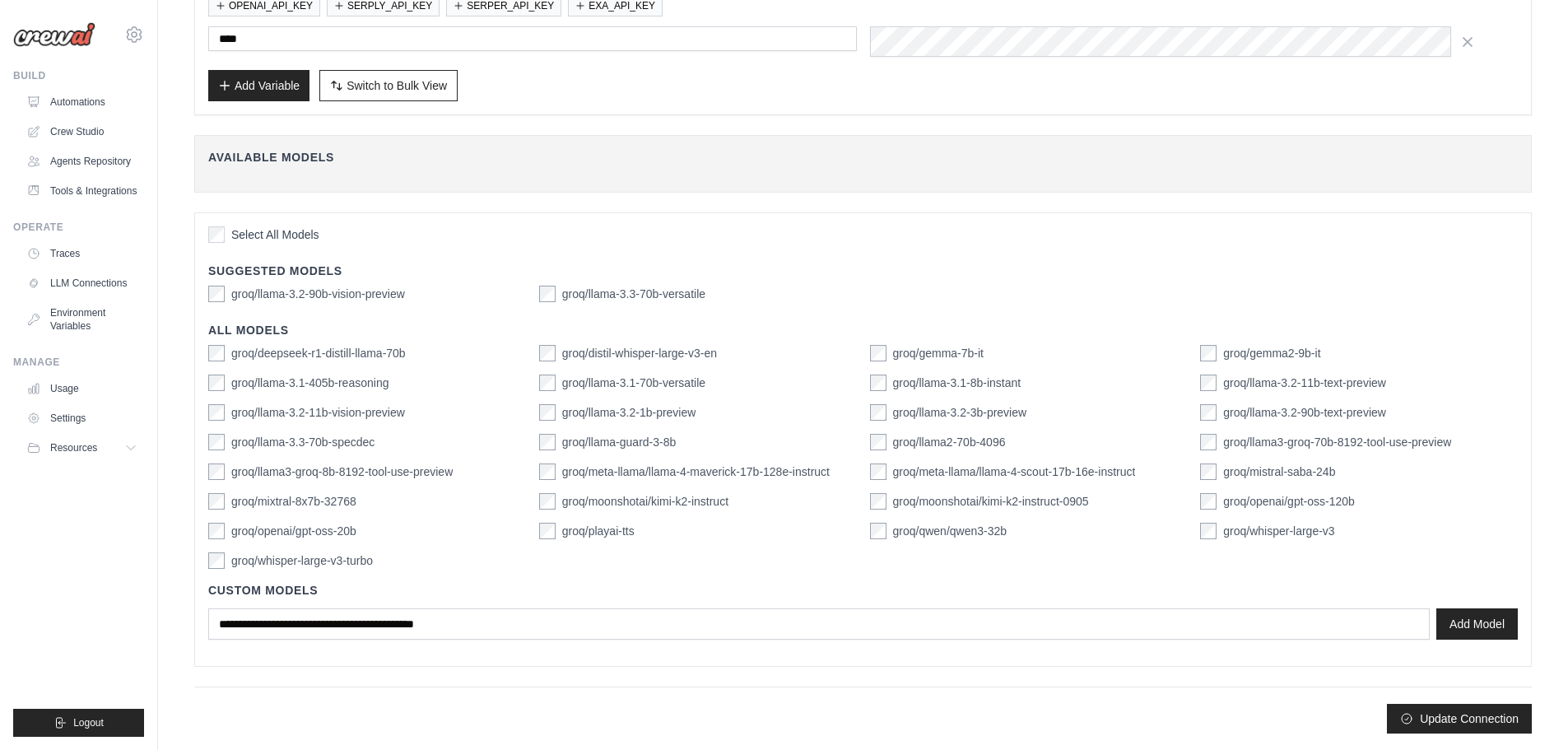
scroll to position [482, 0]
click at [1475, 722] on button "Update Connection" at bounding box center [1459, 718] width 145 height 30
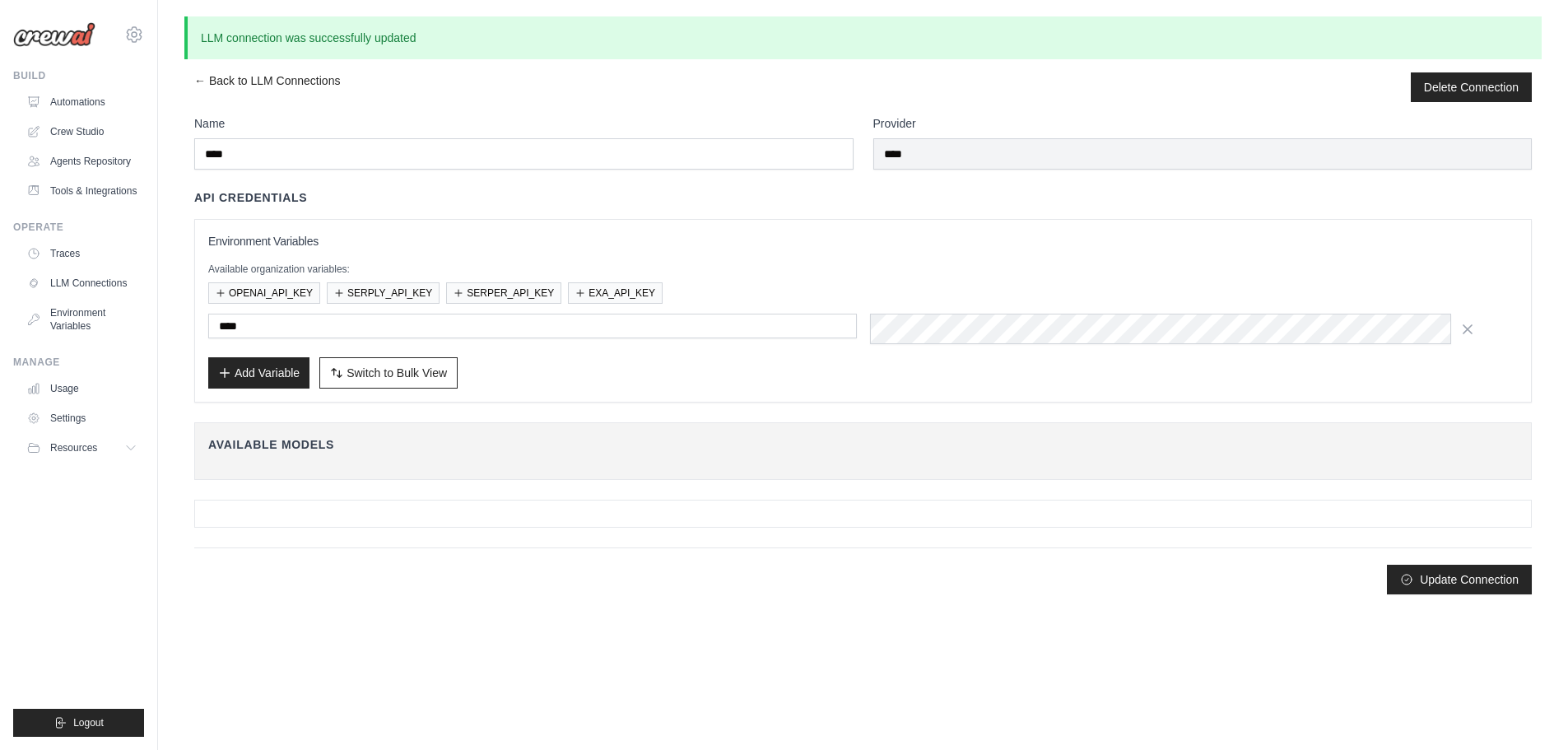
scroll to position [0, 0]
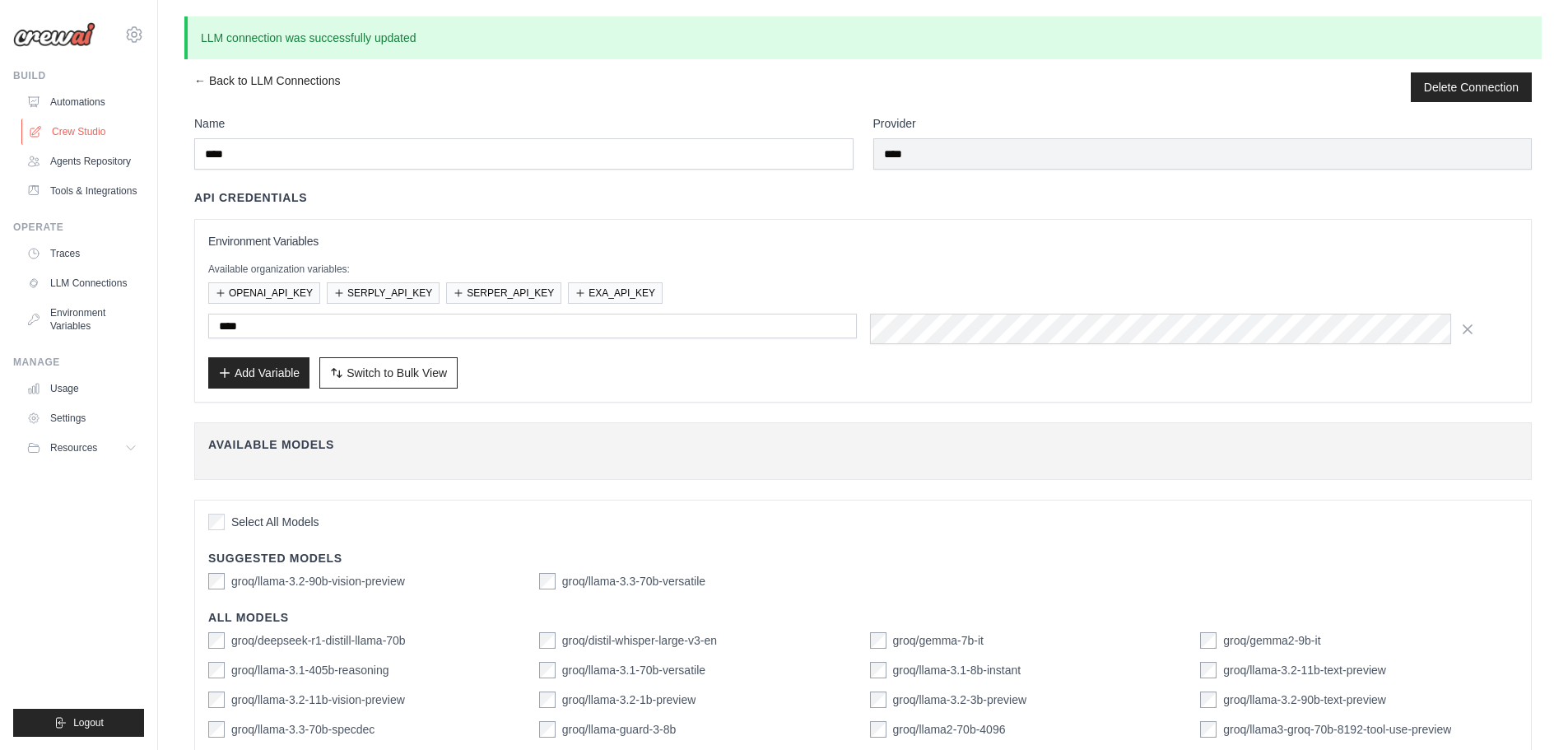
click at [116, 145] on link "Crew Studio" at bounding box center [83, 132] width 124 height 27
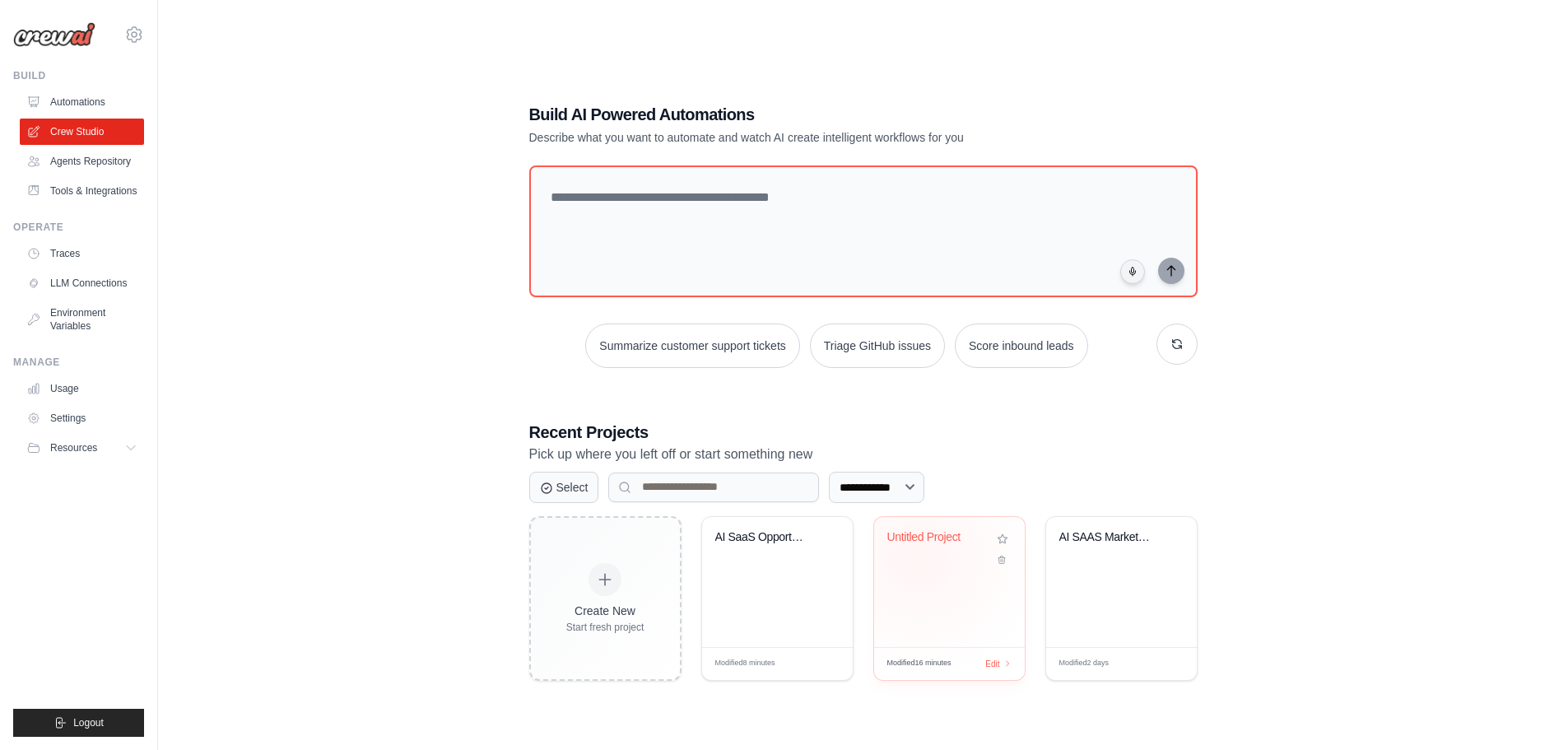
click at [939, 552] on div "Untitled Project" at bounding box center [937, 541] width 99 height 21
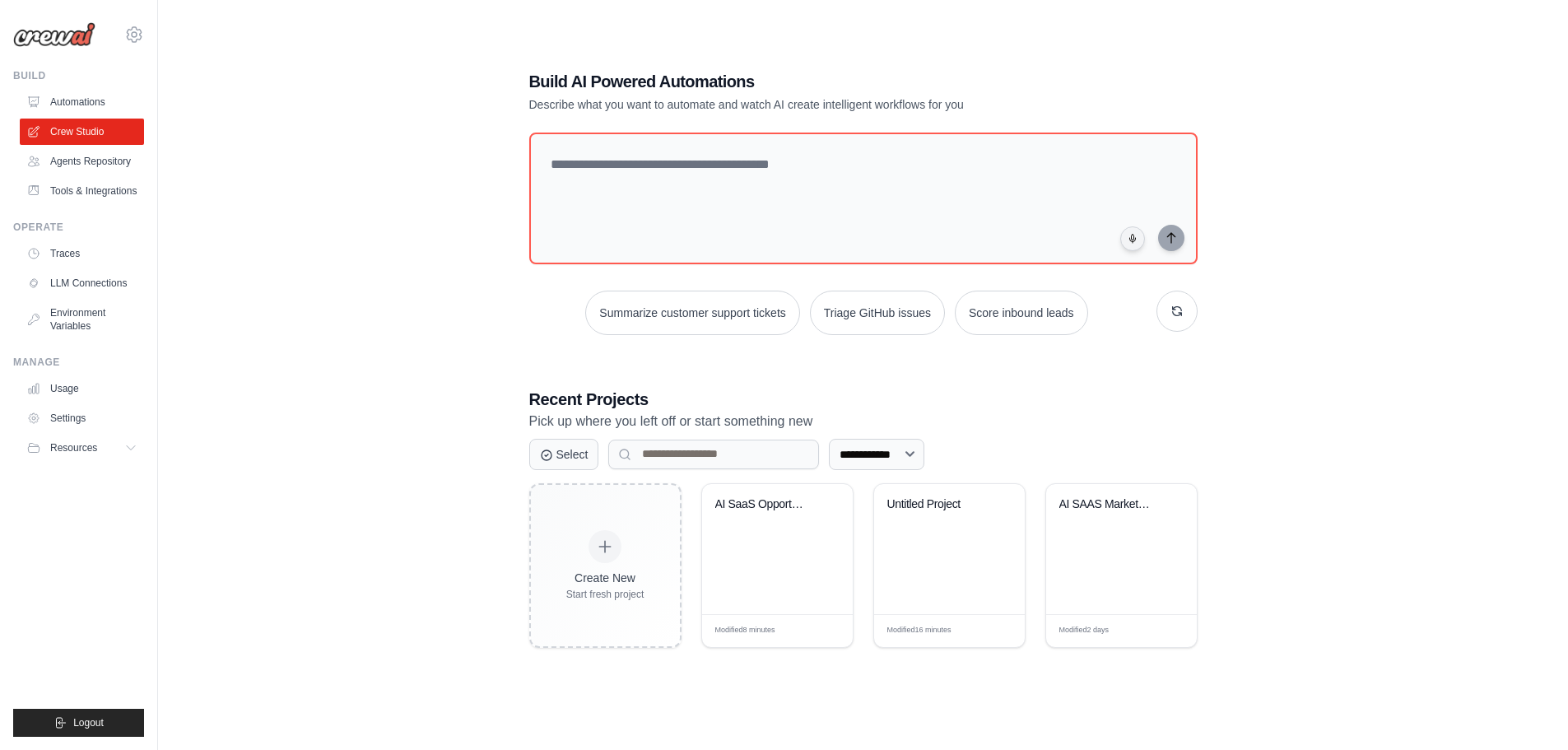
scroll to position [104, 0]
click at [771, 601] on div "AI SaaS Opportunity Hunter" at bounding box center [777, 549] width 151 height 130
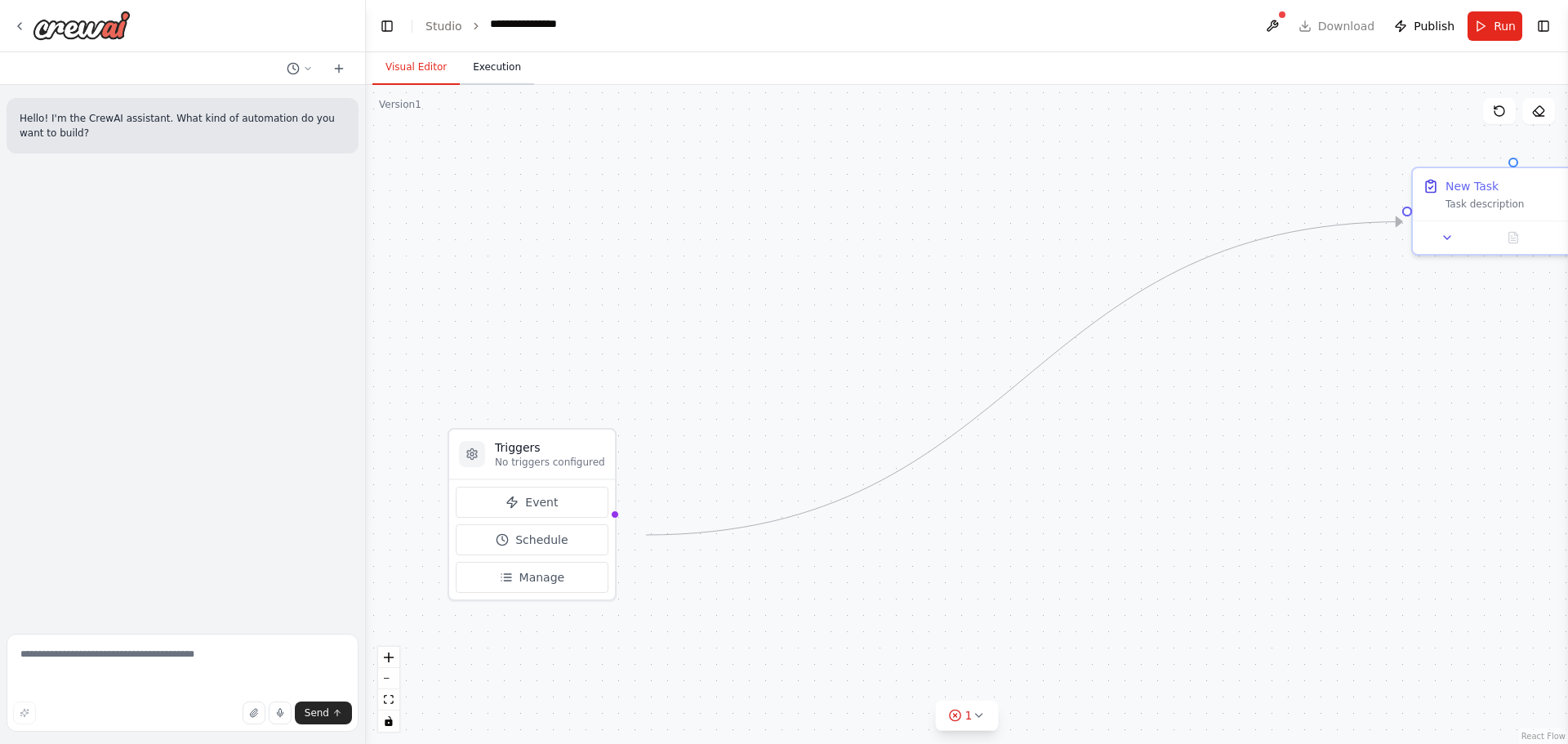
click at [513, 85] on button "Execution" at bounding box center [496, 67] width 74 height 34
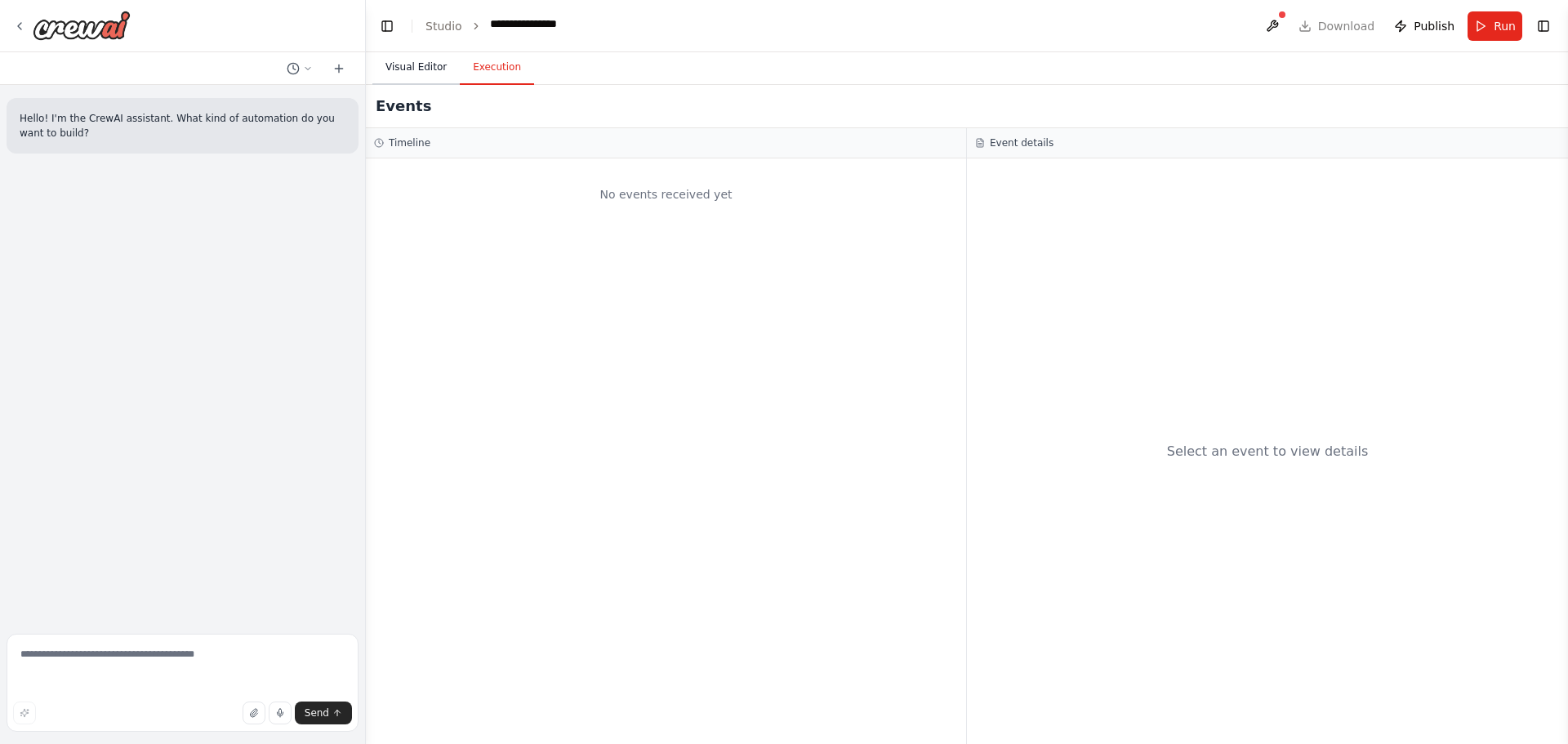
click at [455, 85] on button "Visual Editor" at bounding box center [416, 67] width 87 height 34
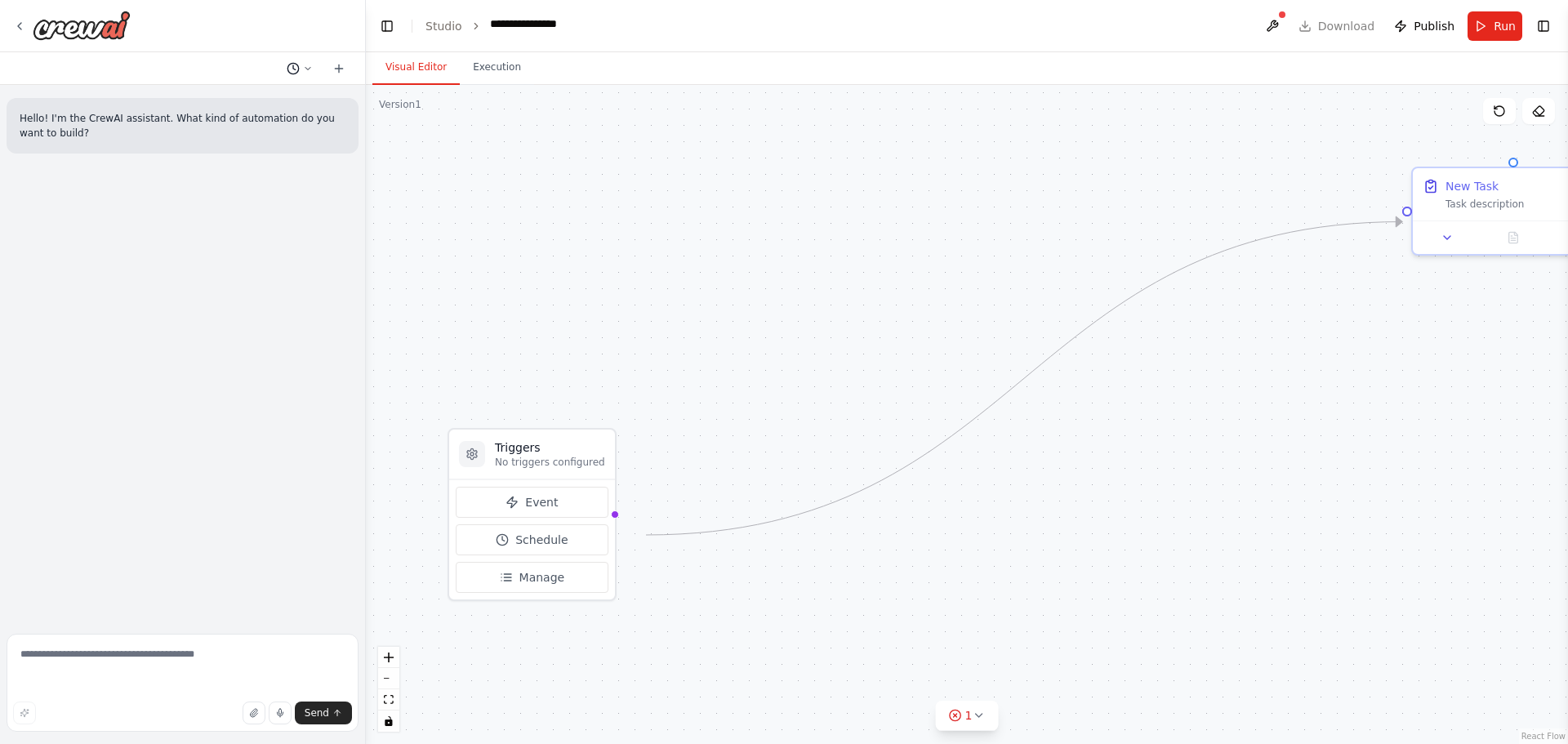
click at [287, 75] on icon at bounding box center [294, 69] width 13 height 13
click at [271, 128] on span "Untitled" at bounding box center [218, 122] width 106 height 13
click at [27, 27] on icon at bounding box center [20, 27] width 13 height 13
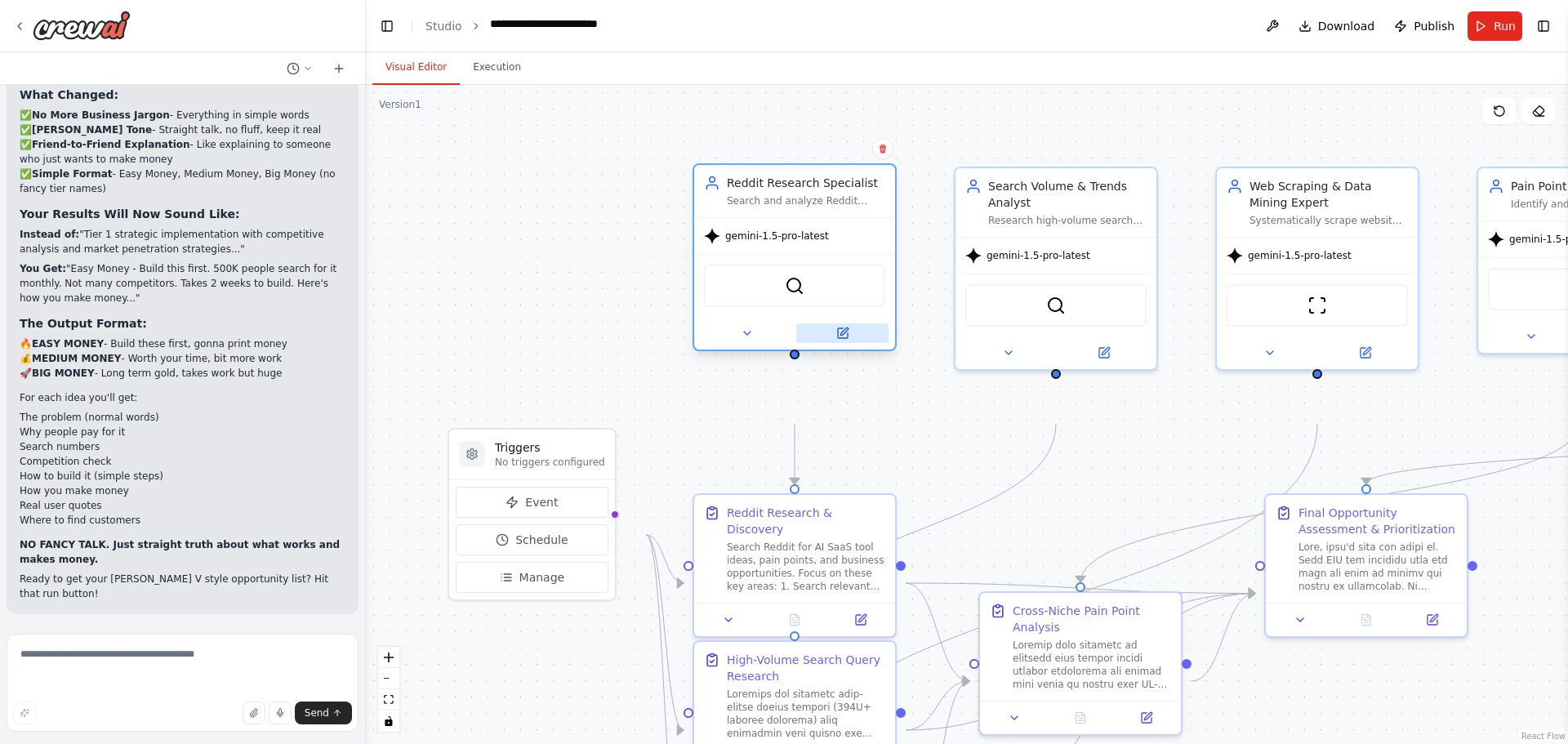
click at [856, 343] on button at bounding box center [841, 333] width 92 height 20
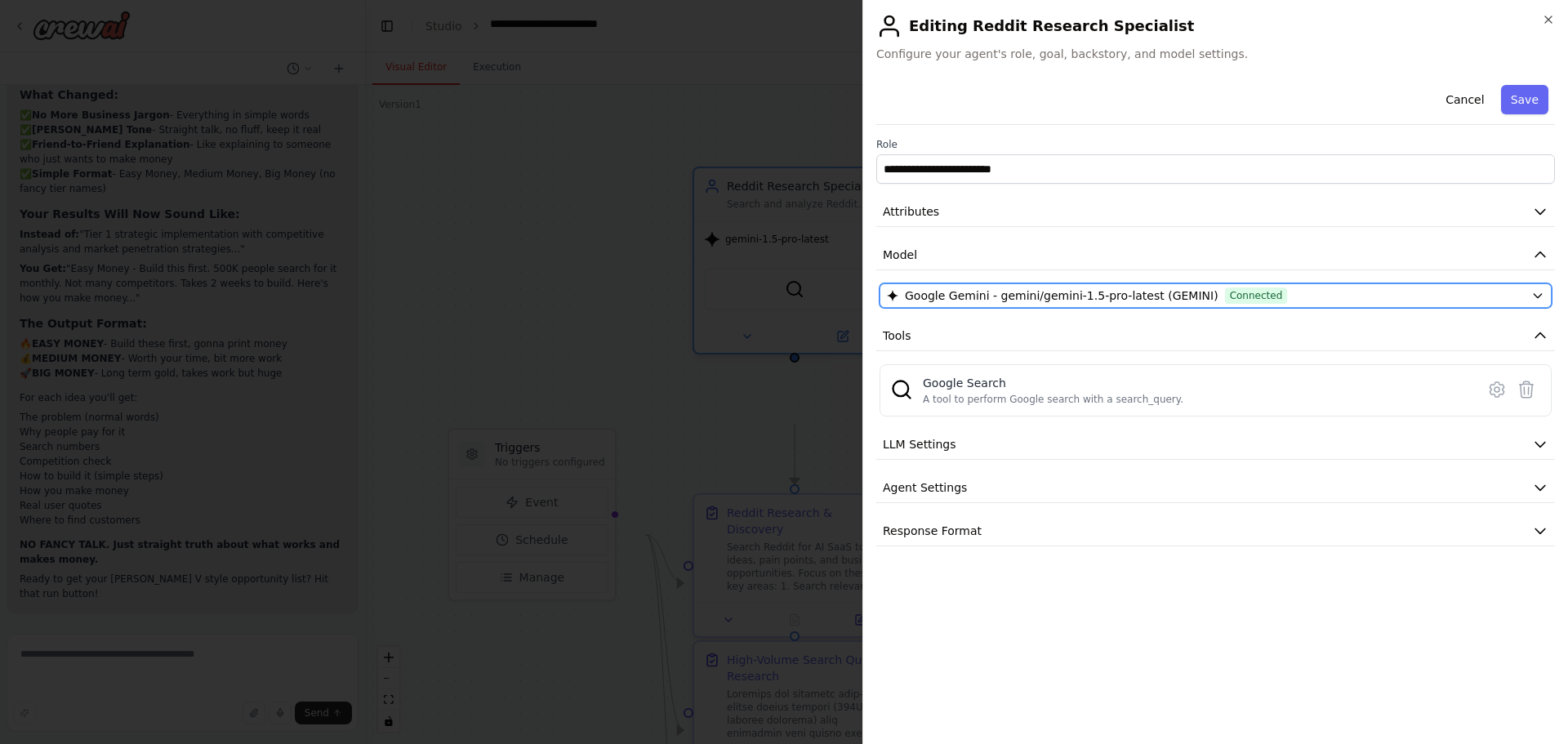
click at [1386, 304] on div "Google Gemini - gemini/gemini-1.5-pro-latest (GEMINI) Connected" at bounding box center [1205, 295] width 638 height 16
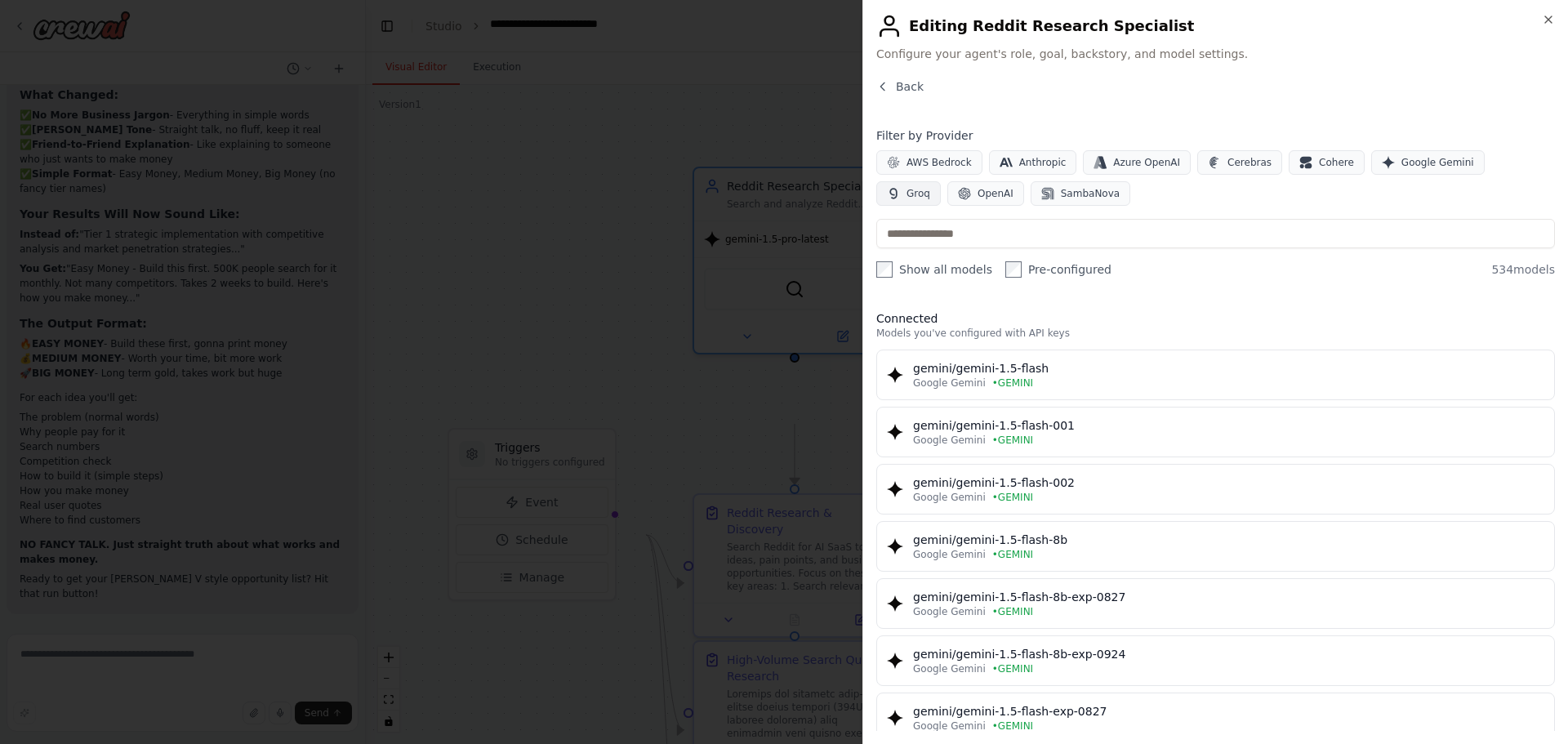
click at [930, 200] on span "Groq" at bounding box center [918, 193] width 24 height 13
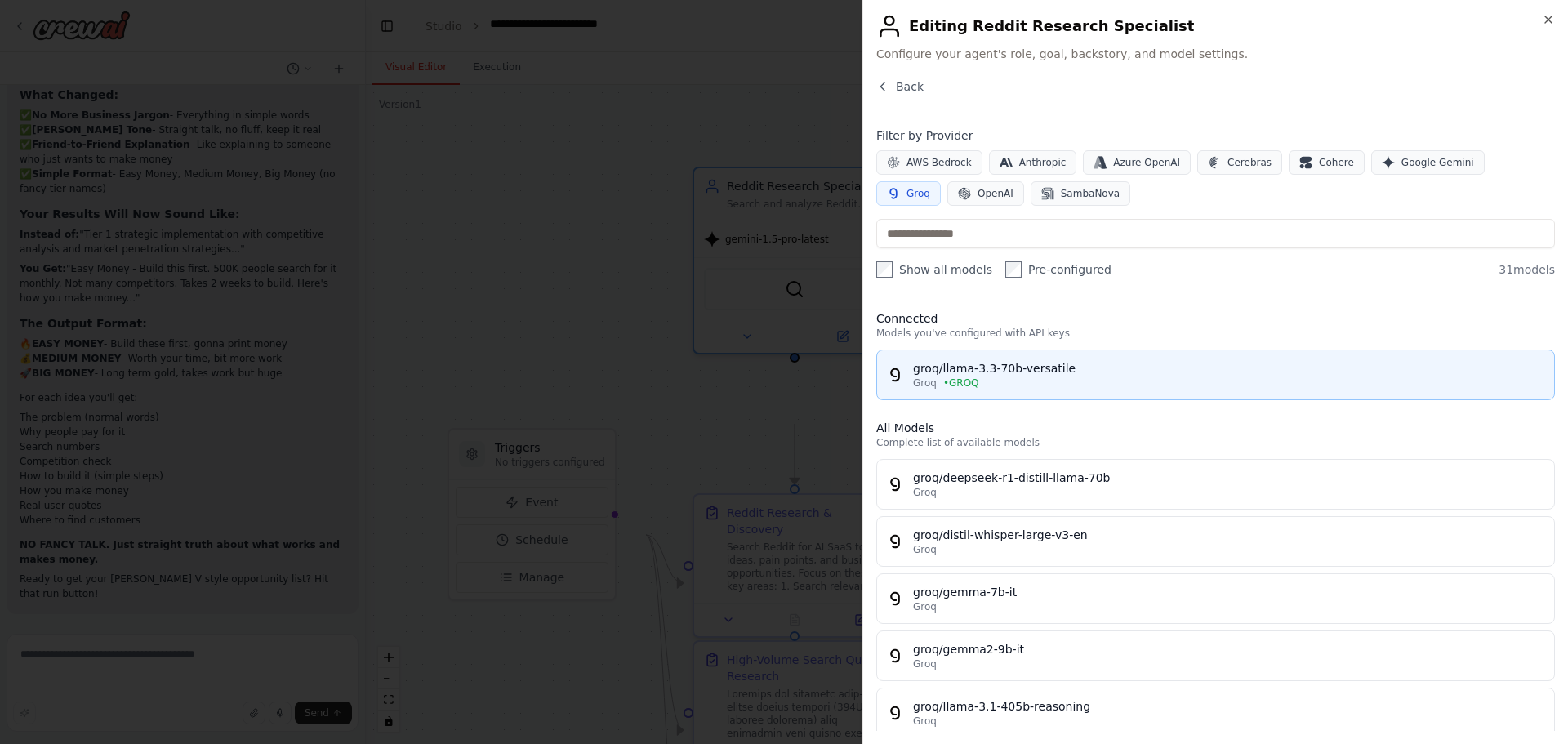
click at [1171, 376] on div "groq/llama-3.3-70b-versatile" at bounding box center [1229, 368] width 631 height 16
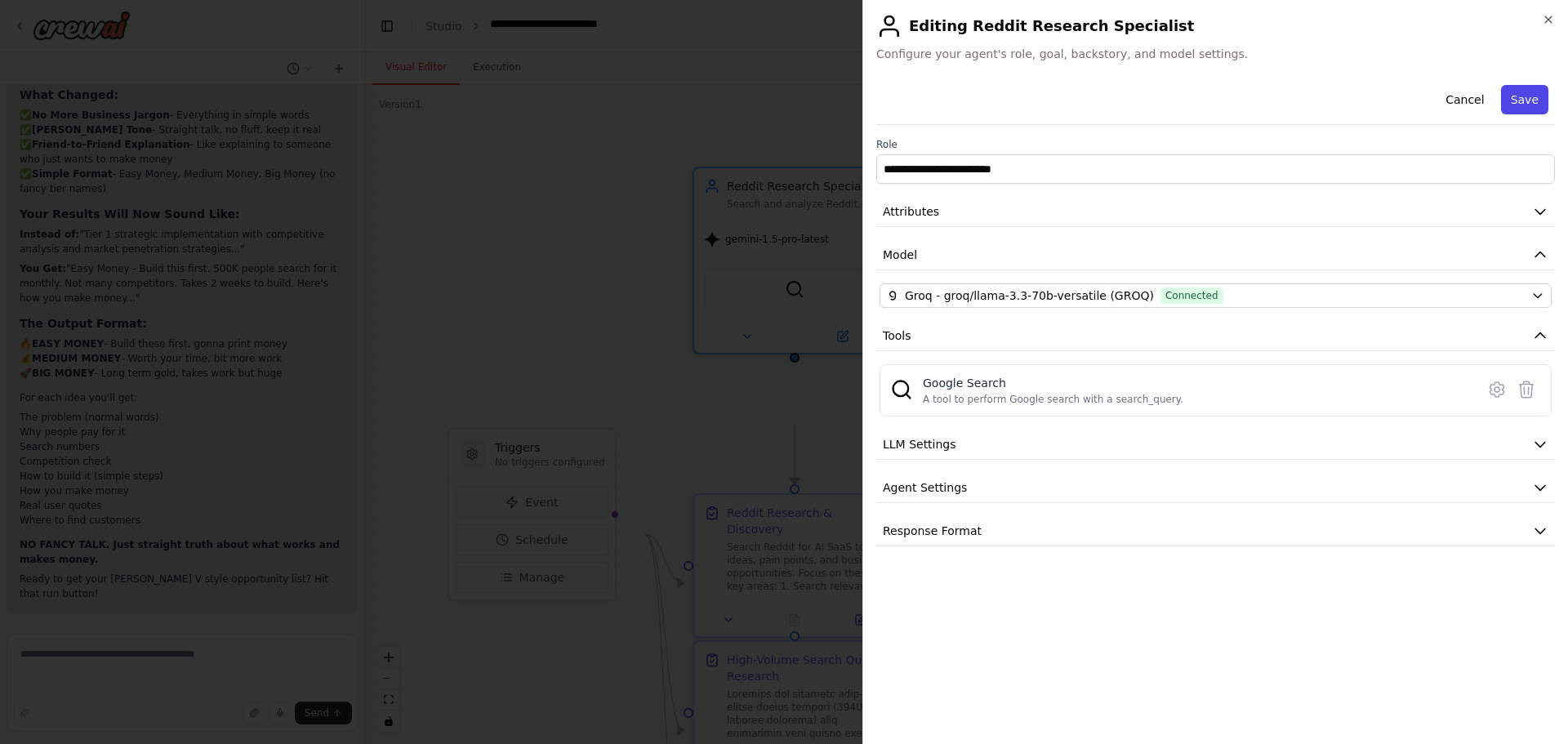
click at [1524, 115] on button "Save" at bounding box center [1524, 100] width 47 height 29
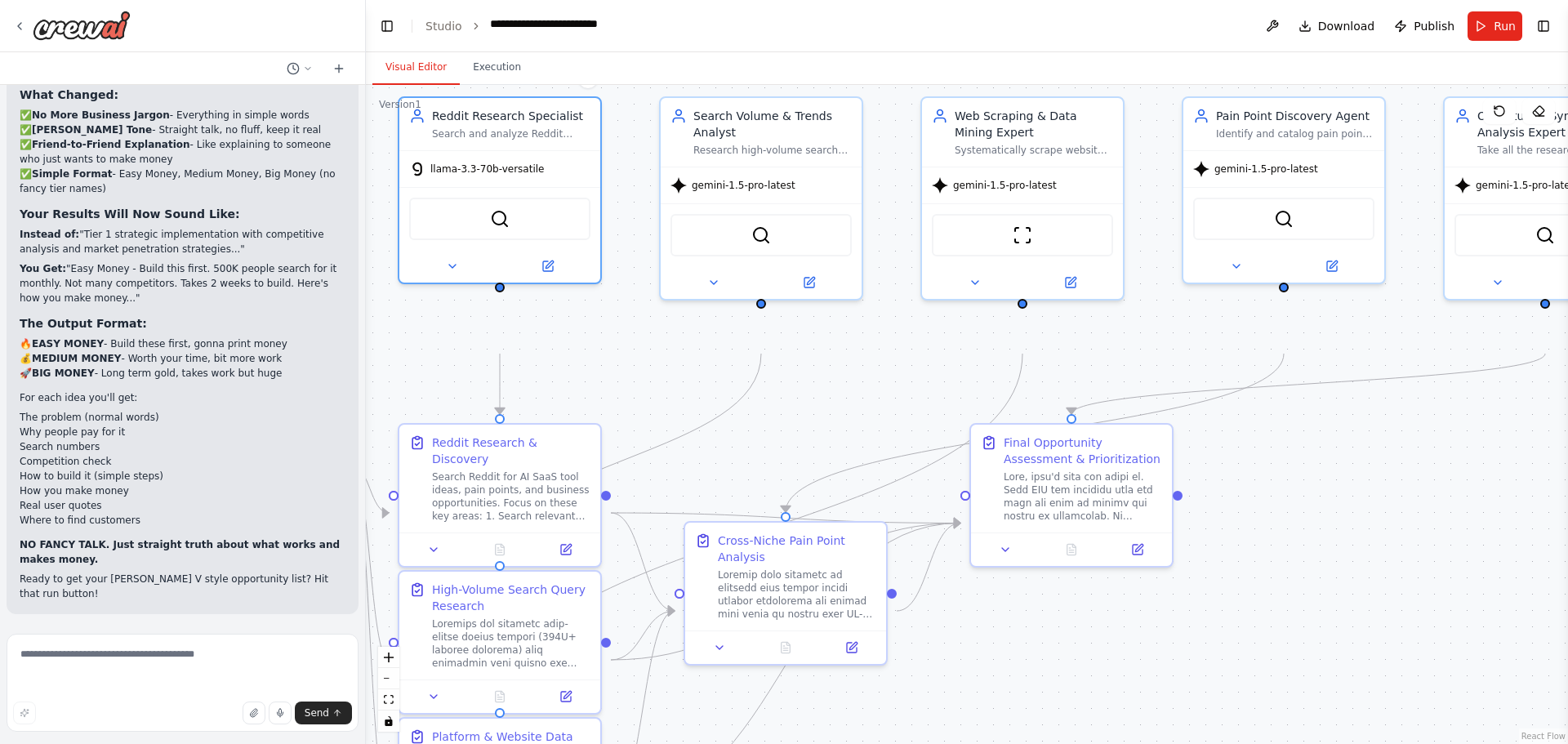
drag, startPoint x: 1198, startPoint y: 467, endPoint x: 903, endPoint y: 397, distance: 303.2
click at [903, 397] on div ".deletable-edge-delete-btn { width: 20px; height: 20px; border: 0px solid #ffff…" at bounding box center [966, 415] width 1202 height 660
click at [820, 289] on button at bounding box center [808, 279] width 92 height 20
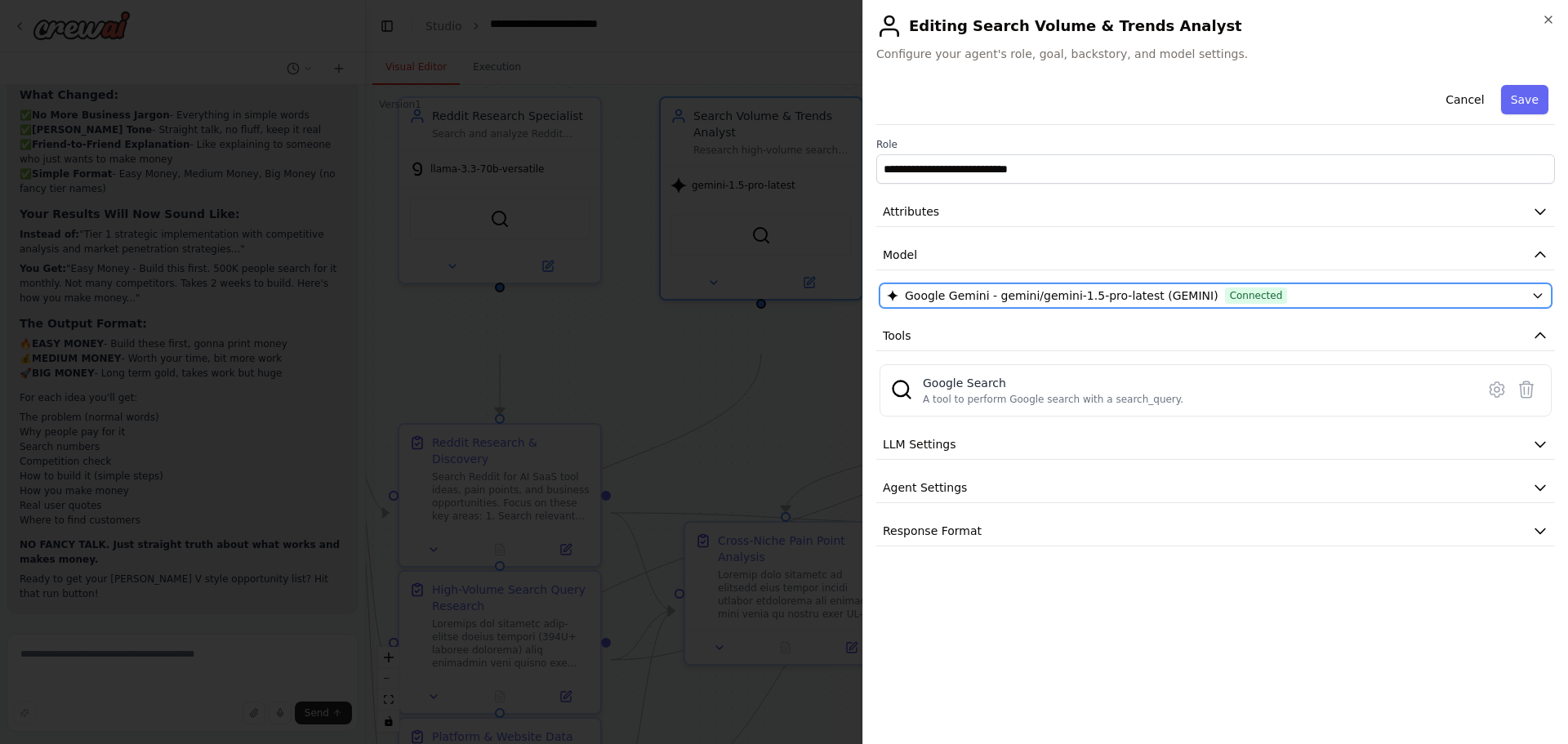
click at [1144, 304] on span "Google Gemini - gemini/gemini-1.5-pro-latest (GEMINI)" at bounding box center [1061, 295] width 314 height 16
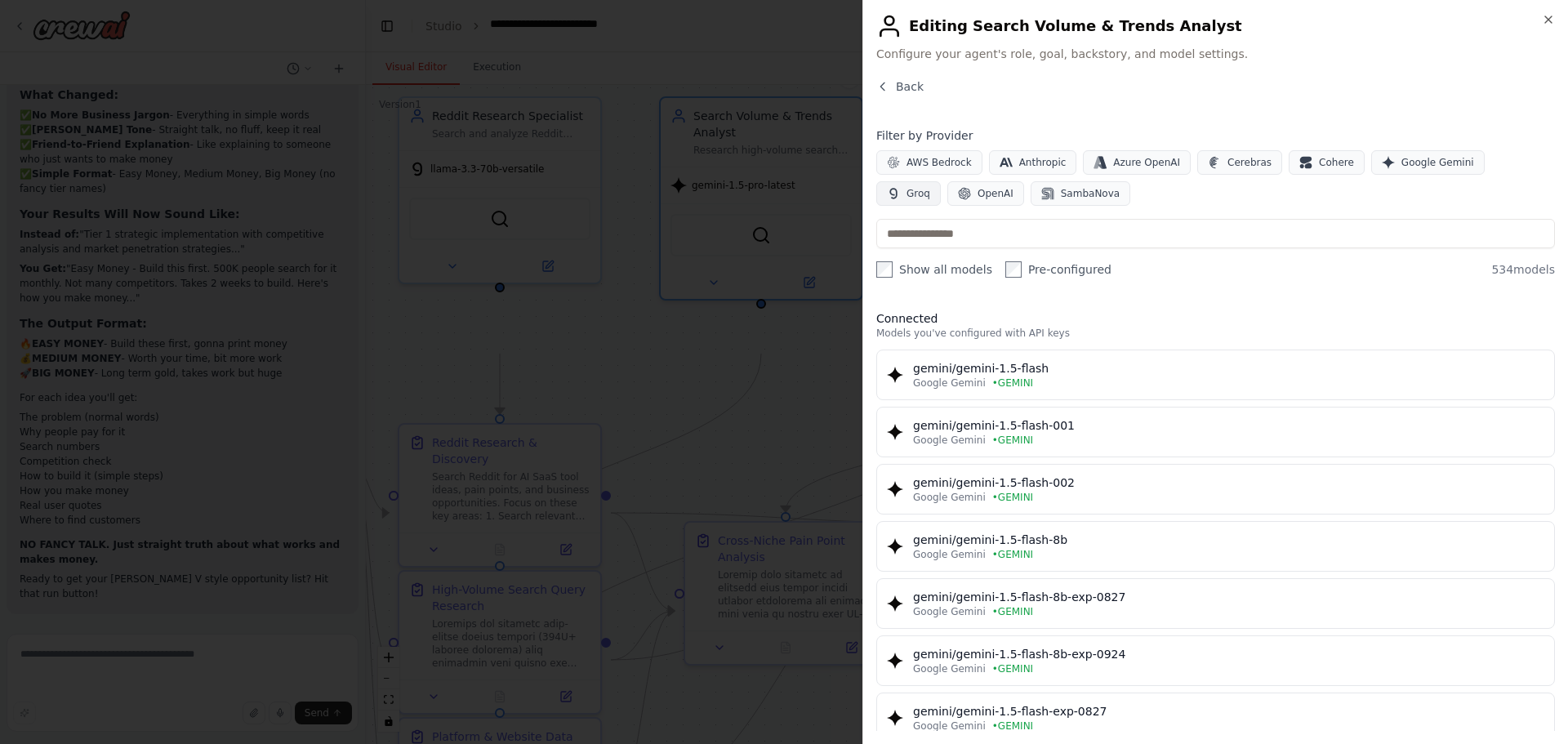
click at [930, 200] on span "Groq" at bounding box center [918, 193] width 24 height 13
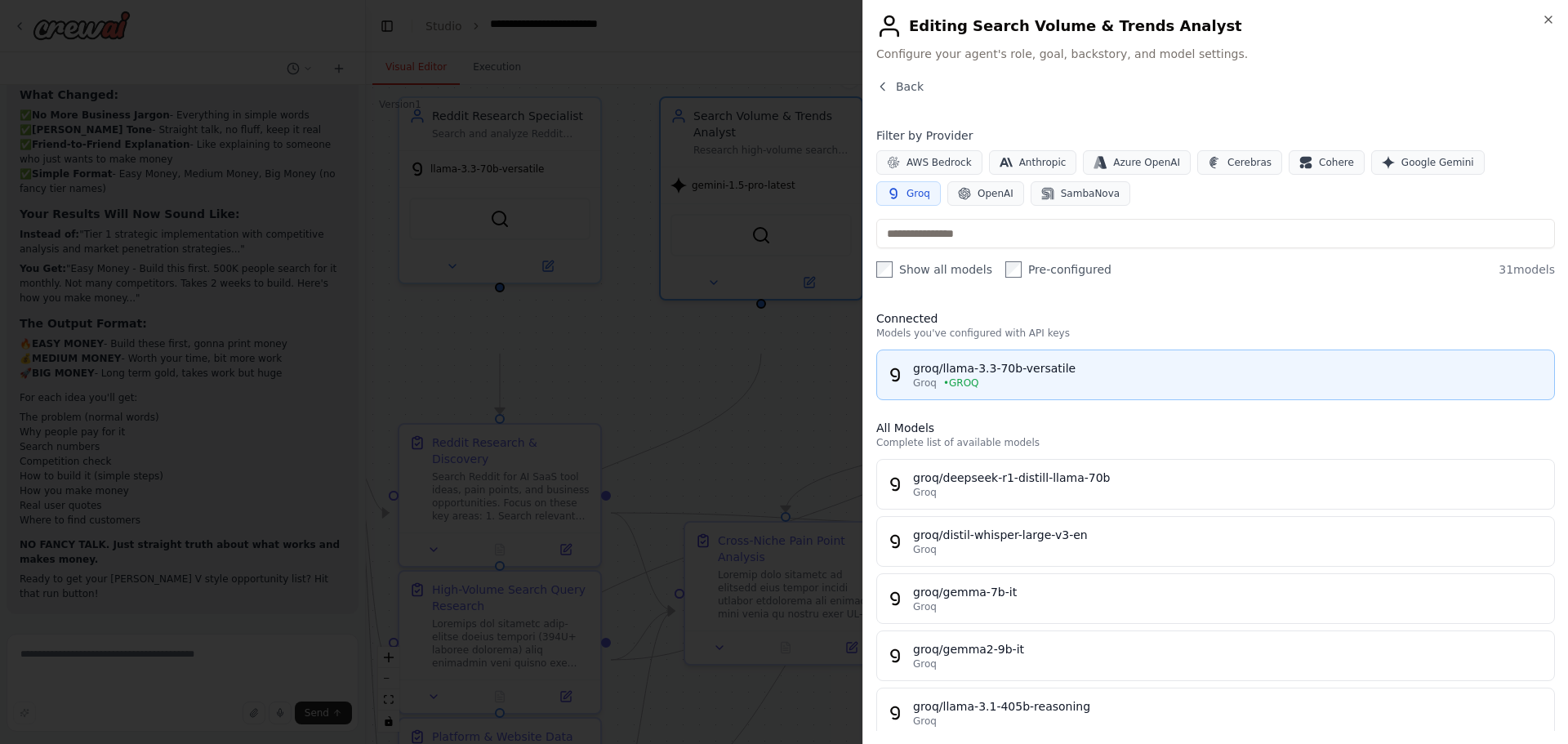
click at [1110, 376] on div "groq/llama-3.3-70b-versatile" at bounding box center [1229, 368] width 631 height 16
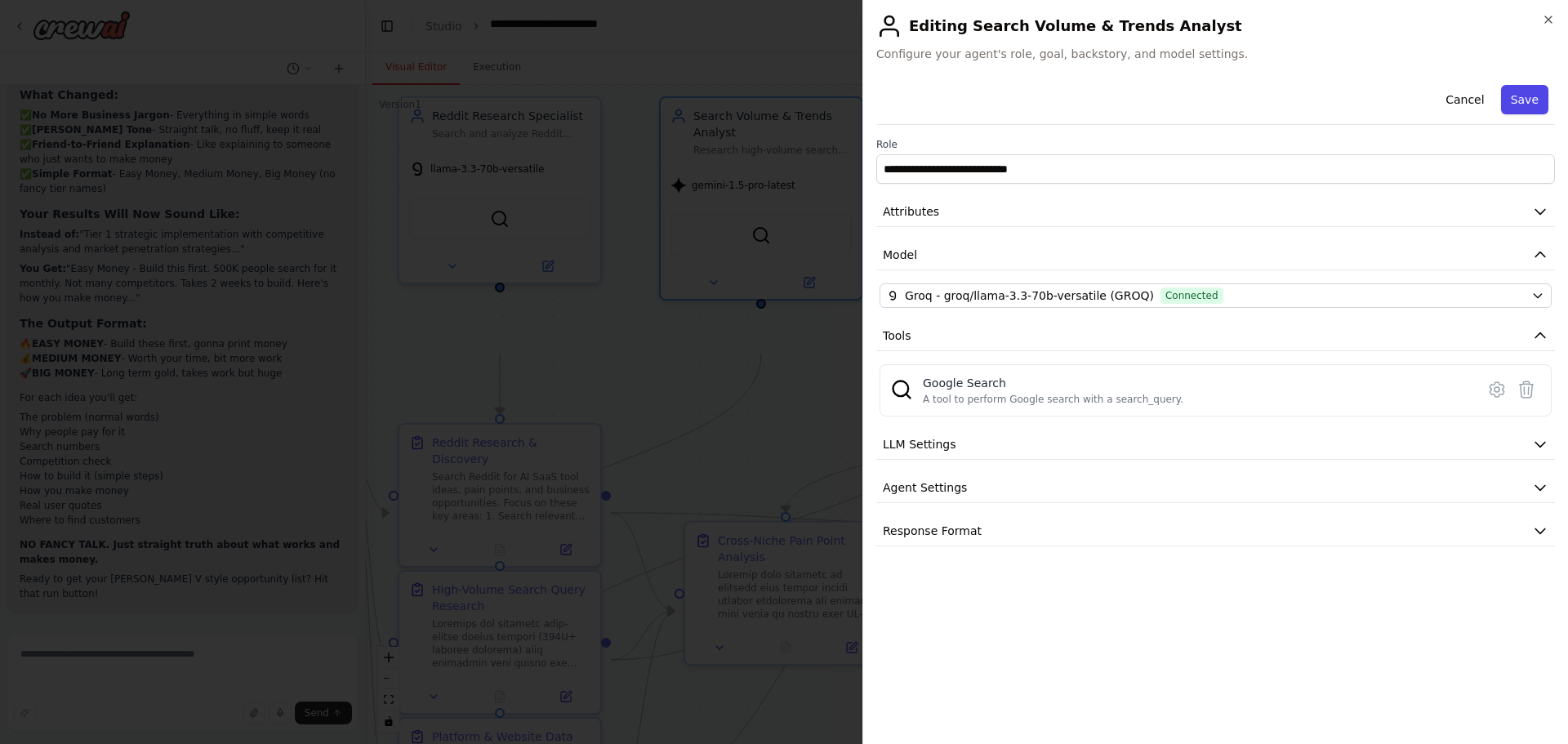
click at [1523, 115] on button "Save" at bounding box center [1524, 100] width 47 height 29
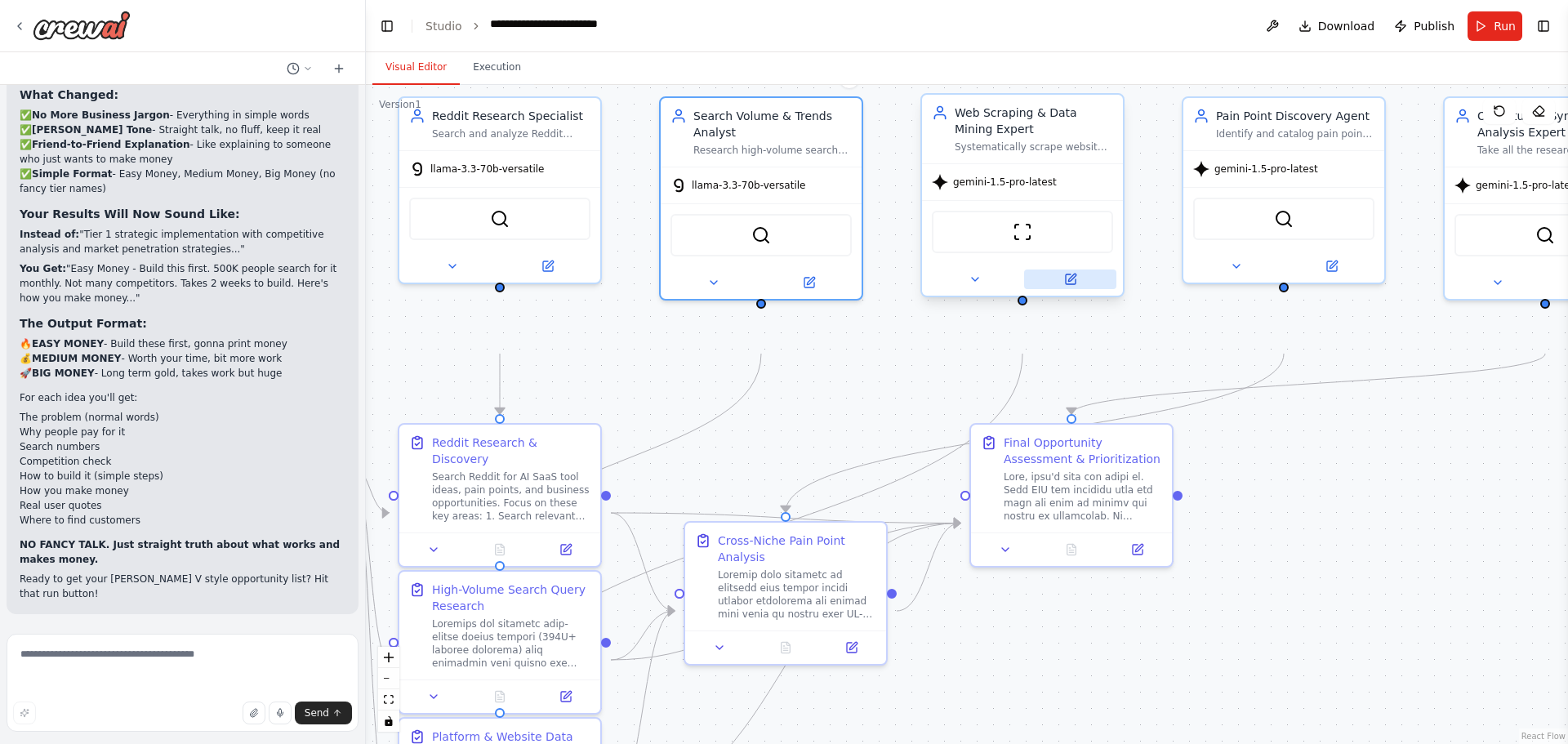
click at [1064, 286] on icon at bounding box center [1071, 280] width 13 height 13
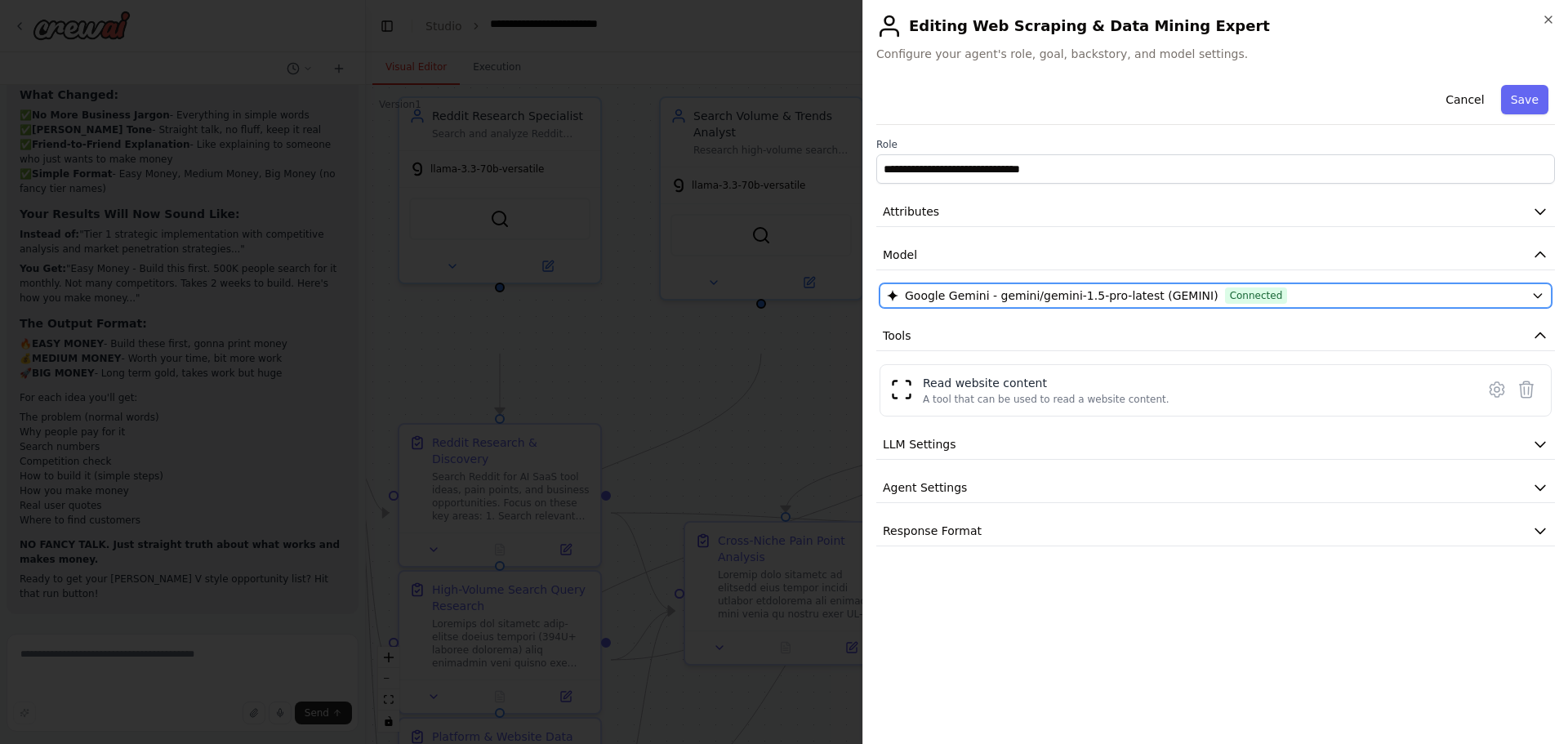
click at [1218, 304] on span "Google Gemini - gemini/gemini-1.5-pro-latest (GEMINI)" at bounding box center [1061, 295] width 314 height 16
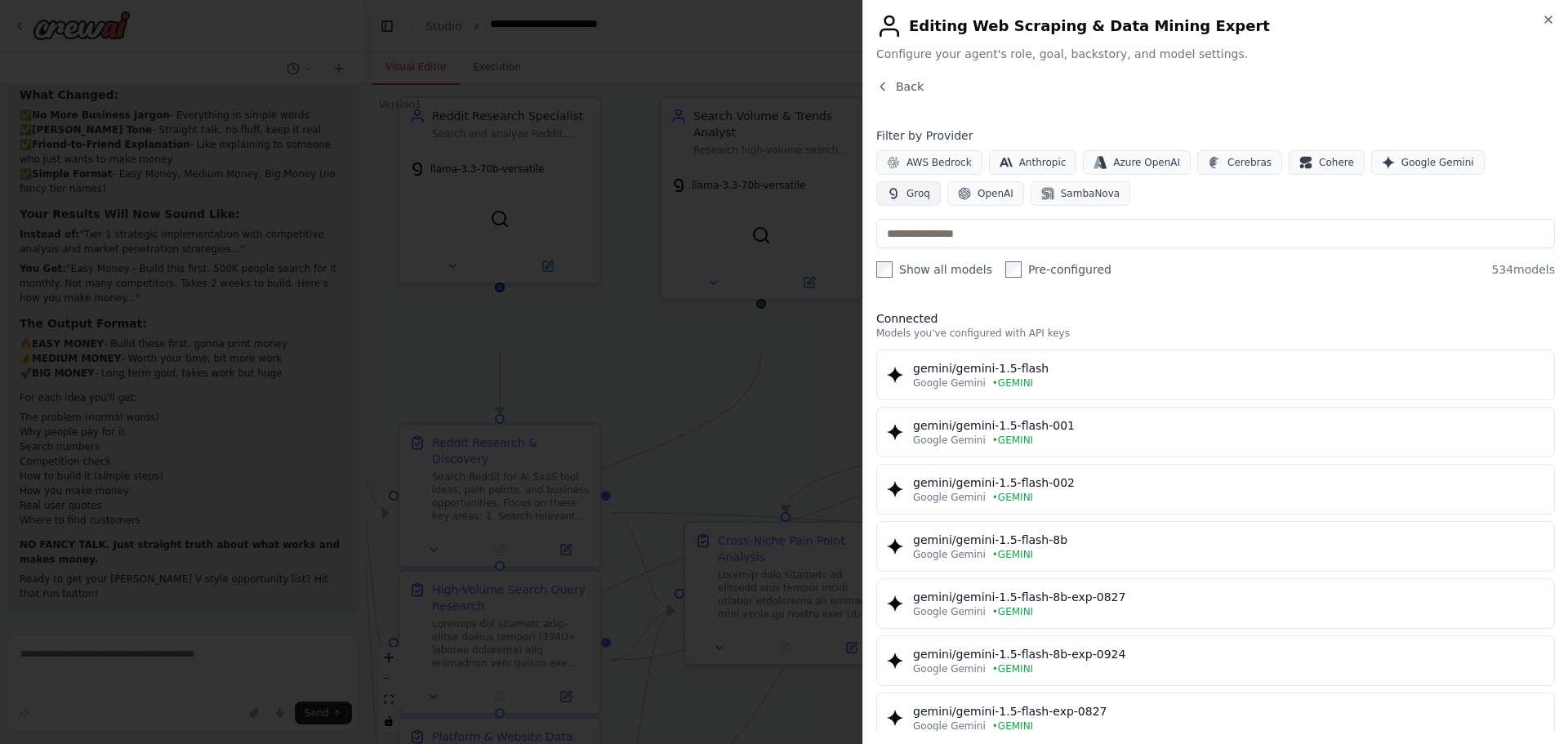
click at [941, 206] on button "Groq" at bounding box center [909, 193] width 64 height 25
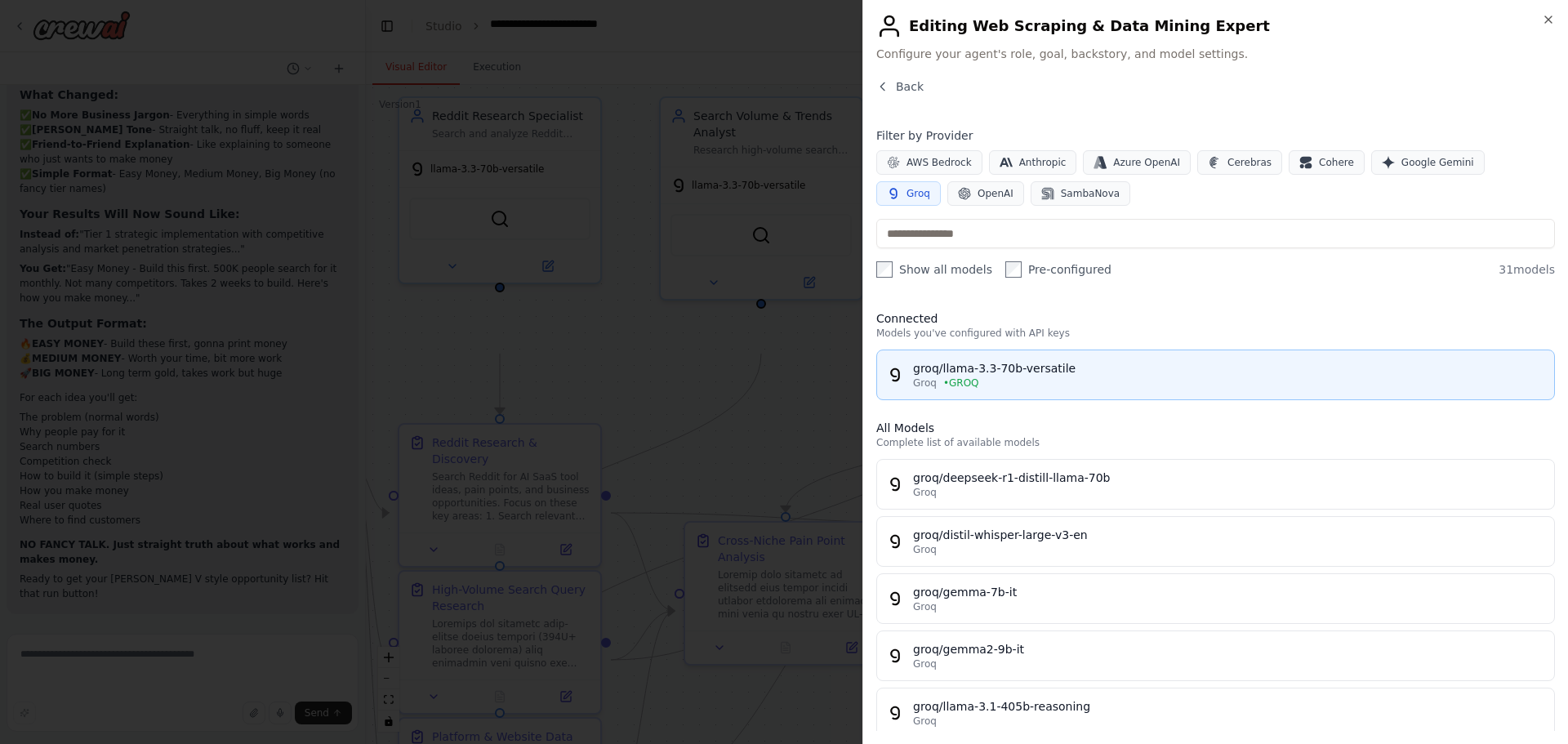
click at [1235, 376] on div "groq/llama-3.3-70b-versatile" at bounding box center [1229, 368] width 631 height 16
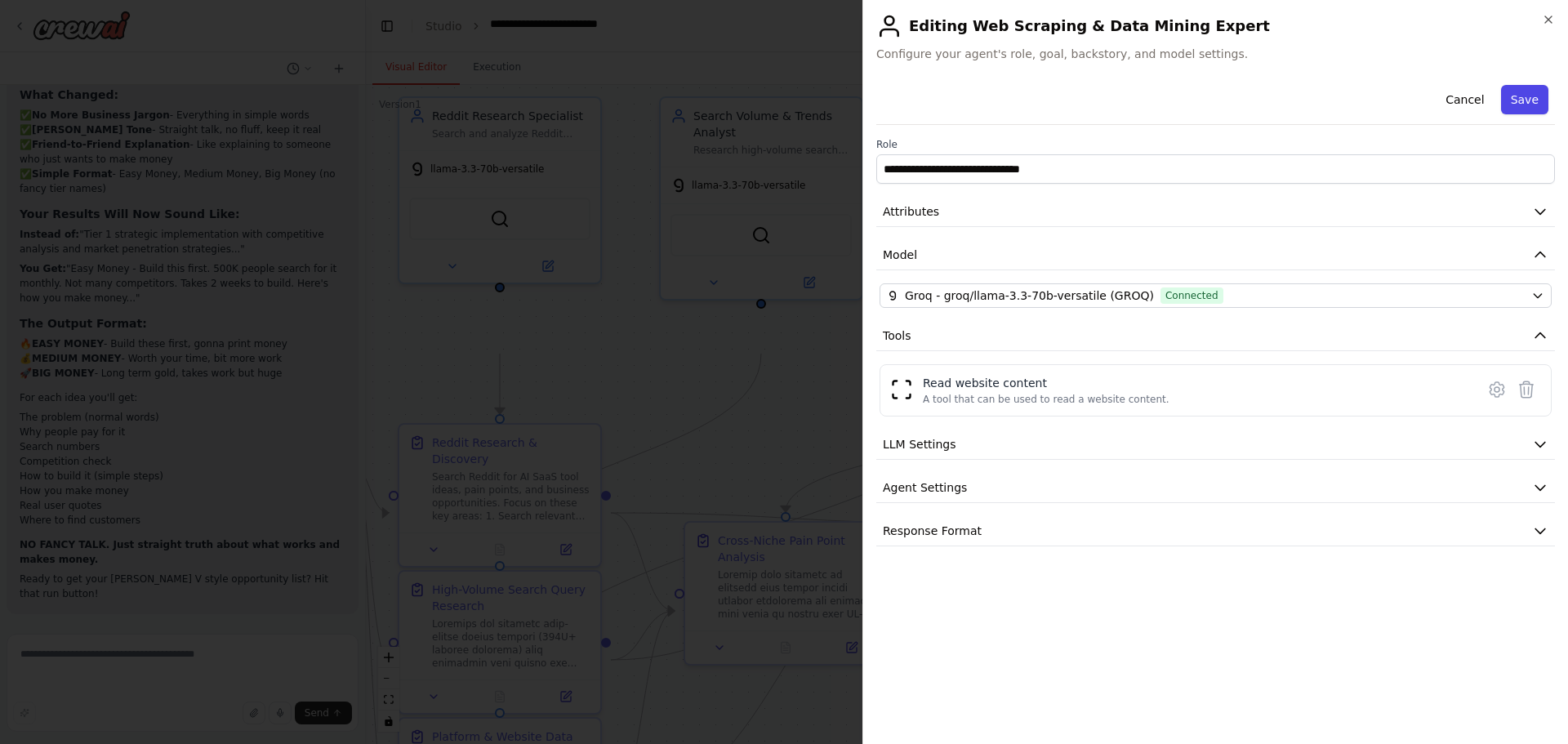
click at [1535, 115] on button "Save" at bounding box center [1524, 100] width 47 height 29
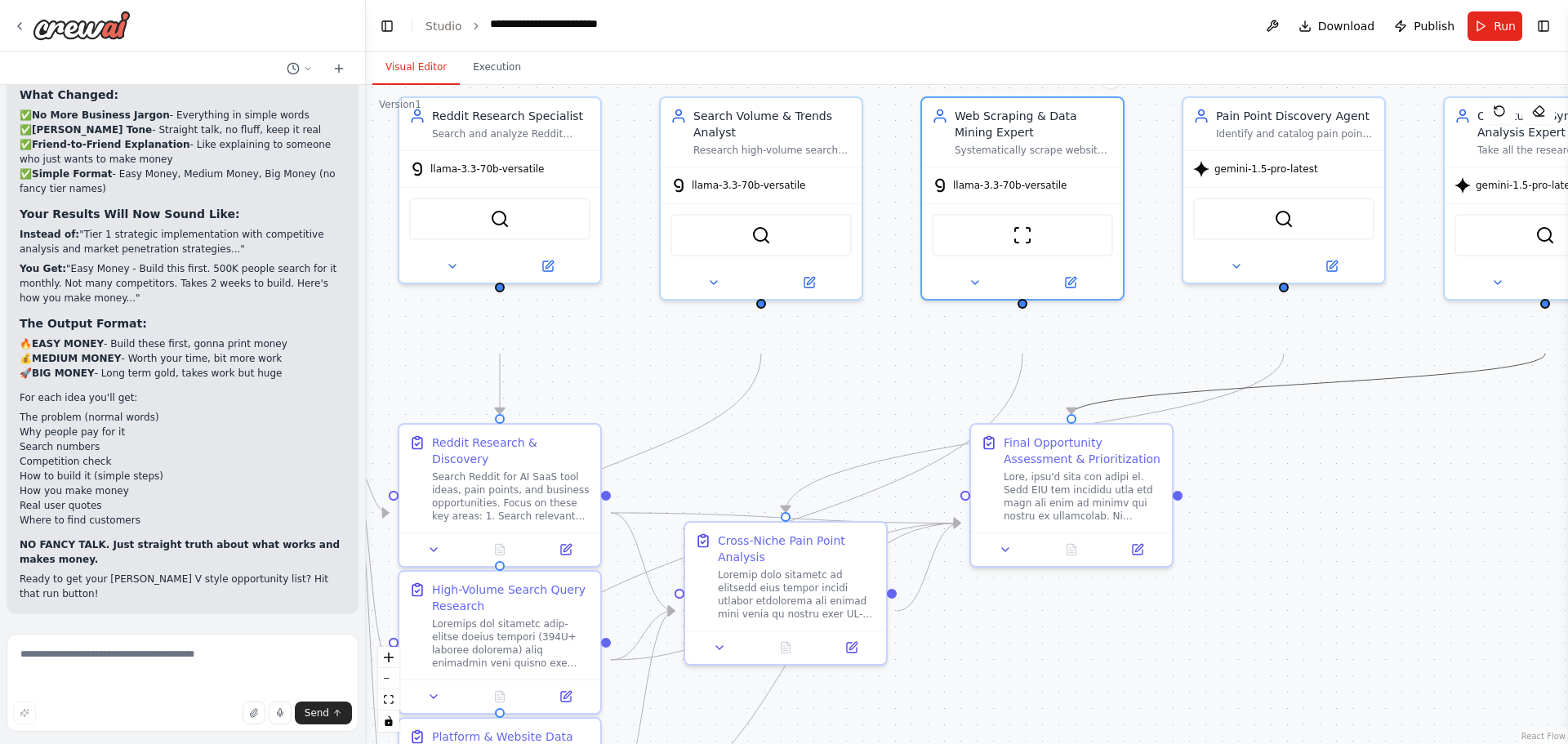
drag, startPoint x: 1399, startPoint y: 406, endPoint x: 988, endPoint y: 444, distance: 412.8
click at [71, 15] on div ".deletable-edge-delete-btn { width: 20px; height: 20px; border: 0px solid #ffff…" at bounding box center [71, 15] width 0 height 0
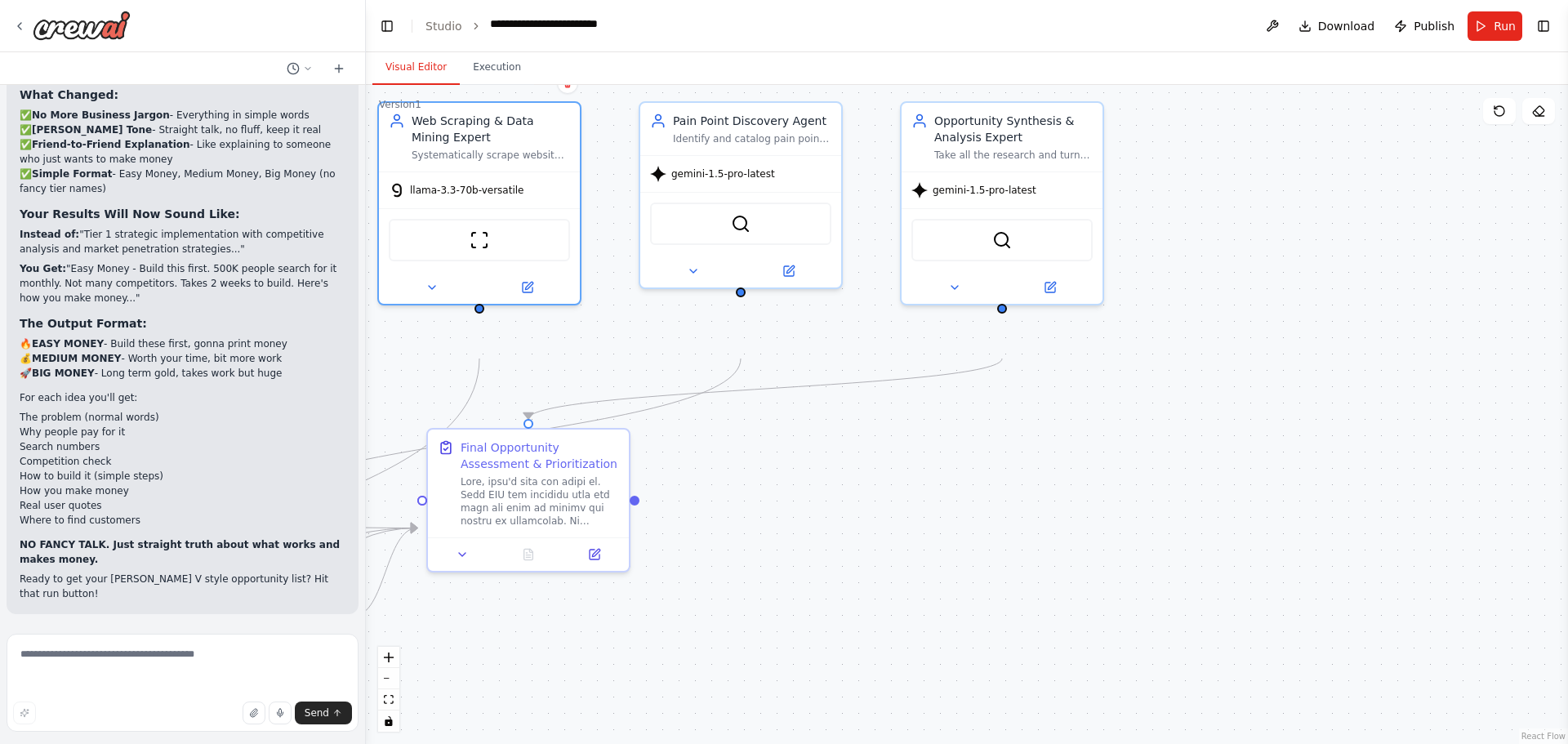
drag, startPoint x: 1289, startPoint y: 464, endPoint x: 738, endPoint y: 468, distance: 551.0
click at [738, 468] on div ".deletable-edge-delete-btn { width: 20px; height: 20px; border: 0px solid #ffff…" at bounding box center [966, 415] width 1202 height 660
click at [792, 277] on button at bounding box center [780, 267] width 92 height 20
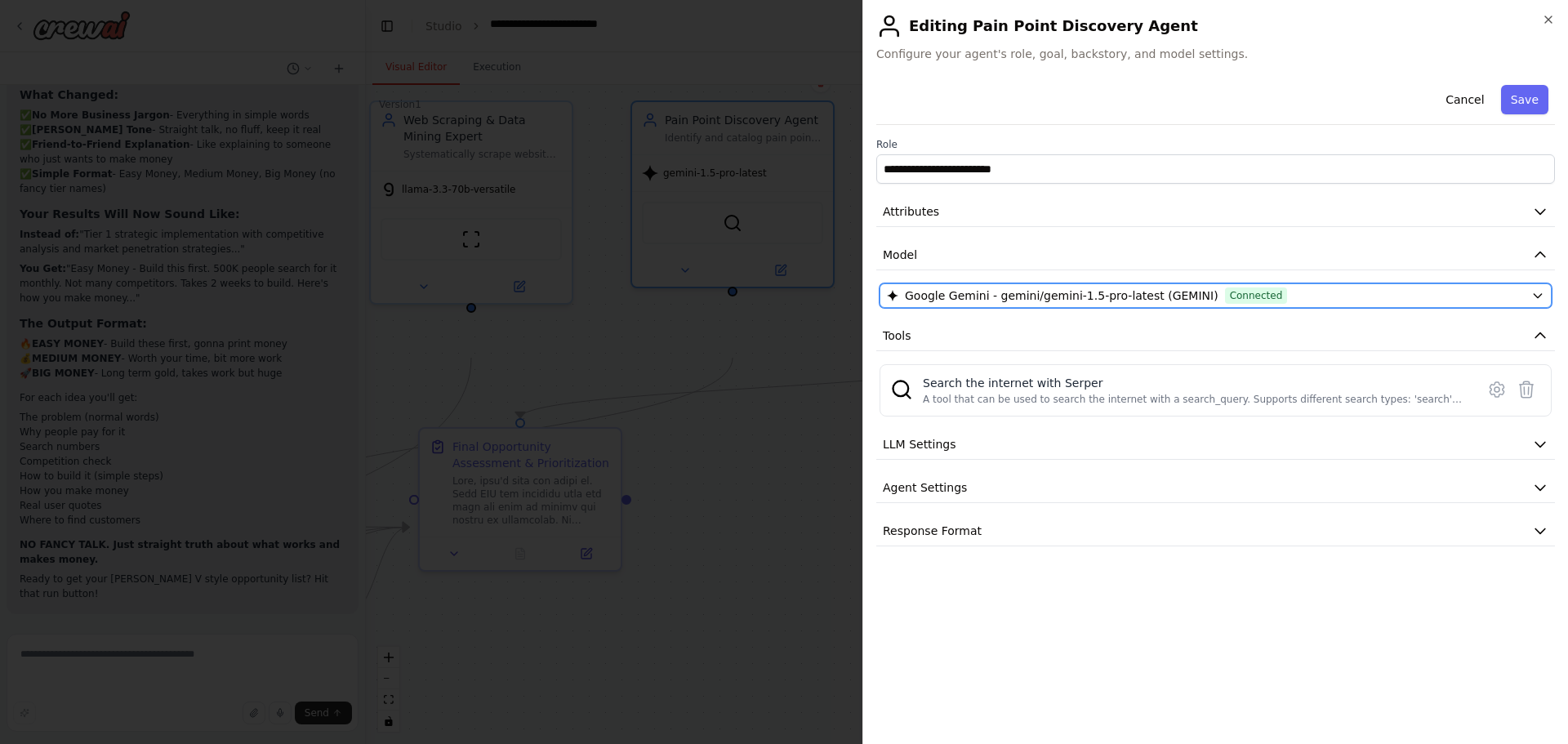
click at [1143, 308] on button "Google Gemini - gemini/gemini-1.5-pro-latest (GEMINI) Connected" at bounding box center [1215, 296] width 672 height 25
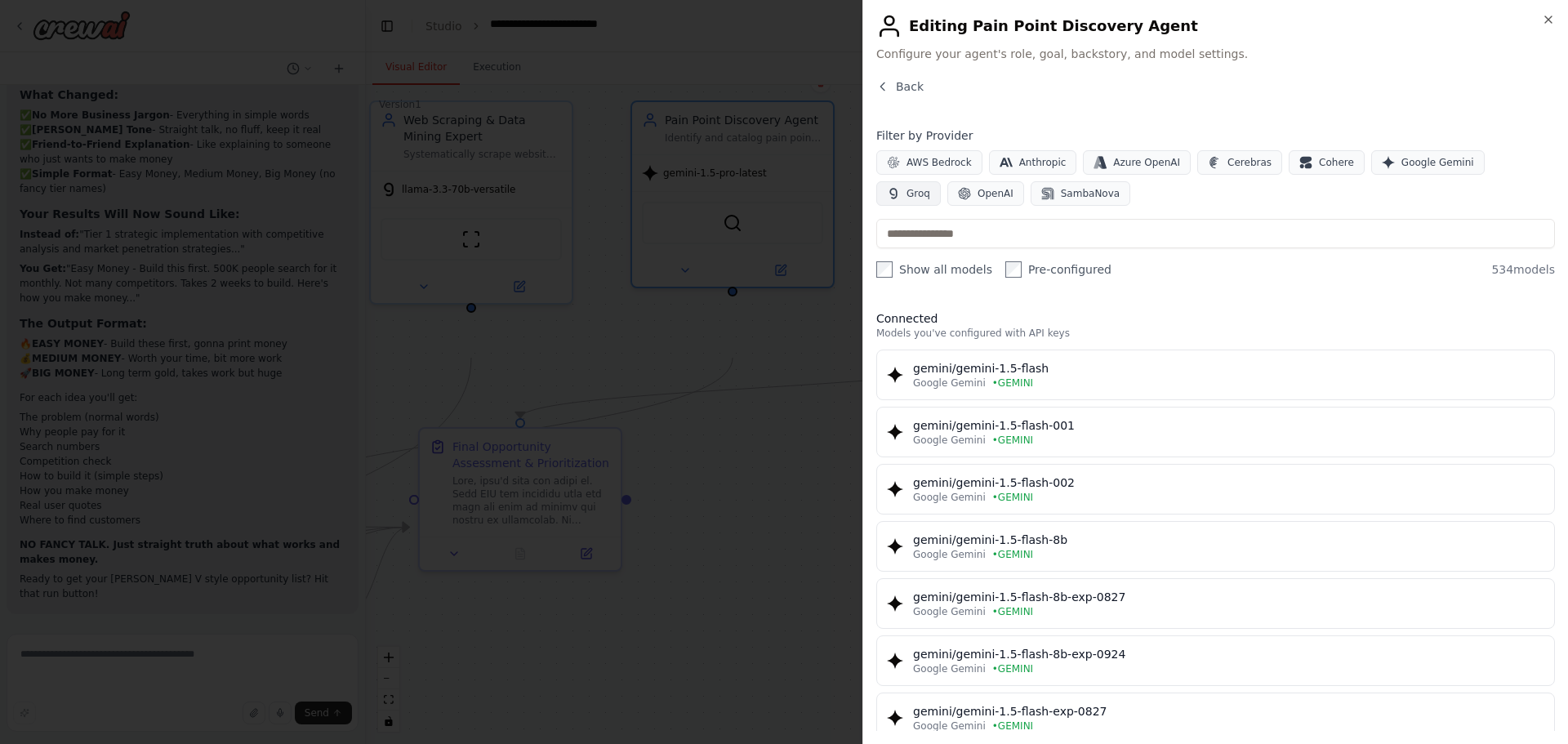
click at [930, 200] on span "Groq" at bounding box center [918, 193] width 24 height 13
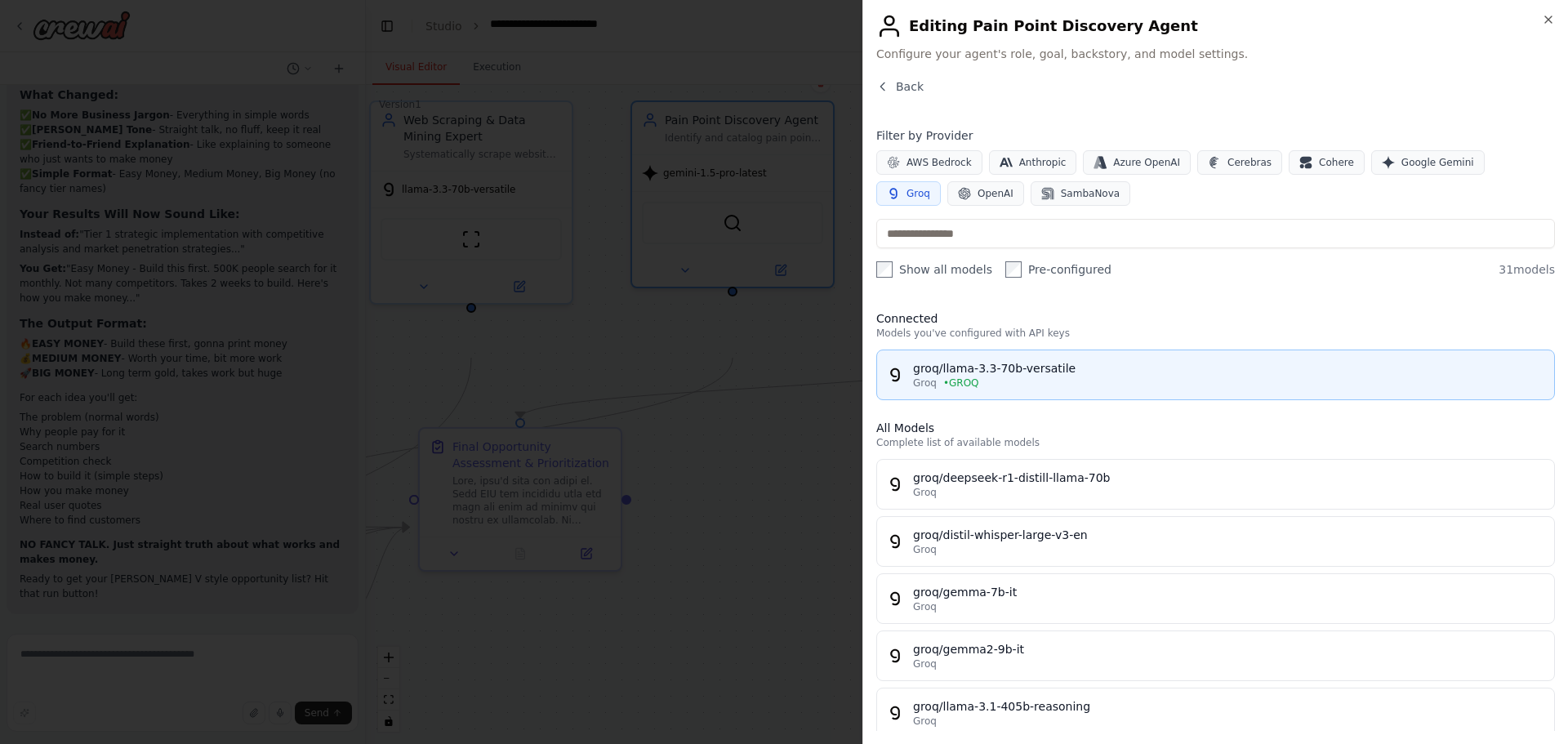
click at [1102, 376] on div "groq/llama-3.3-70b-versatile" at bounding box center [1229, 368] width 631 height 16
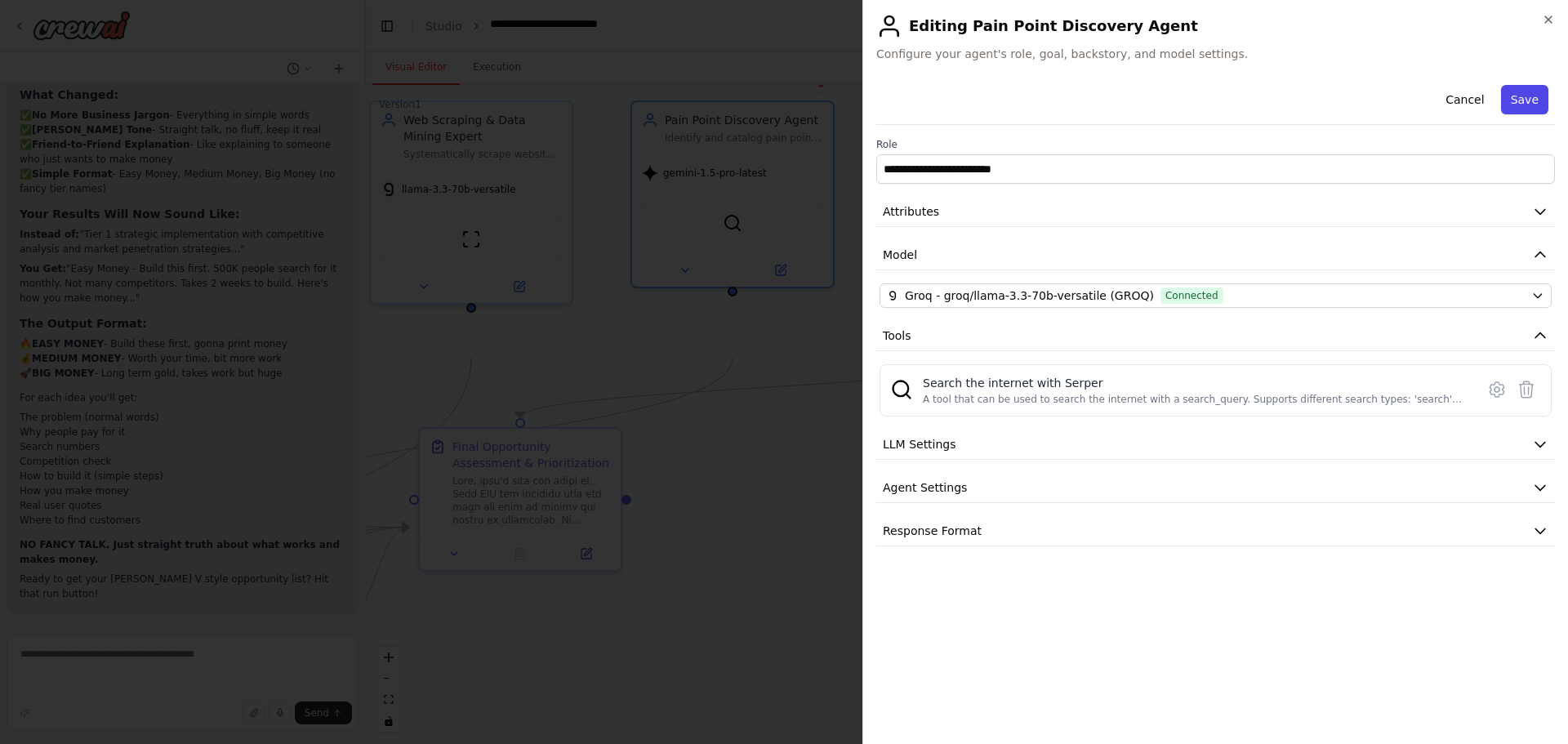
click at [1539, 115] on button "Save" at bounding box center [1524, 100] width 47 height 29
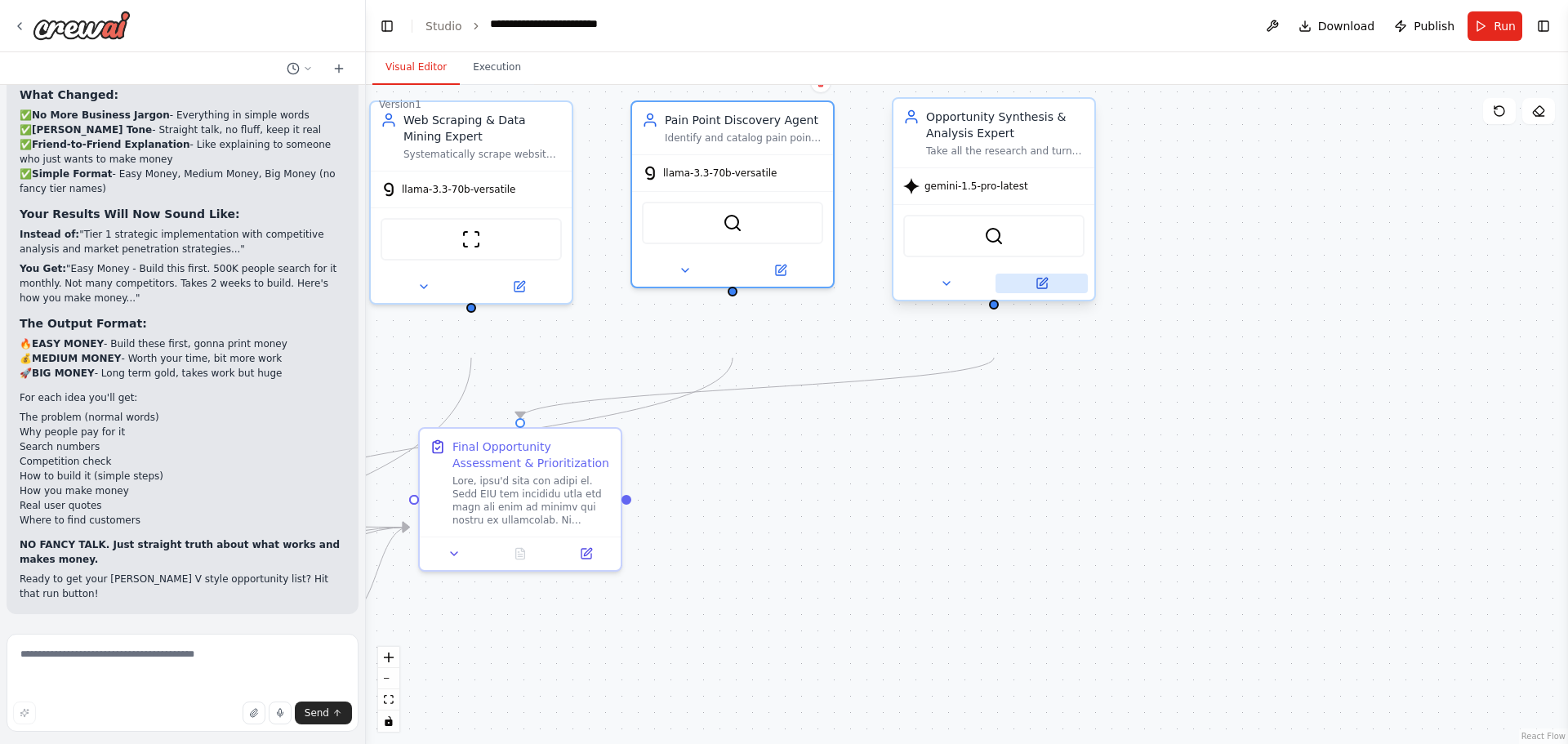
click at [1039, 288] on icon at bounding box center [1042, 283] width 9 height 9
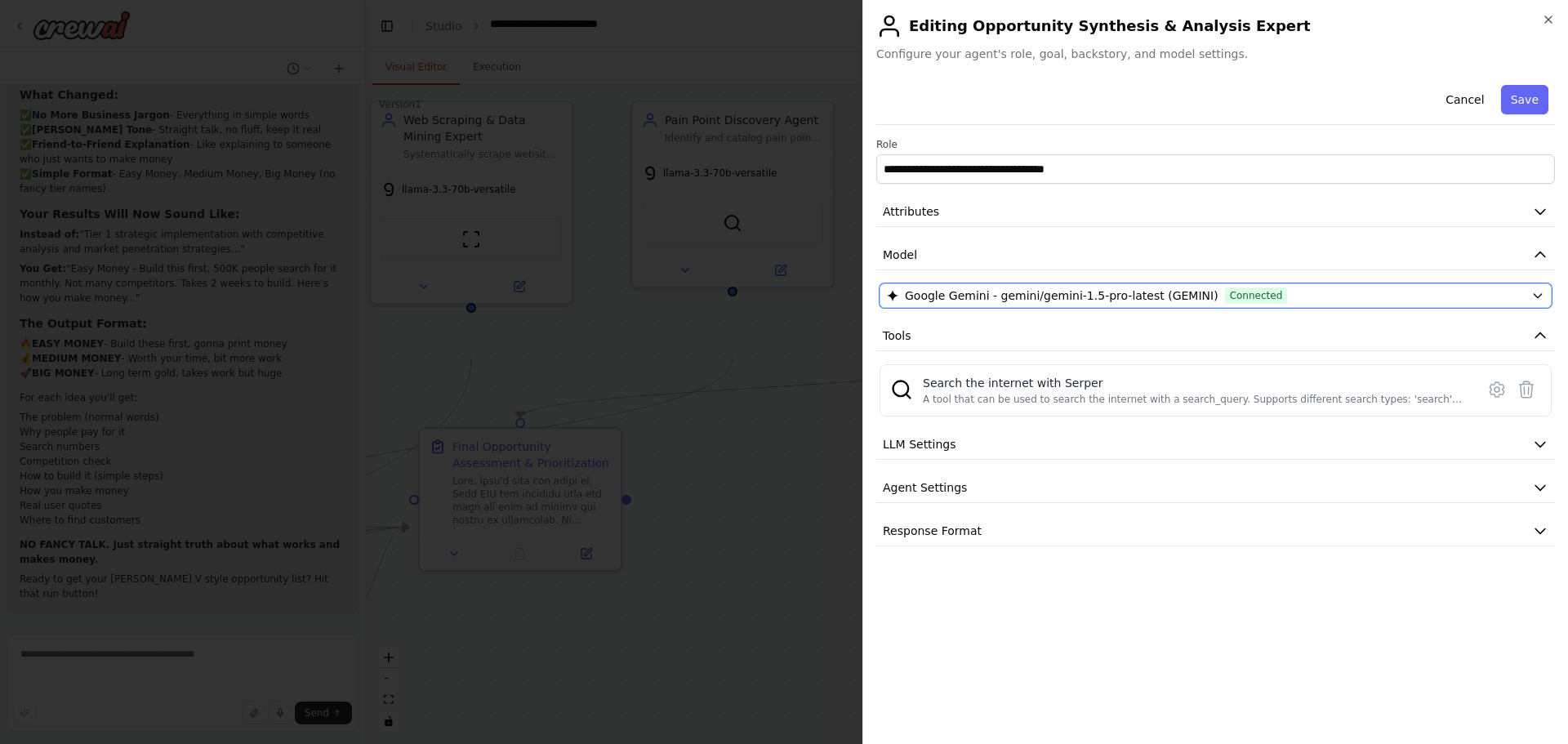
click at [1218, 304] on span "Google Gemini - gemini/gemini-1.5-pro-latest (GEMINI)" at bounding box center [1061, 295] width 314 height 16
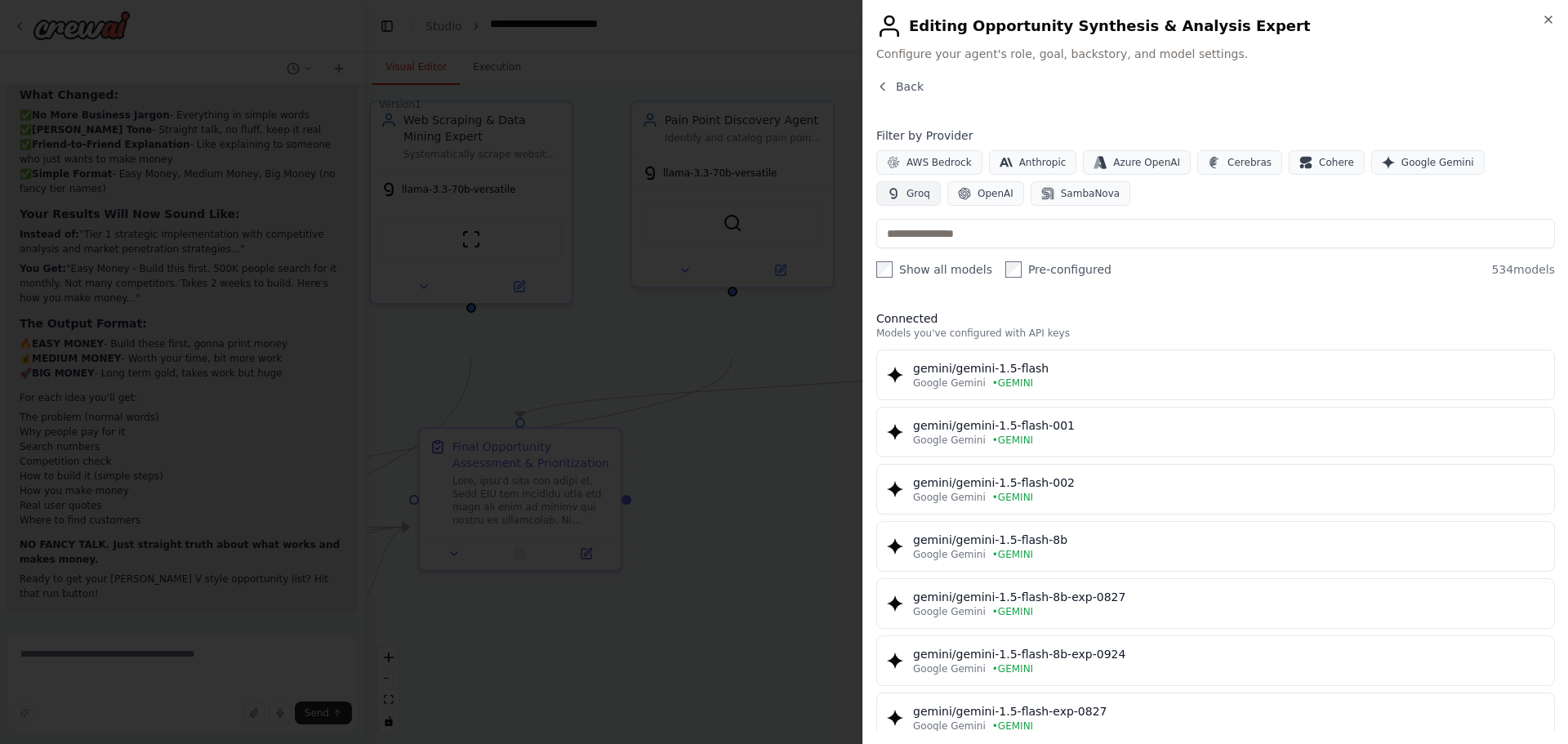
click at [930, 200] on span "Groq" at bounding box center [918, 193] width 24 height 13
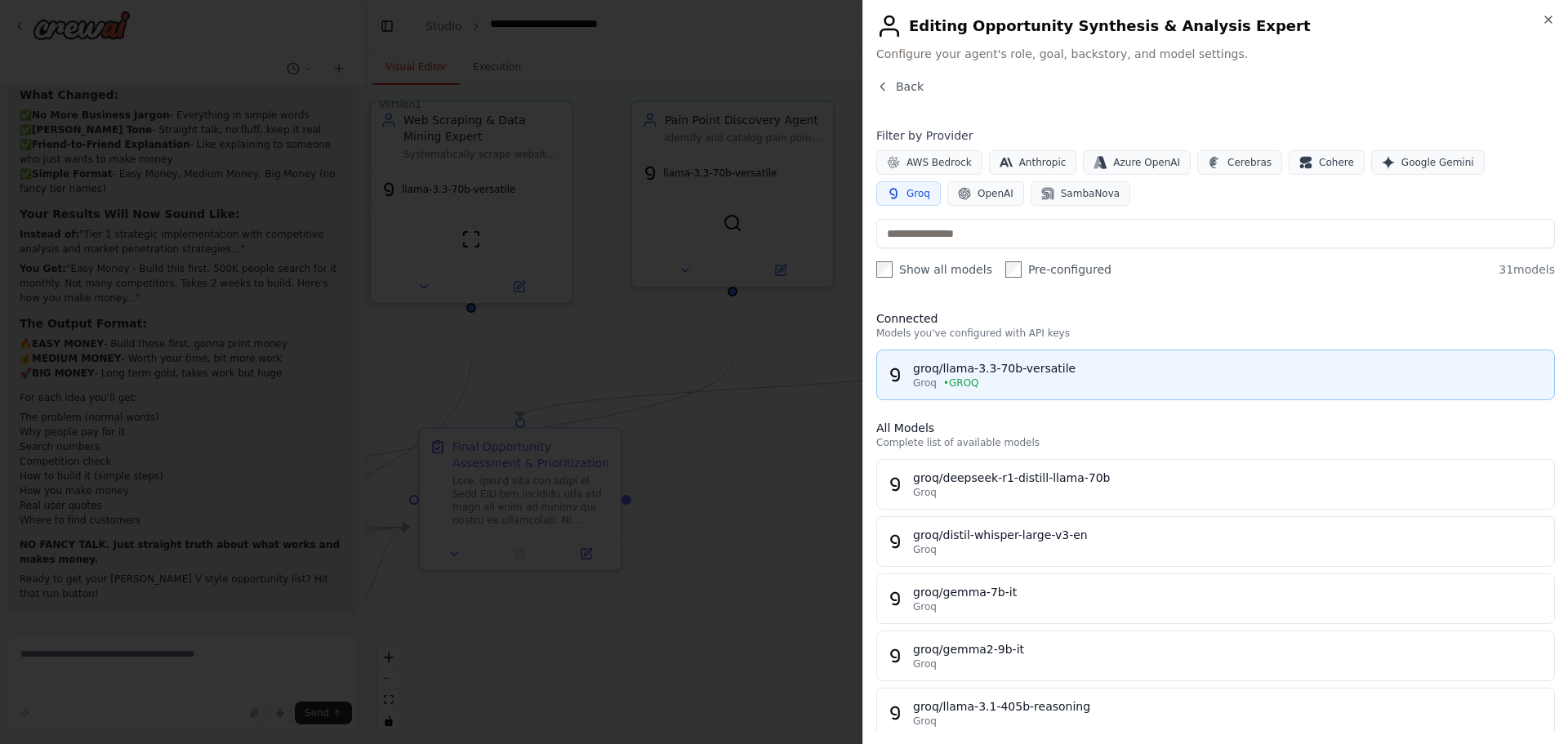
click at [1129, 376] on div "groq/llama-3.3-70b-versatile" at bounding box center [1229, 368] width 631 height 16
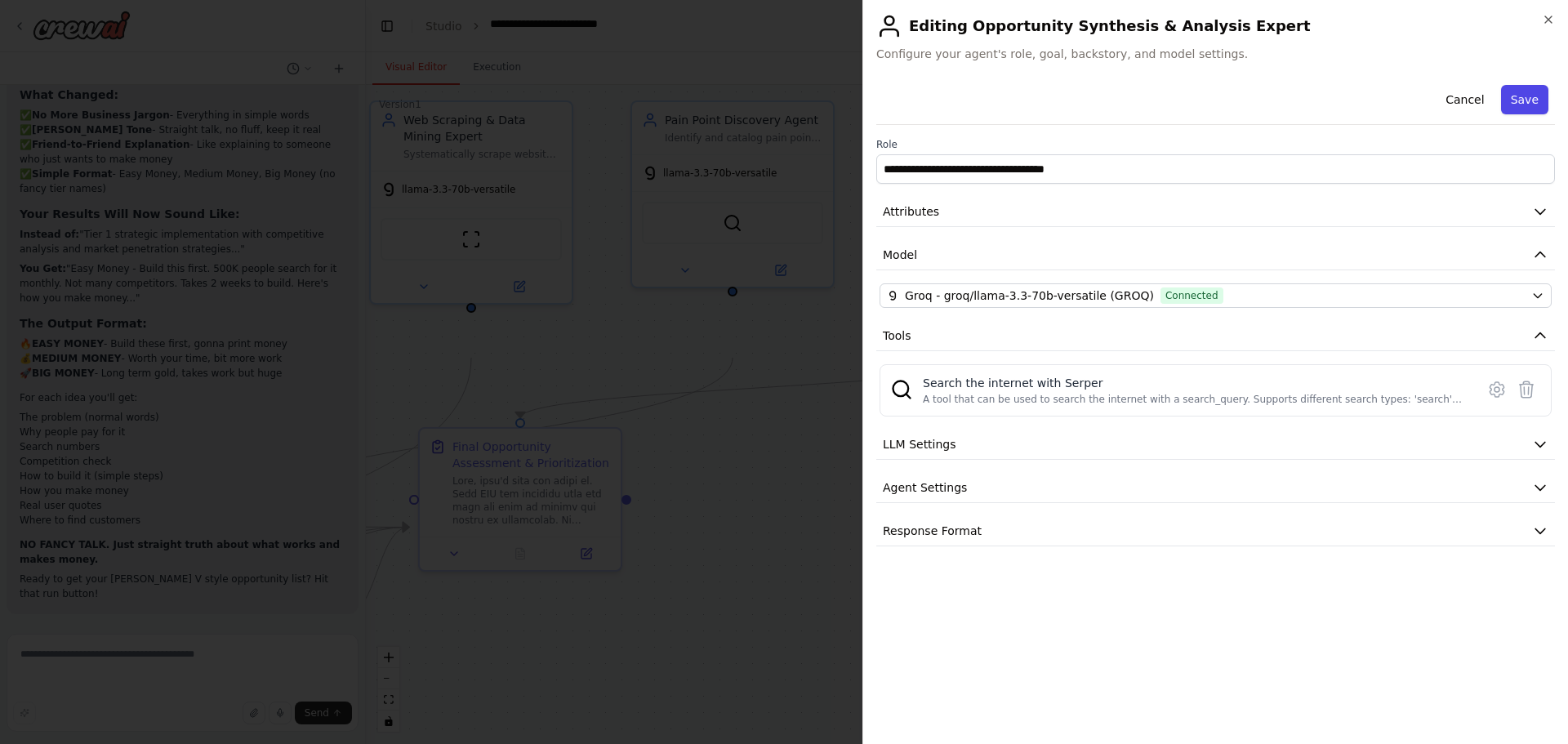
click at [1519, 115] on button "Save" at bounding box center [1524, 100] width 47 height 29
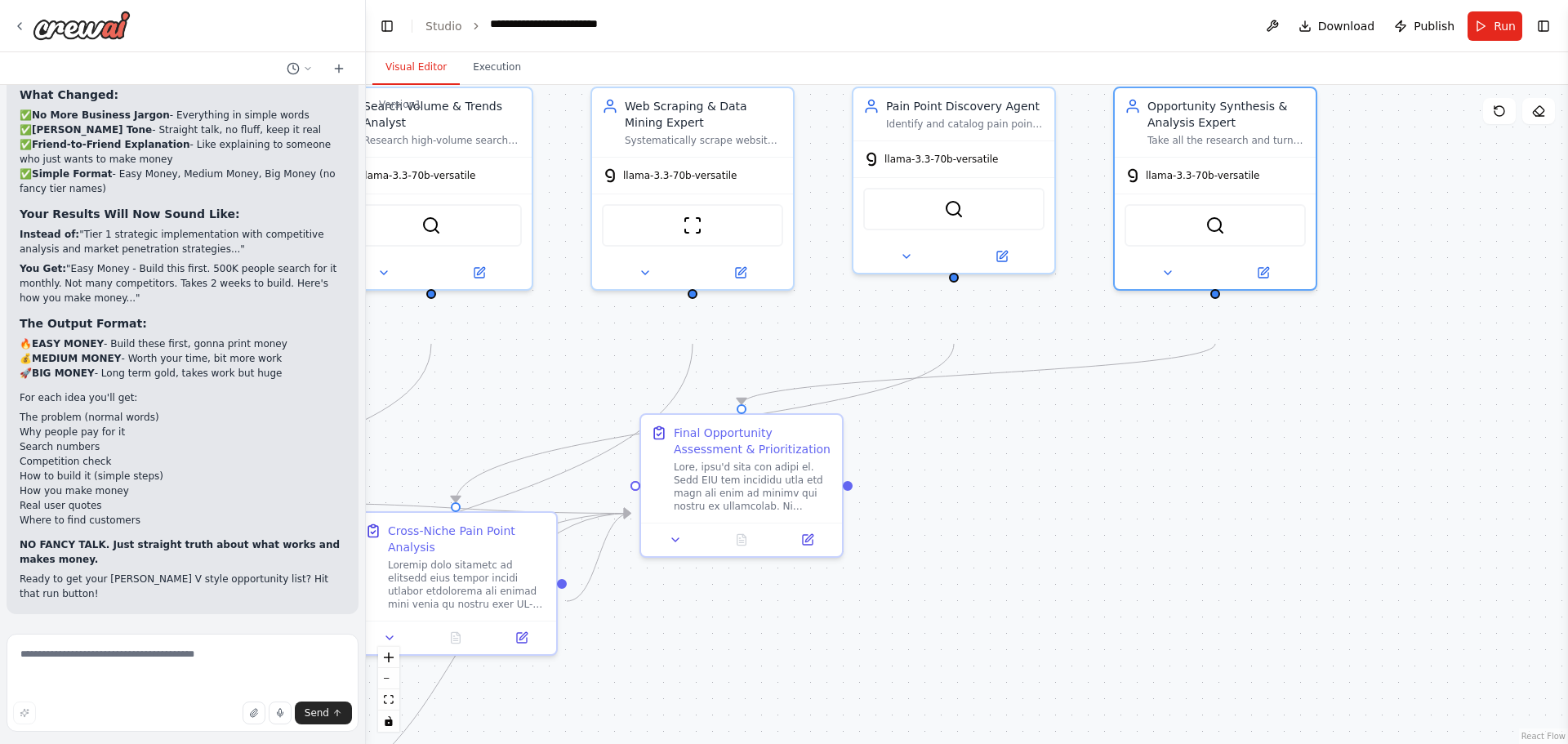
drag, startPoint x: 802, startPoint y: 492, endPoint x: 1130, endPoint y: 470, distance: 328.7
click at [1130, 470] on div ".deletable-edge-delete-btn { width: 20px; height: 20px; border: 0px solid #ffff…" at bounding box center [966, 415] width 1202 height 660
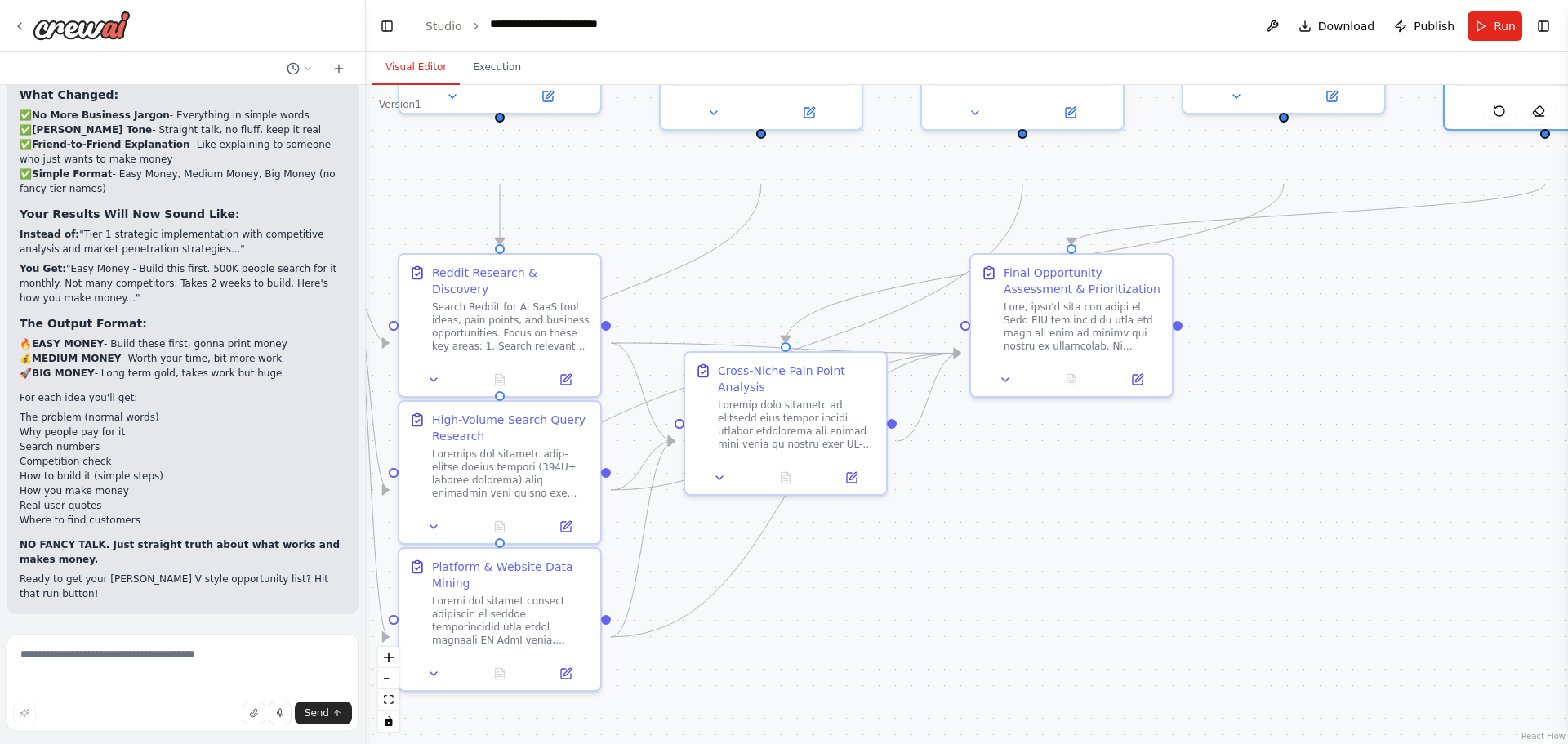
drag, startPoint x: 610, startPoint y: 405, endPoint x: 849, endPoint y: 250, distance: 284.9
click at [849, 250] on div ".deletable-edge-delete-btn { width: 20px; height: 20px; border: 0px solid #ffff…" at bounding box center [966, 415] width 1202 height 660
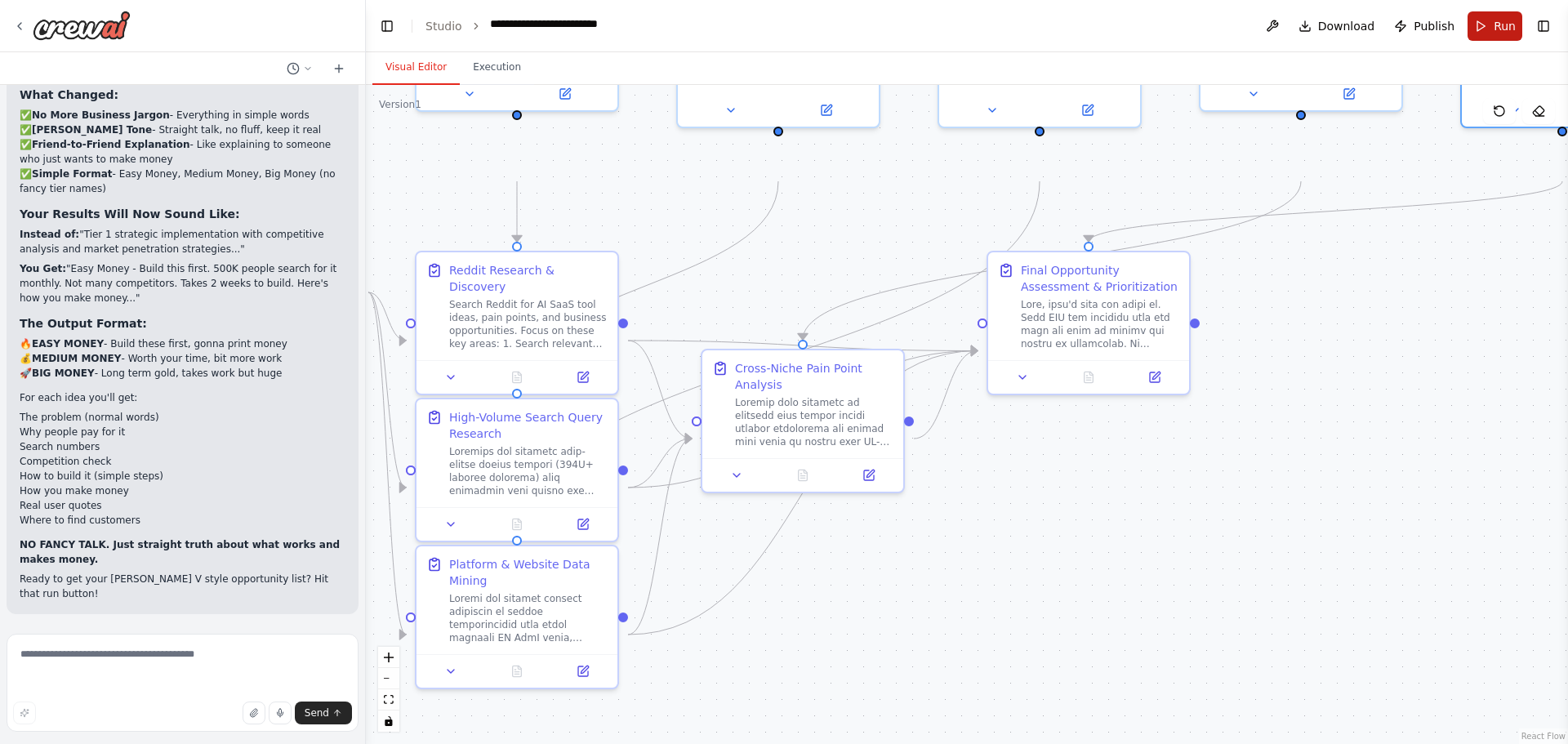
click at [1493, 34] on span "Run" at bounding box center [1504, 26] width 22 height 16
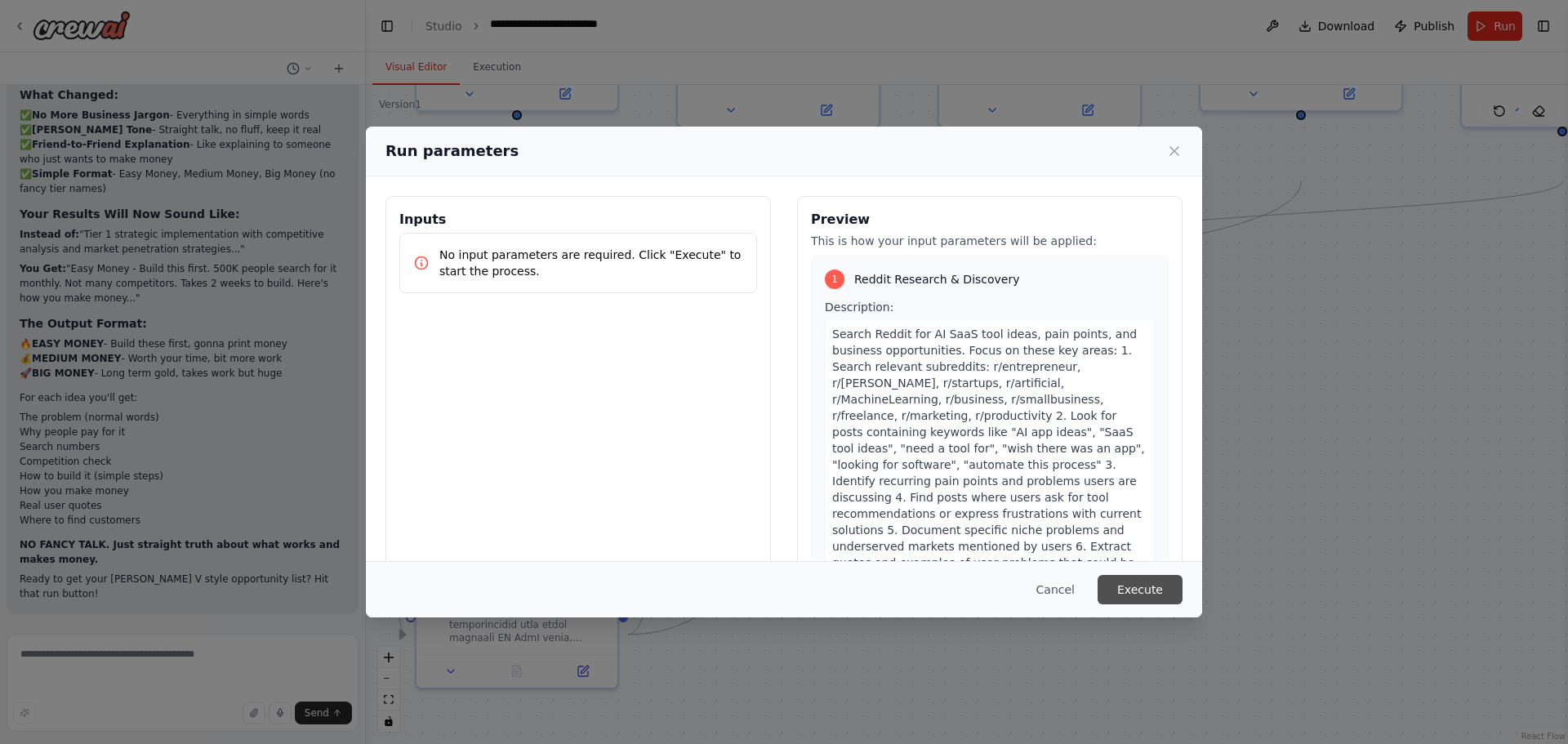
click at [1182, 578] on button "Execute" at bounding box center [1140, 590] width 85 height 29
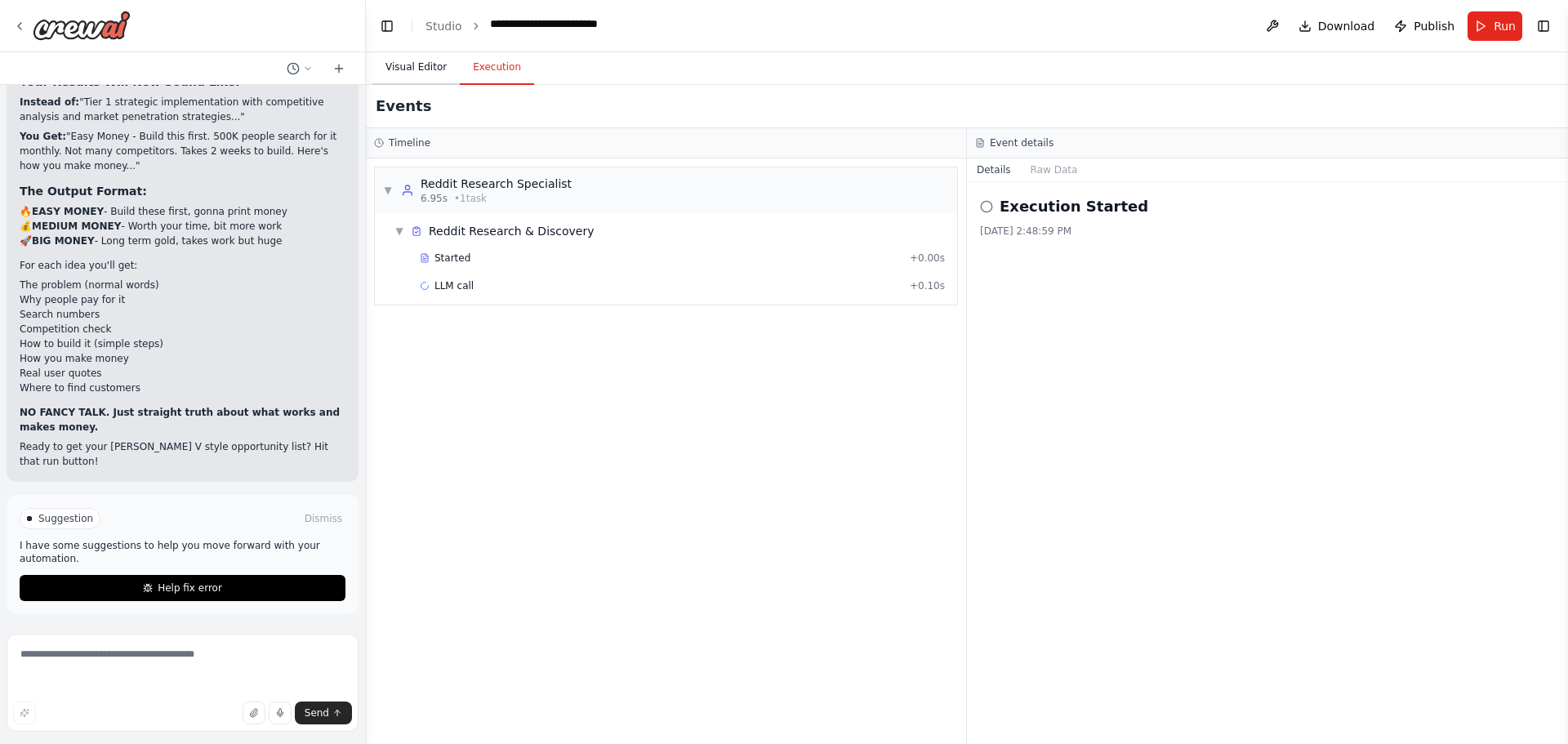
click at [452, 81] on button "Visual Editor" at bounding box center [416, 67] width 87 height 34
click at [503, 85] on button "Execution" at bounding box center [496, 67] width 74 height 34
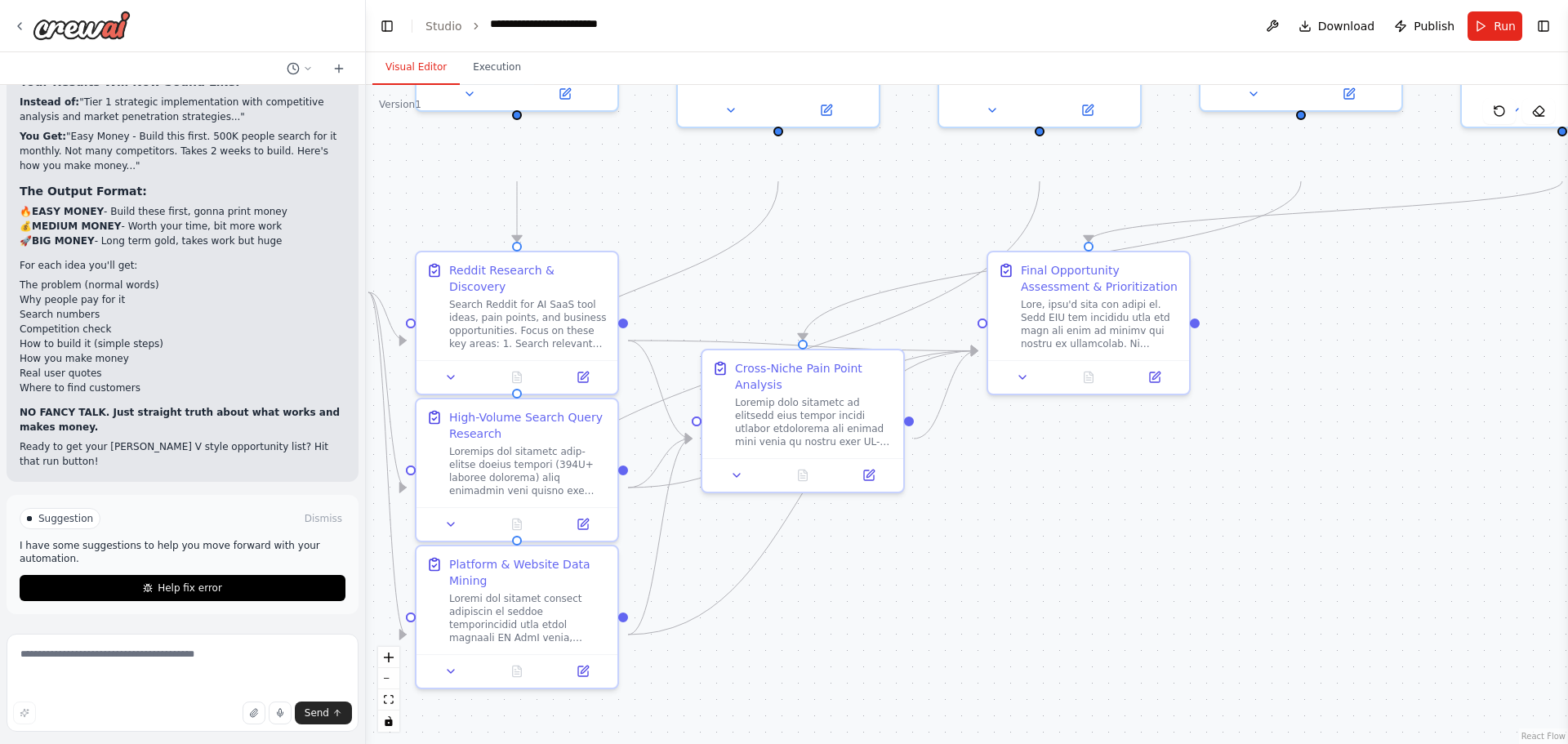
click at [435, 85] on button "Visual Editor" at bounding box center [416, 67] width 87 height 34
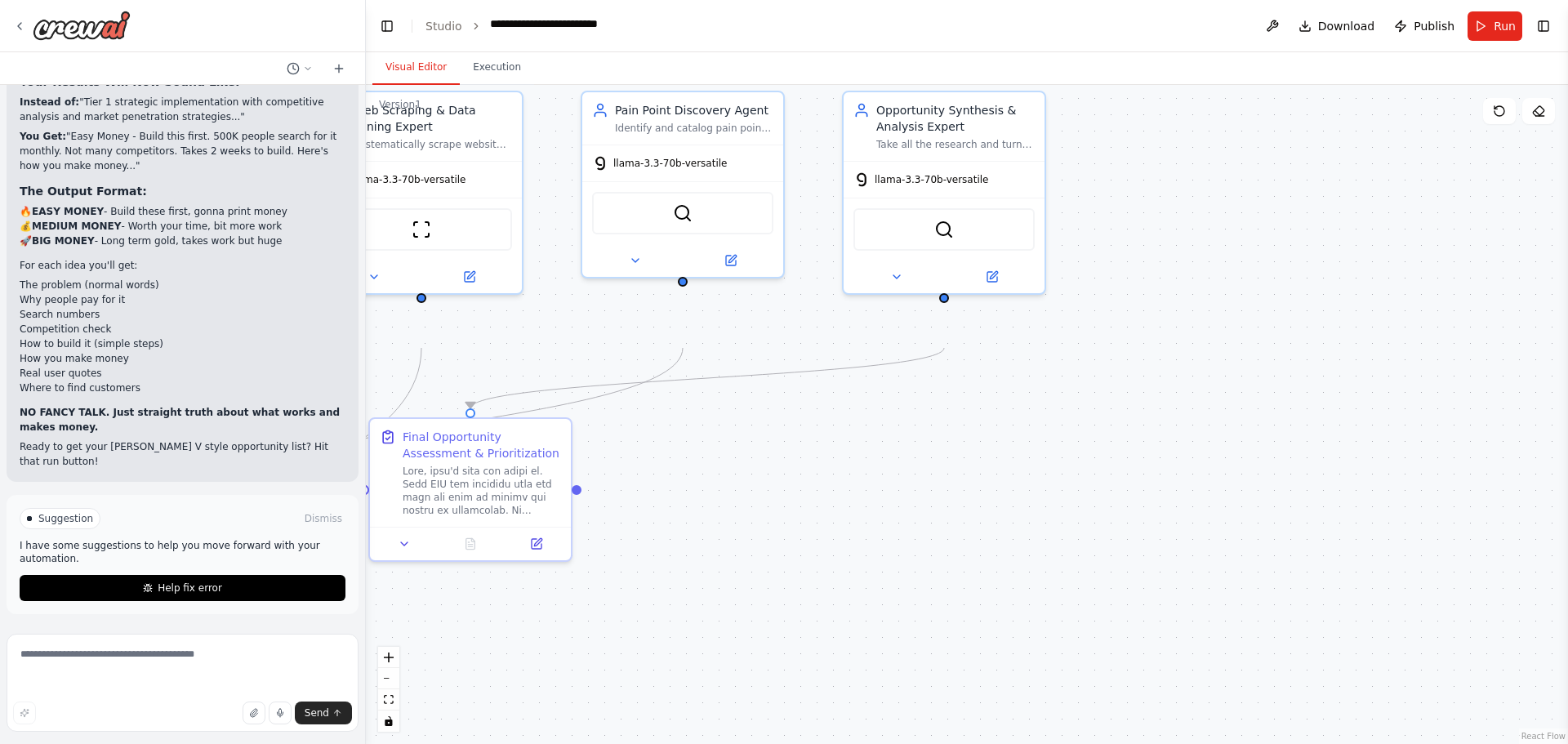
drag, startPoint x: 1373, startPoint y: 284, endPoint x: 753, endPoint y: 451, distance: 642.1
click at [753, 451] on div ".deletable-edge-delete-btn { width: 20px; height: 20px; border: 0px solid #ffff…" at bounding box center [966, 415] width 1202 height 660
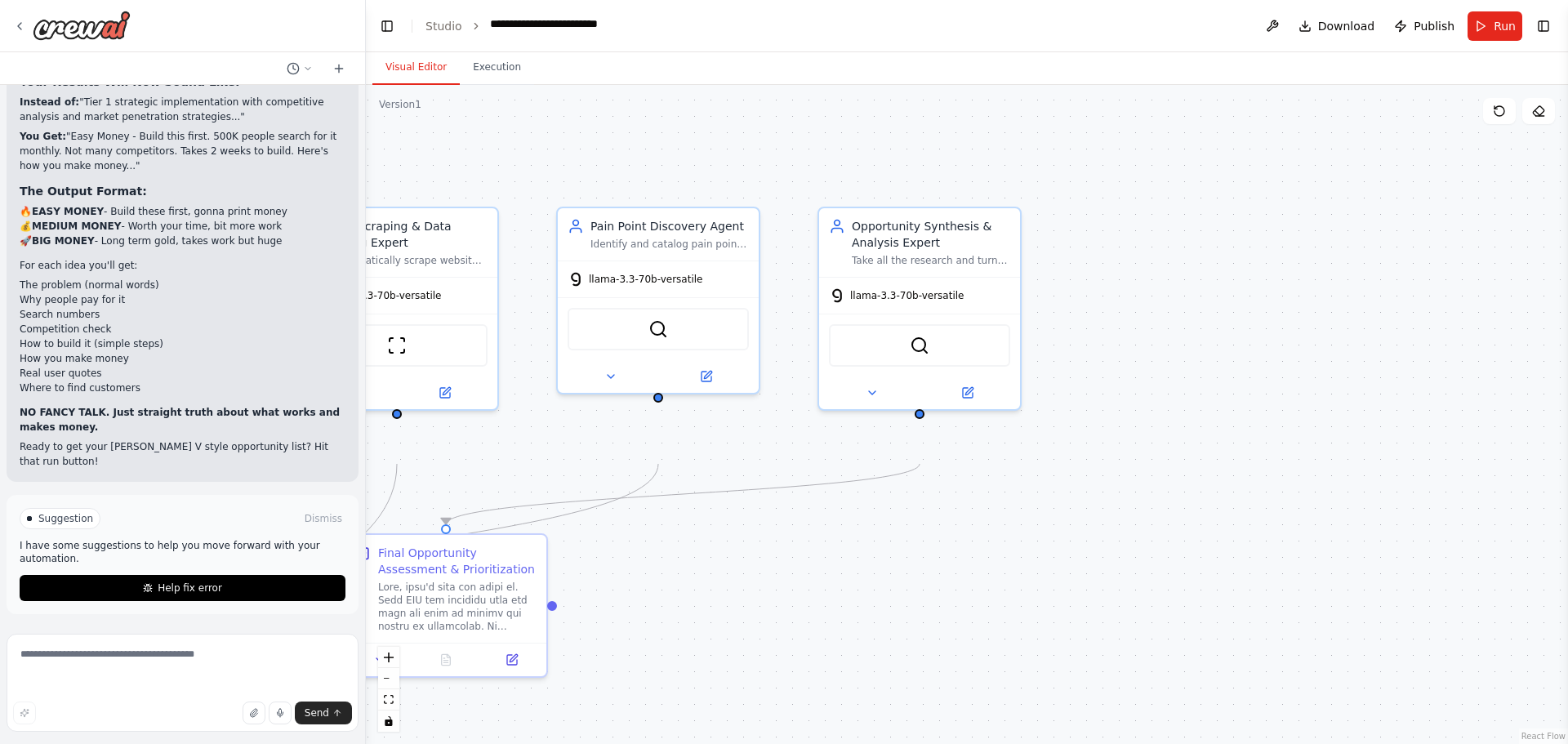
drag, startPoint x: 1260, startPoint y: 216, endPoint x: 1236, endPoint y: 338, distance: 124.3
click at [1236, 338] on div ".deletable-edge-delete-btn { width: 20px; height: 20px; border: 0px solid #ffff…" at bounding box center [966, 415] width 1202 height 660
click at [1470, 29] on button "Run" at bounding box center [1495, 26] width 55 height 29
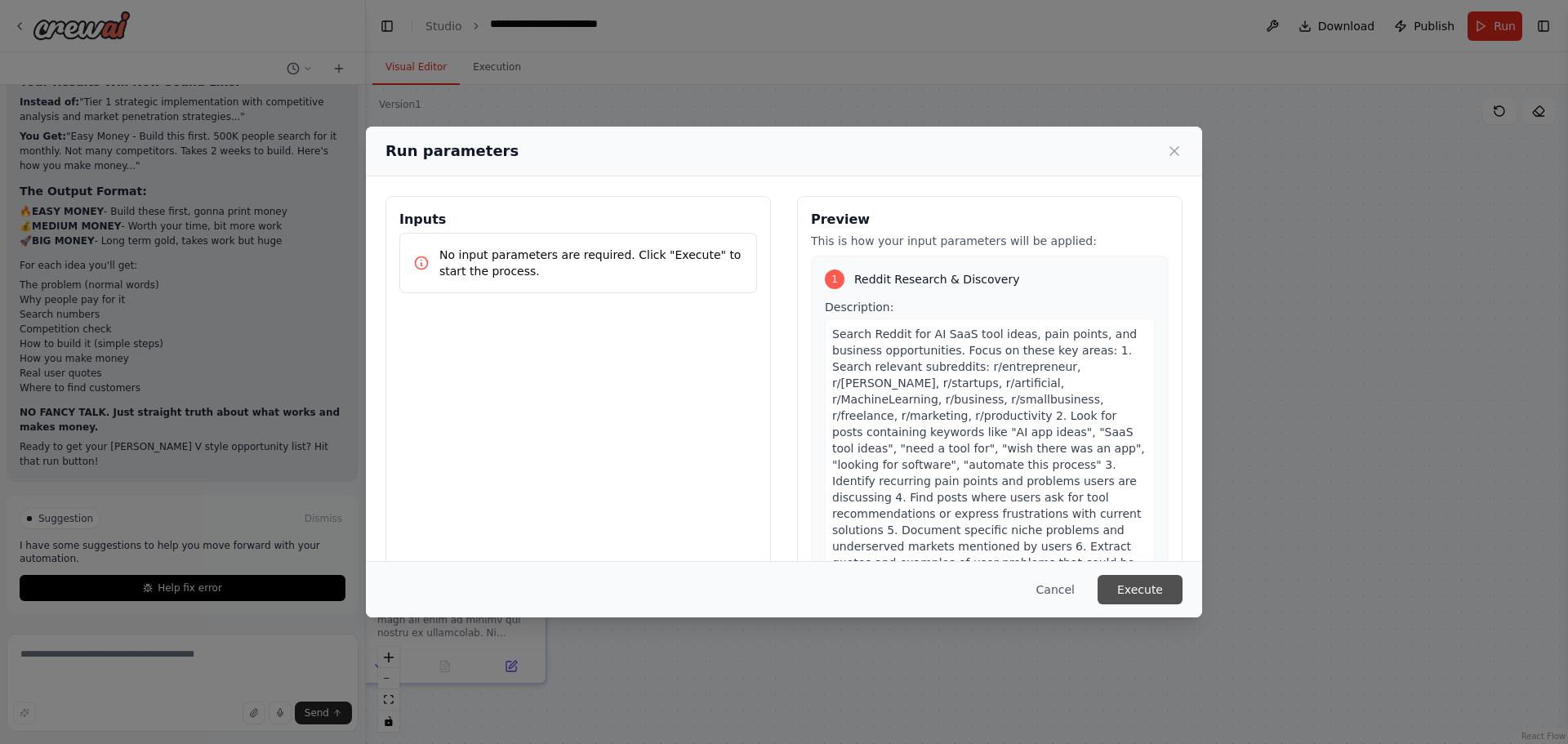
click at [1182, 591] on button "Execute" at bounding box center [1140, 590] width 85 height 29
